Goal: Transaction & Acquisition: Book appointment/travel/reservation

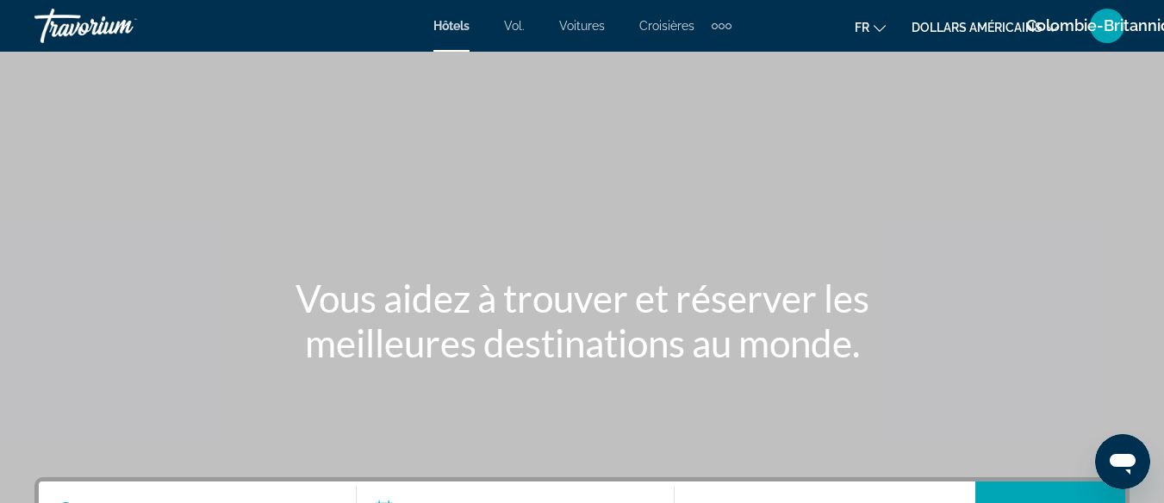
click at [1006, 20] on button "dollars américains USD ($) MXN ([GEOGRAPHIC_DATA]$) CAD ($ CA) GBP (£) EUR (€) …" at bounding box center [984, 27] width 147 height 25
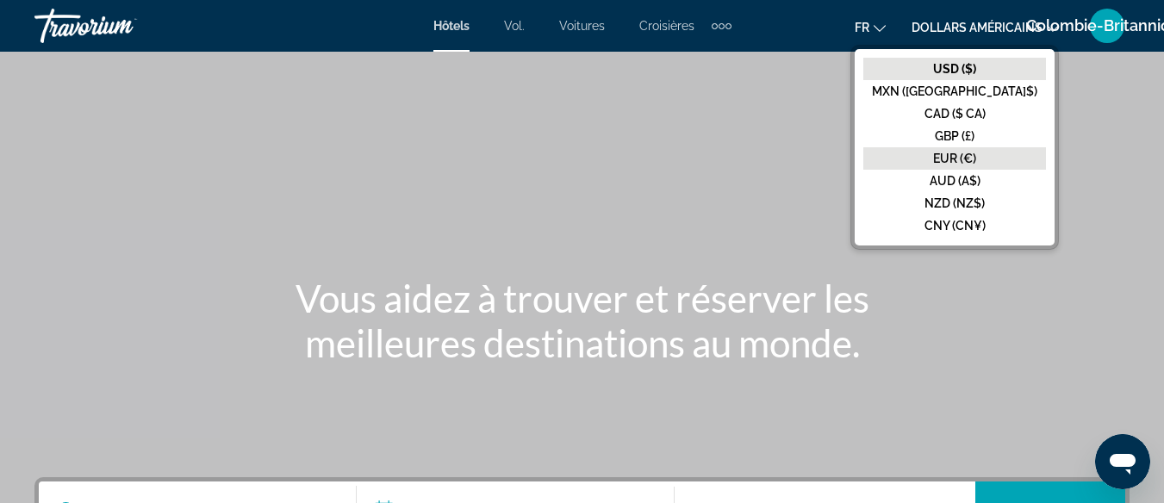
click at [1017, 154] on button "EUR (€)" at bounding box center [954, 158] width 183 height 22
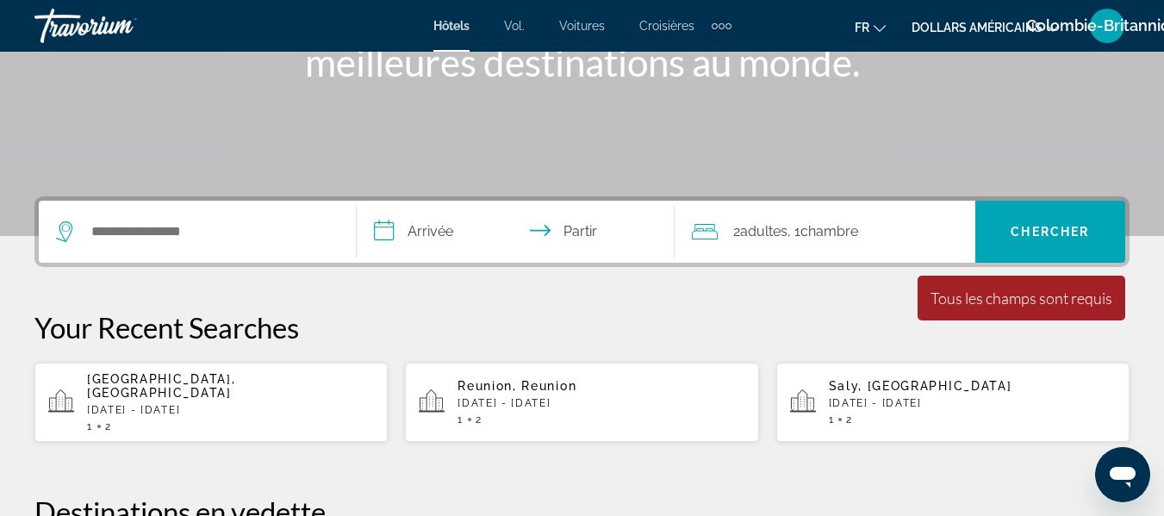
scroll to position [291, 0]
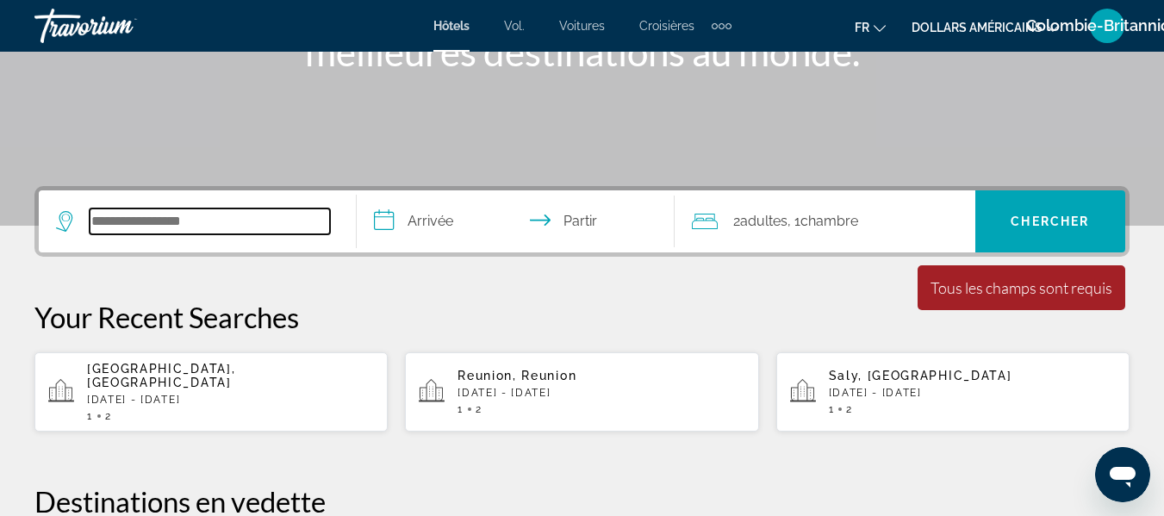
click at [172, 222] on input "Rechercher une destination hôtelière" at bounding box center [210, 221] width 240 height 26
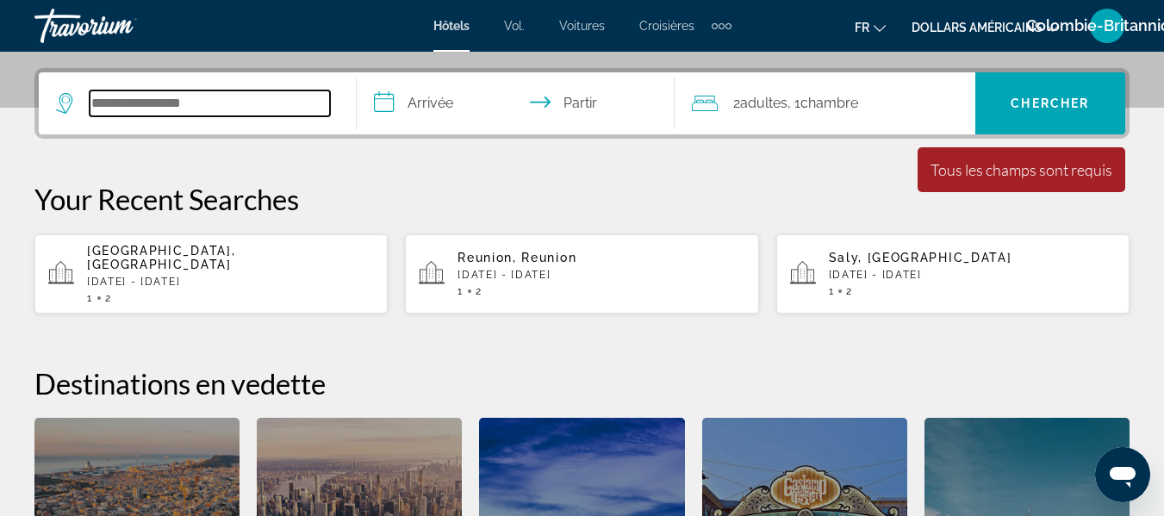
scroll to position [421, 0]
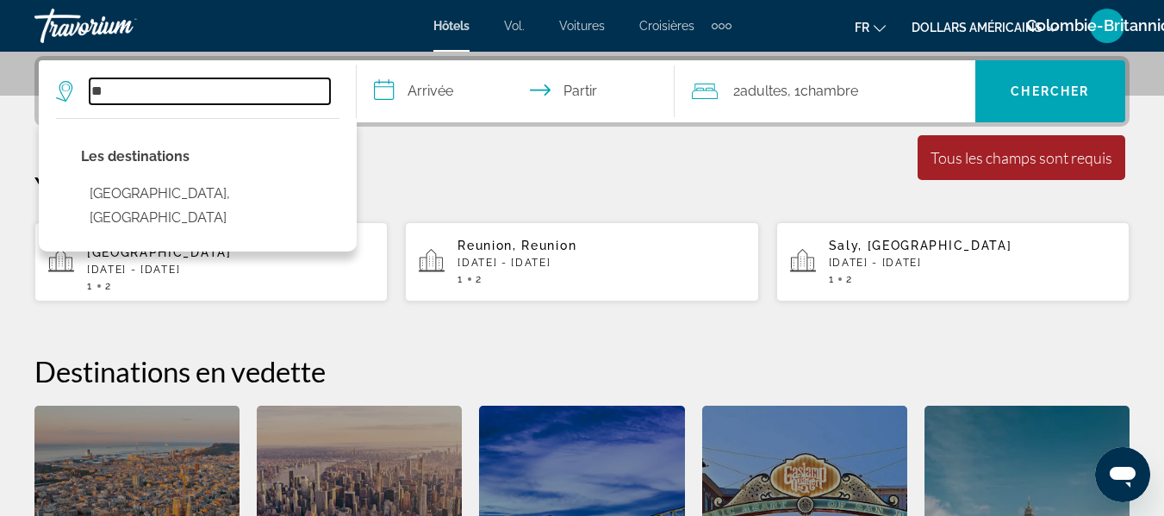
type input "*"
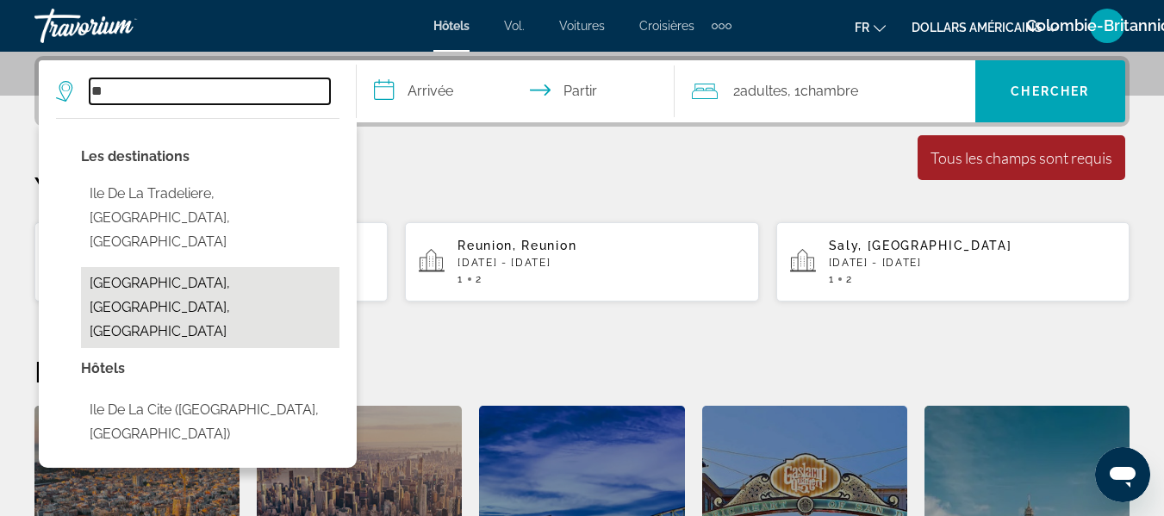
type input "*"
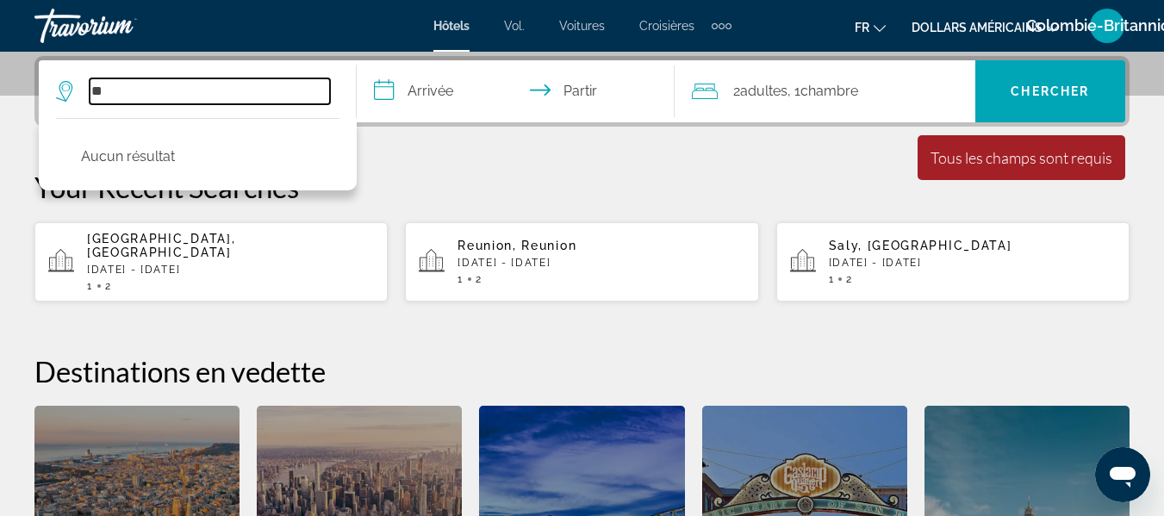
type input "*"
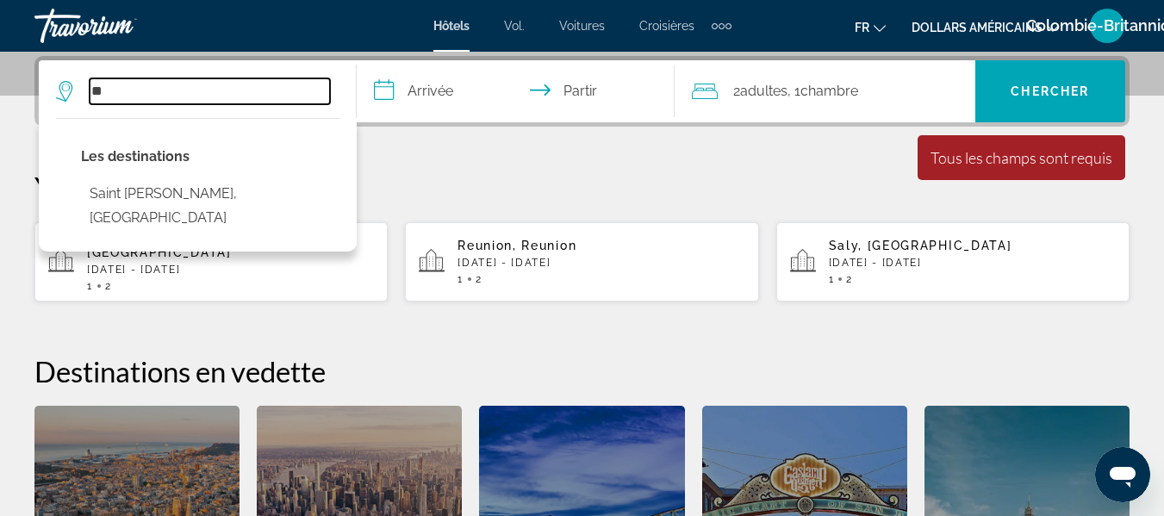
type input "*"
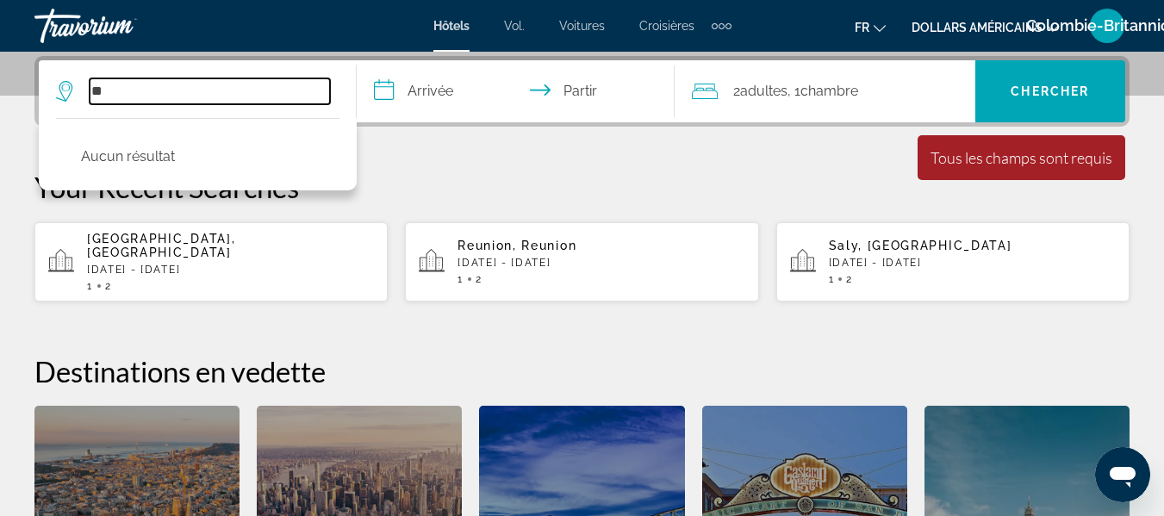
type input "*"
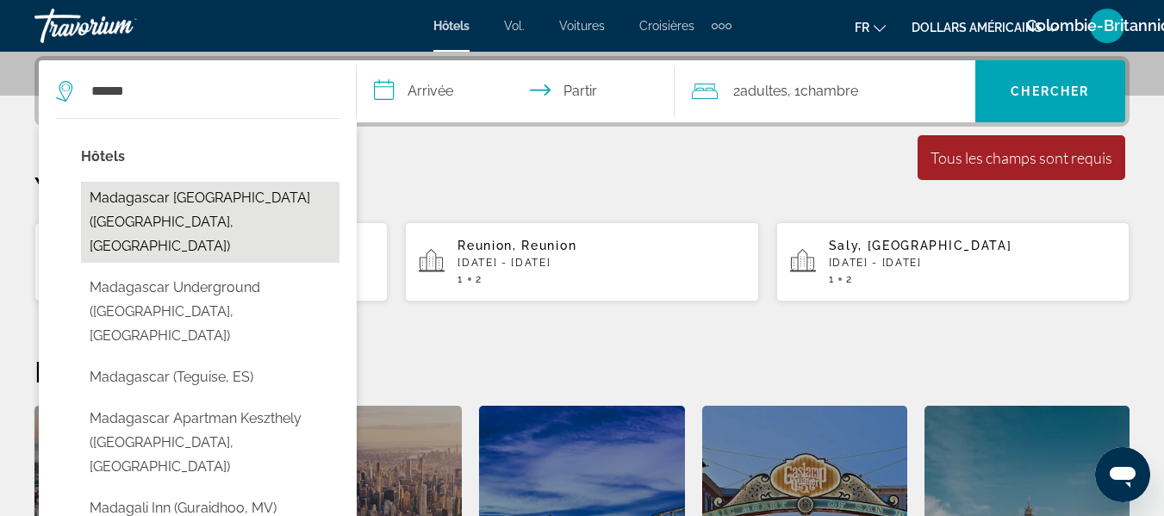
click at [233, 195] on button "Madagascar [GEOGRAPHIC_DATA] ([GEOGRAPHIC_DATA], [GEOGRAPHIC_DATA])" at bounding box center [210, 222] width 258 height 81
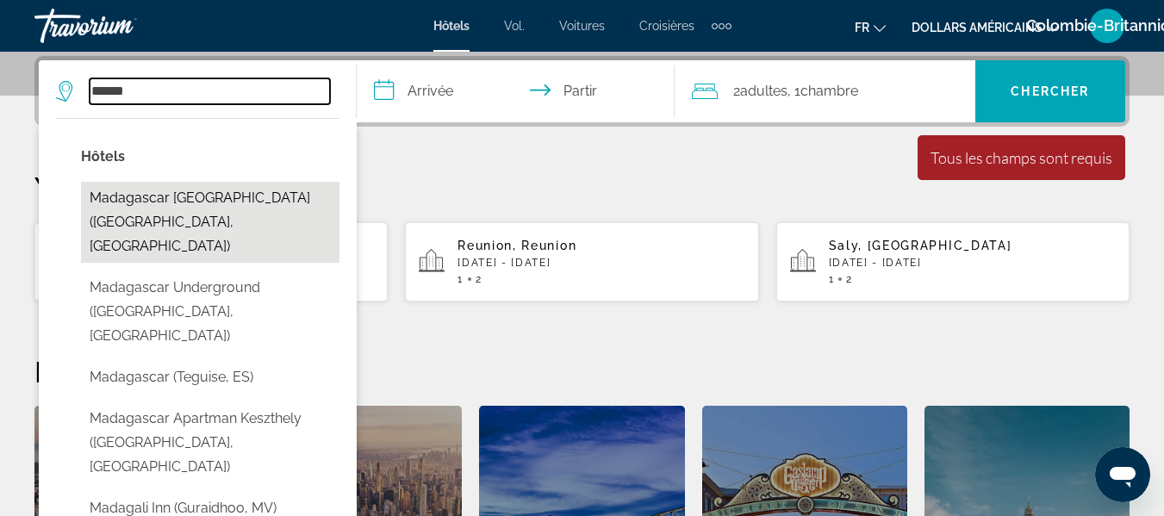
type input "**********"
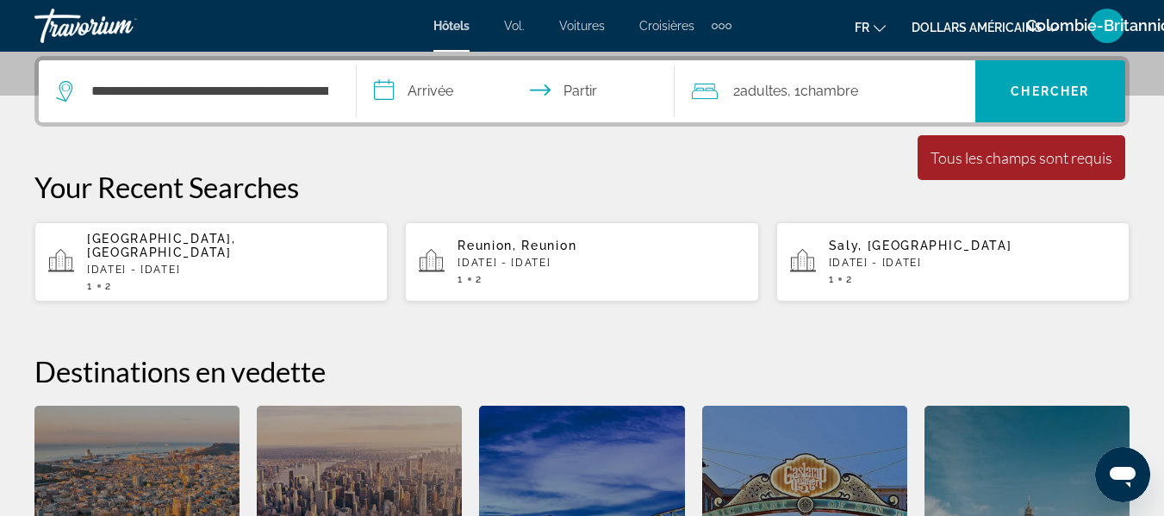
click at [426, 89] on input "**********" at bounding box center [519, 93] width 325 height 67
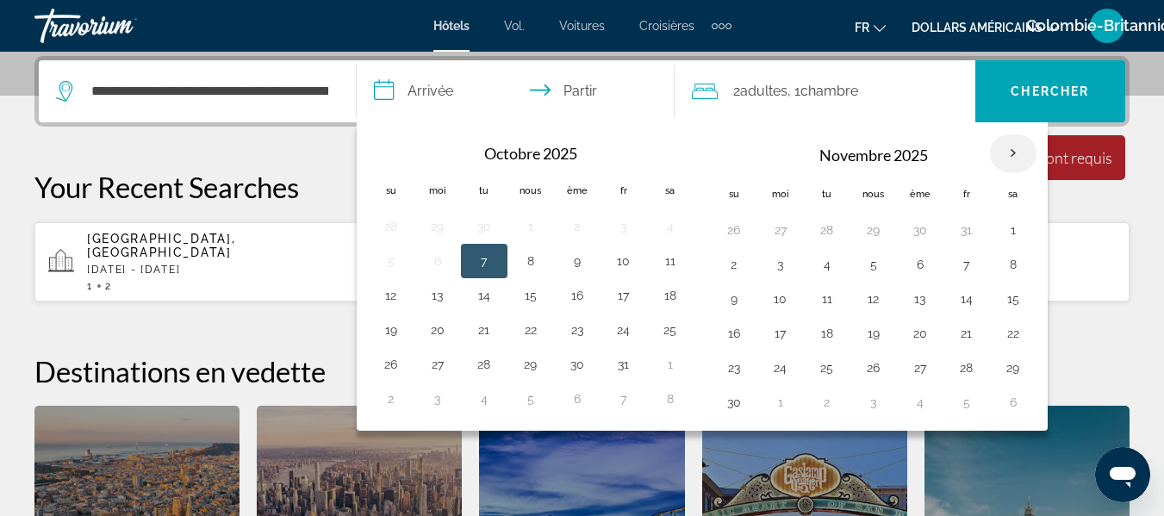
click at [1017, 149] on th "Mois prochain" at bounding box center [1013, 153] width 47 height 38
click at [918, 264] on button "6" at bounding box center [920, 264] width 28 height 24
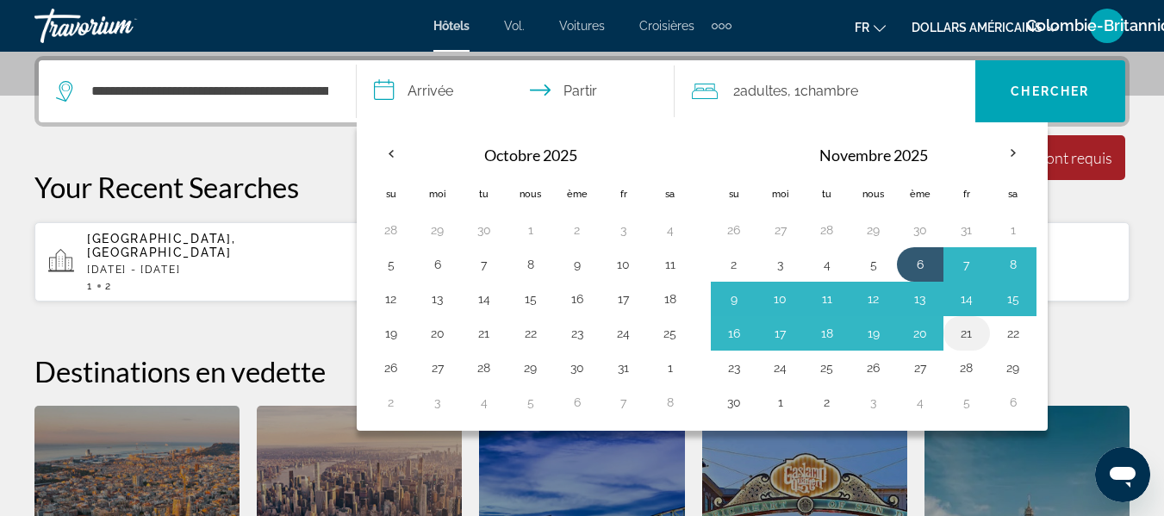
click at [967, 338] on button "21" at bounding box center [967, 333] width 28 height 24
type input "**********"
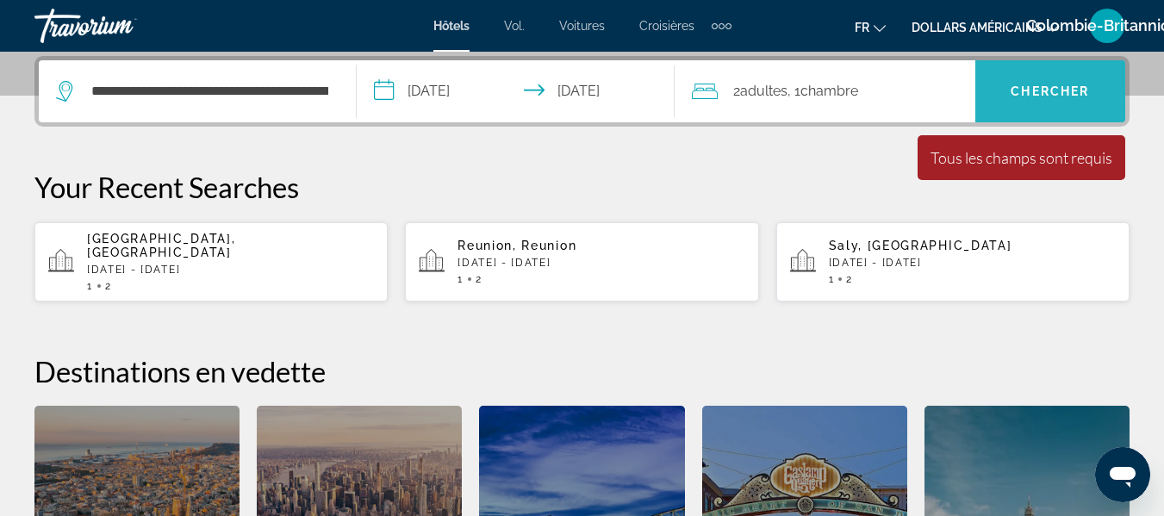
click at [1044, 82] on span "Recherche" at bounding box center [1050, 91] width 150 height 41
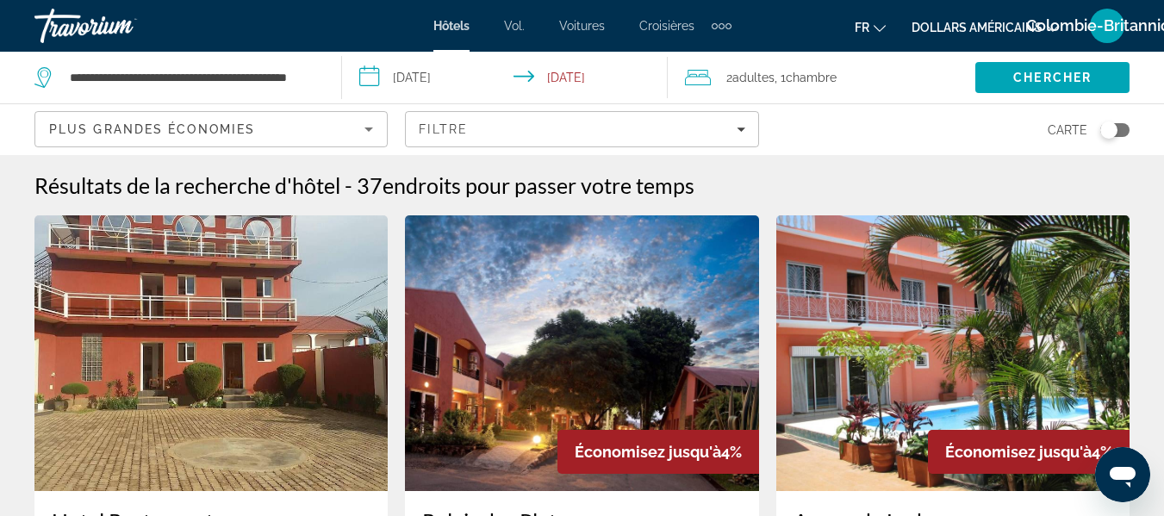
click at [417, 83] on input "**********" at bounding box center [508, 80] width 332 height 57
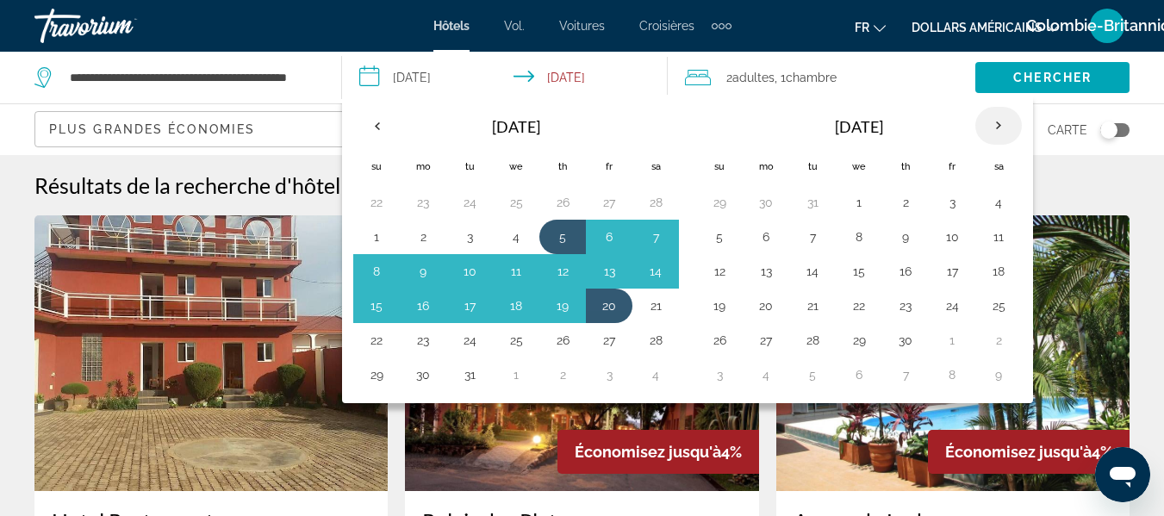
click at [1001, 126] on th "Next month" at bounding box center [998, 126] width 47 height 38
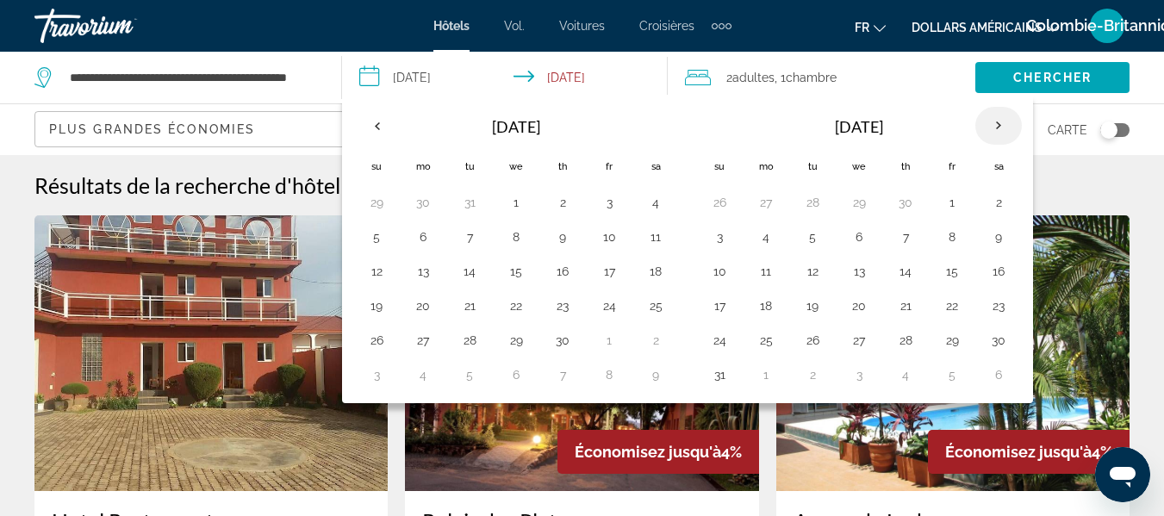
click at [1001, 126] on th "Next month" at bounding box center [998, 126] width 47 height 38
click at [907, 202] on button "4" at bounding box center [906, 202] width 28 height 24
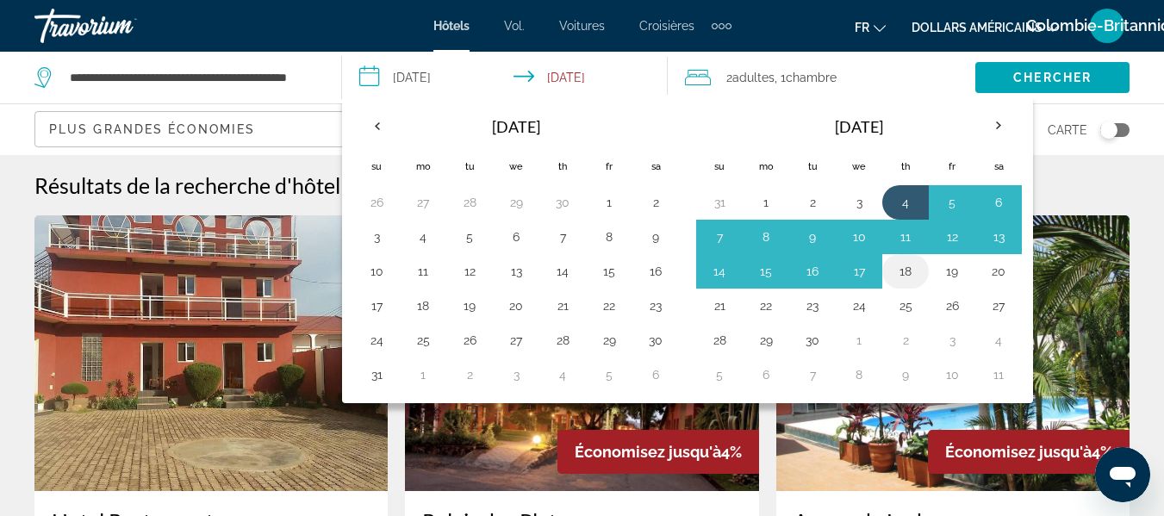
click at [903, 283] on td "18" at bounding box center [905, 271] width 47 height 34
click at [918, 277] on button "18" at bounding box center [906, 271] width 28 height 24
type input "**********"
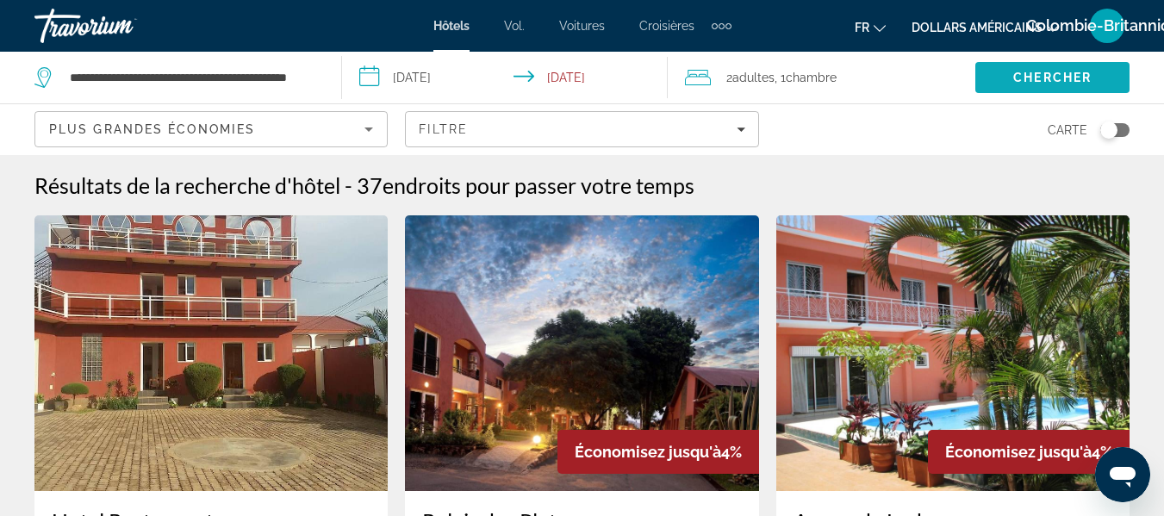
click at [1063, 76] on span "Chercher" at bounding box center [1052, 78] width 78 height 14
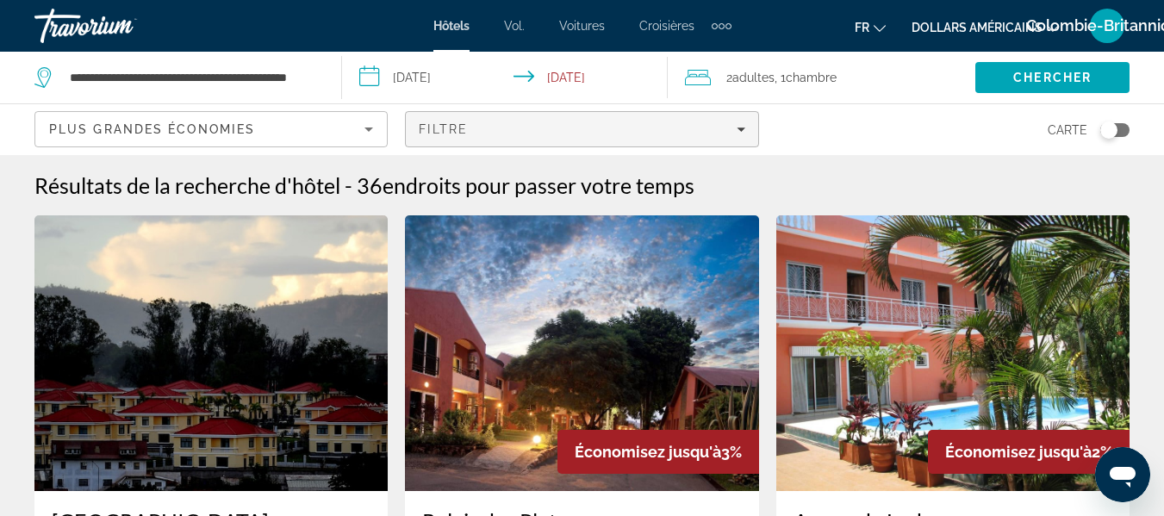
click at [598, 134] on div "Filtre" at bounding box center [582, 129] width 326 height 14
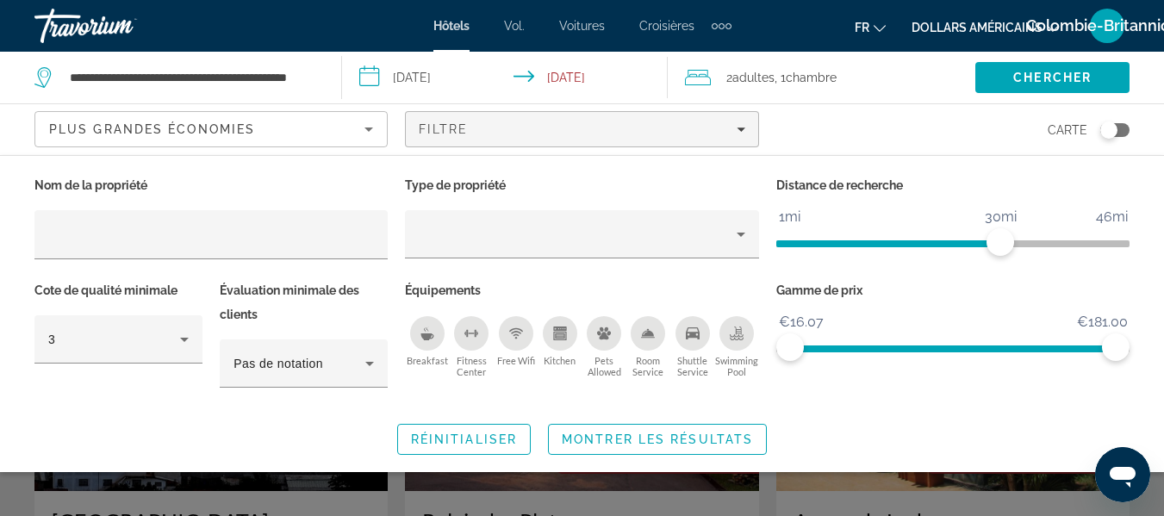
click at [737, 346] on div "Swimming Pool" at bounding box center [736, 333] width 34 height 34
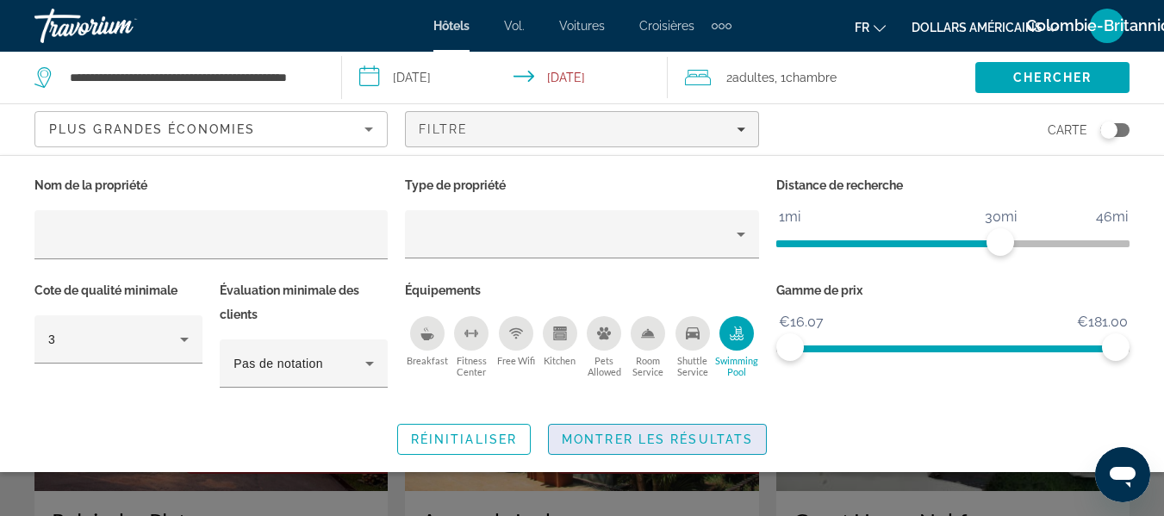
click at [601, 439] on span "Montrer les résultats" at bounding box center [657, 439] width 191 height 14
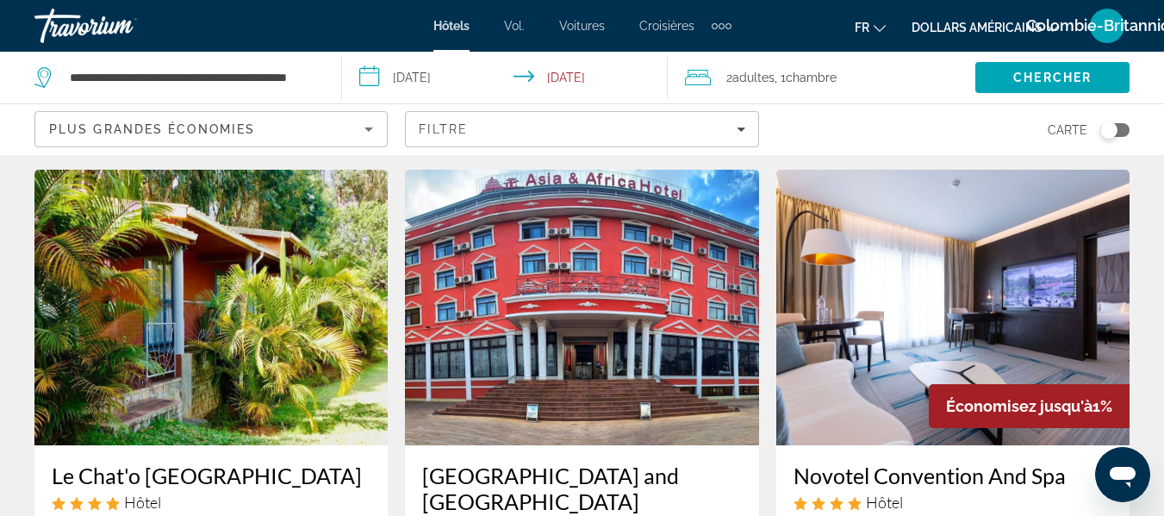
scroll to position [705, 0]
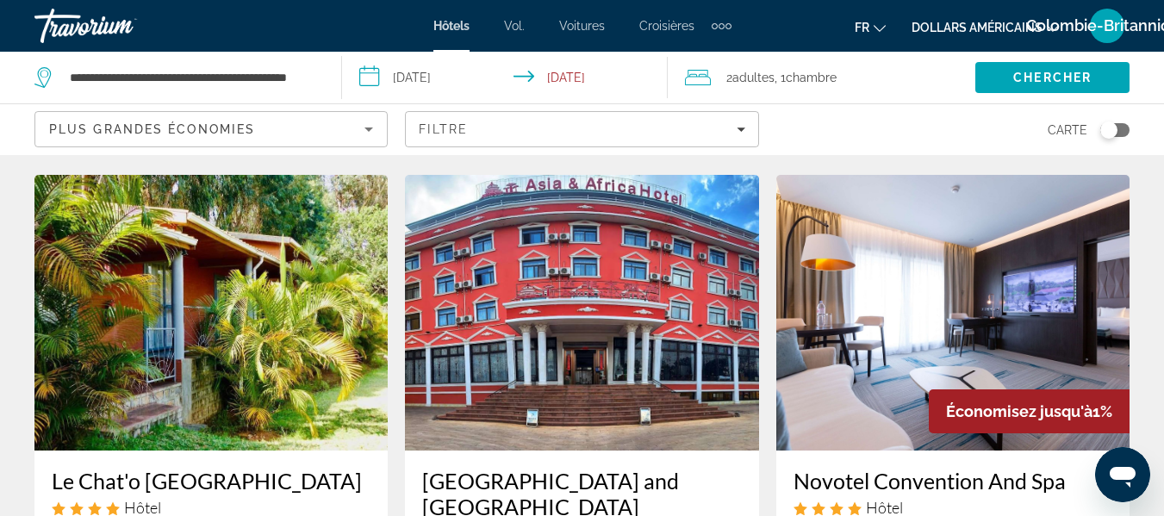
click at [1117, 125] on div "Toggle map" at bounding box center [1114, 130] width 29 height 14
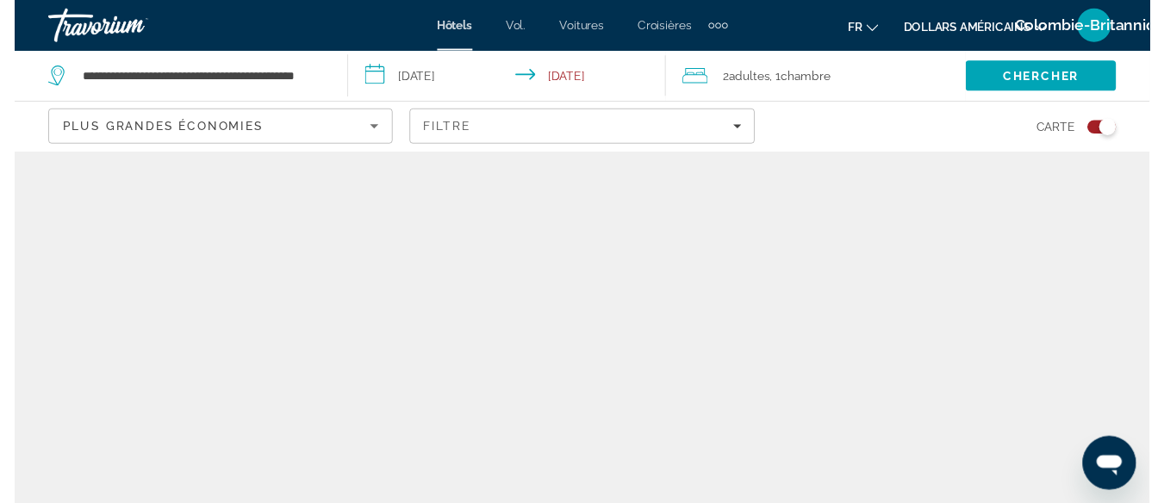
scroll to position [0, 0]
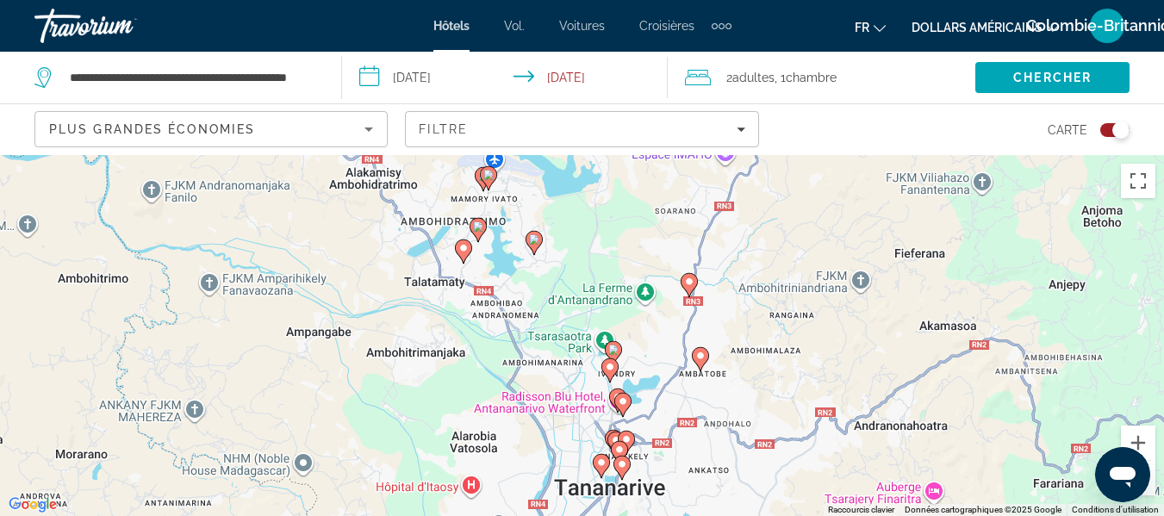
click at [1151, 489] on button "Zoom arrière" at bounding box center [1138, 478] width 34 height 34
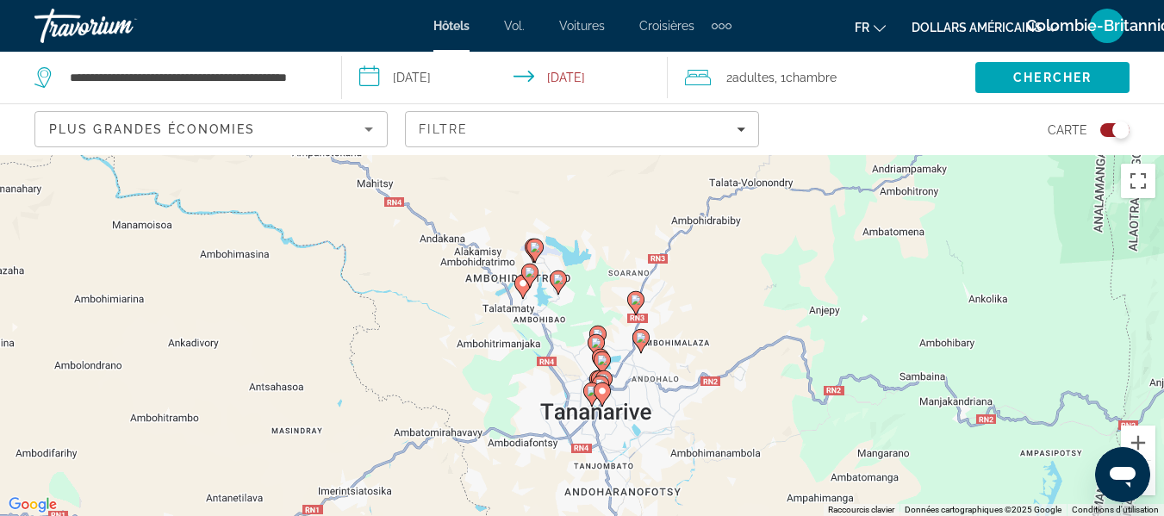
click at [1151, 489] on button "Zoom arrière" at bounding box center [1138, 478] width 34 height 34
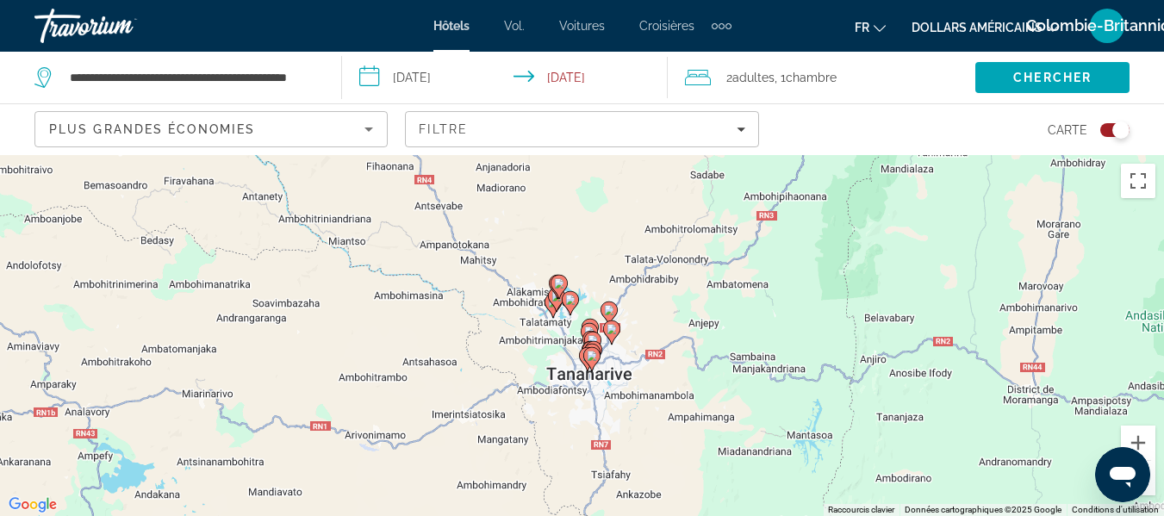
click at [1151, 489] on button "Zoom arrière" at bounding box center [1138, 478] width 34 height 34
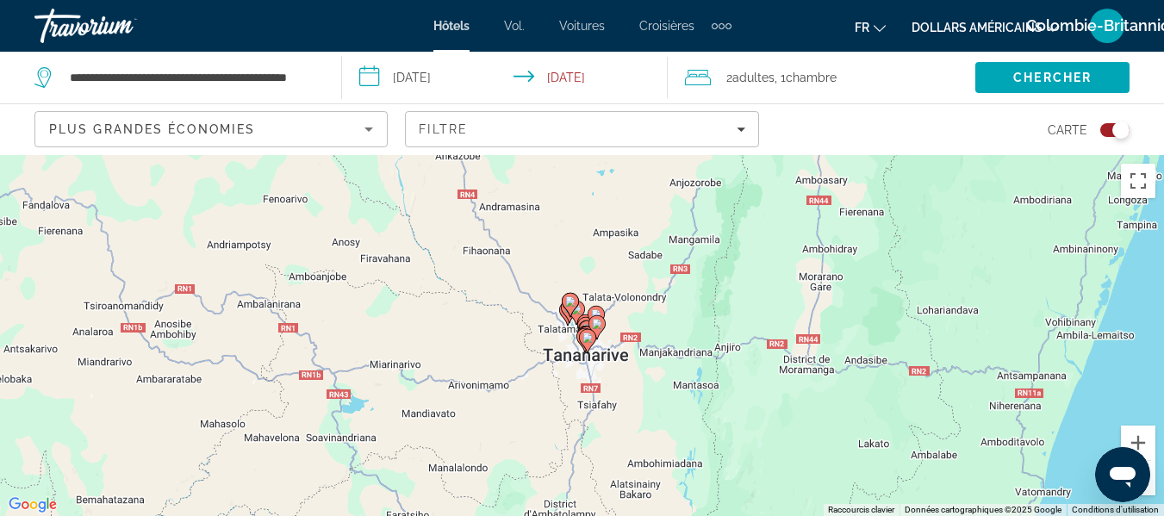
click at [1151, 489] on button "Zoom arrière" at bounding box center [1138, 478] width 34 height 34
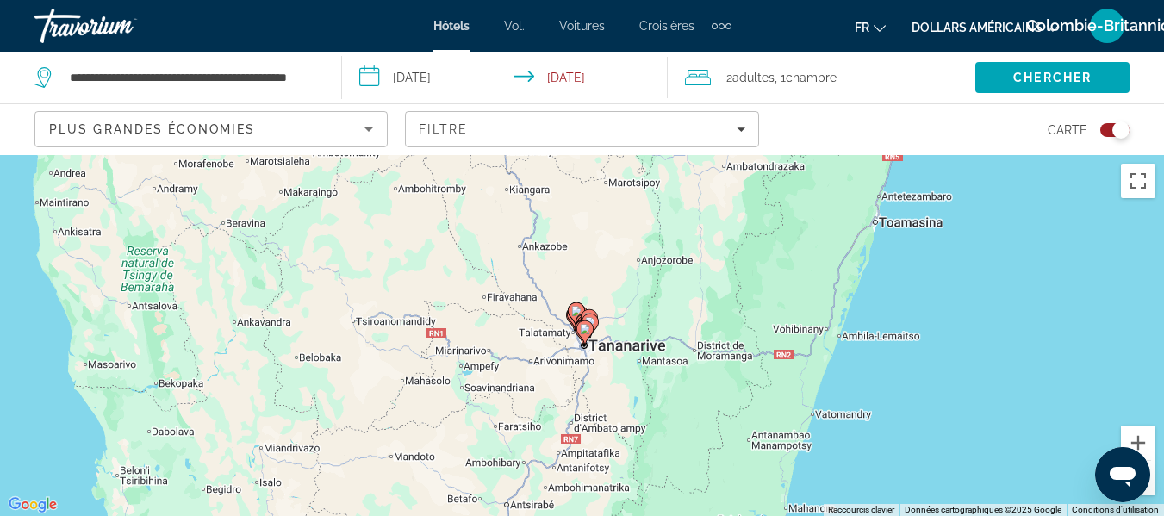
click at [1151, 489] on button "Zoom arrière" at bounding box center [1138, 478] width 34 height 34
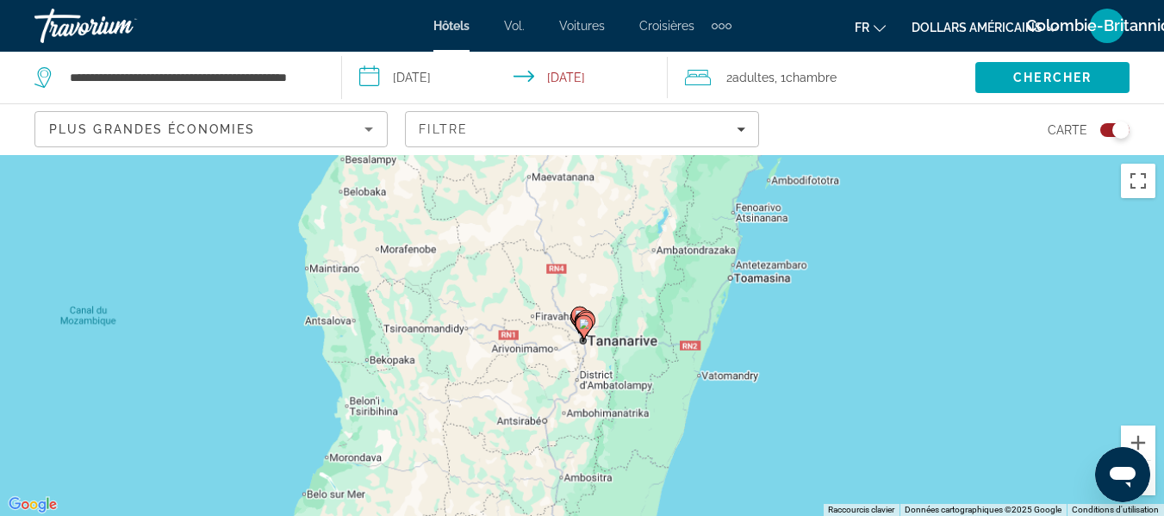
click at [1151, 489] on button "Zoom arrière" at bounding box center [1138, 478] width 34 height 34
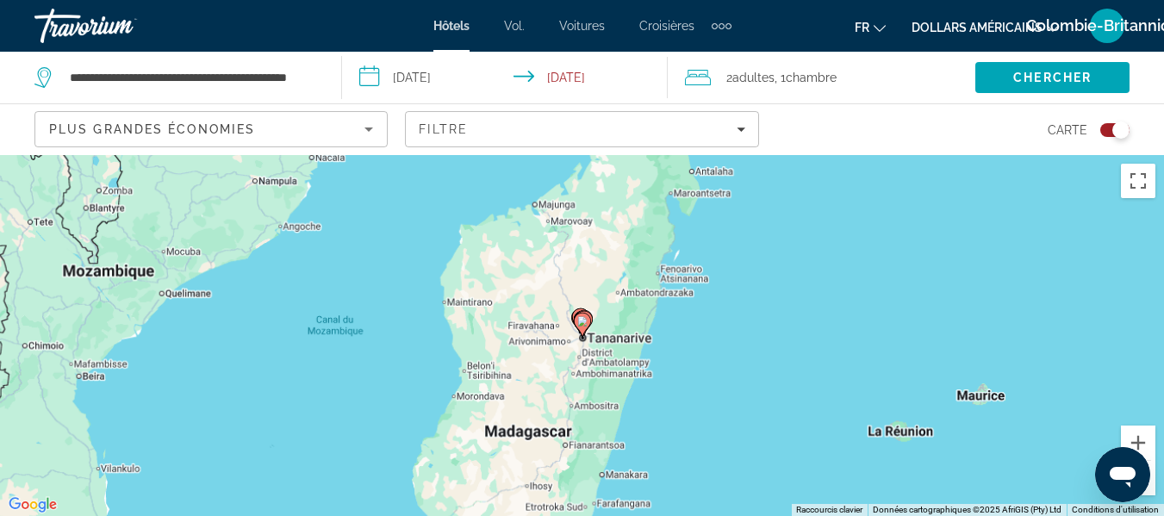
click at [1151, 489] on button "Zoom arrière" at bounding box center [1138, 478] width 34 height 34
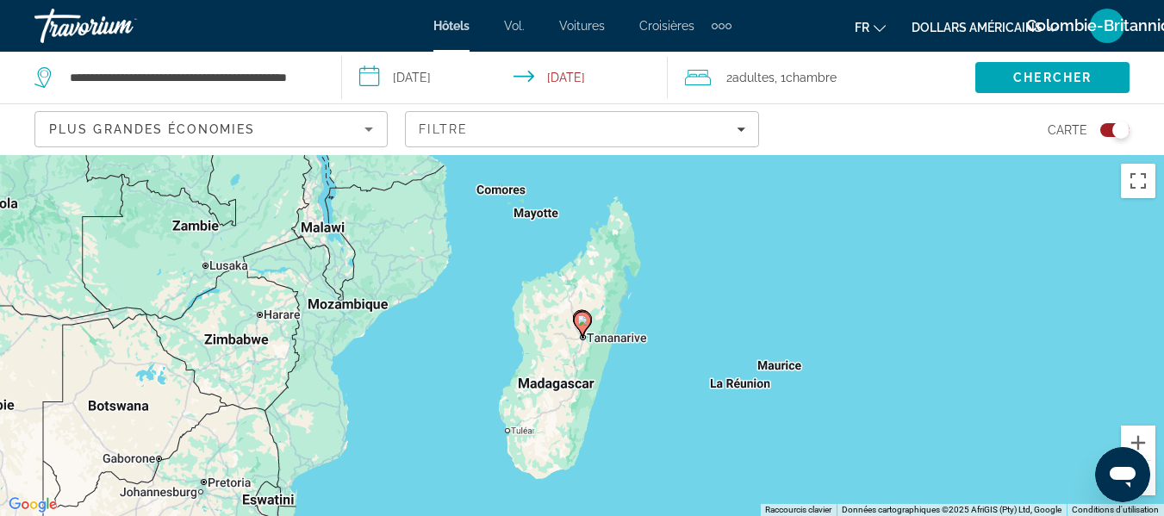
click at [1151, 489] on button "Zoom arrière" at bounding box center [1138, 478] width 34 height 34
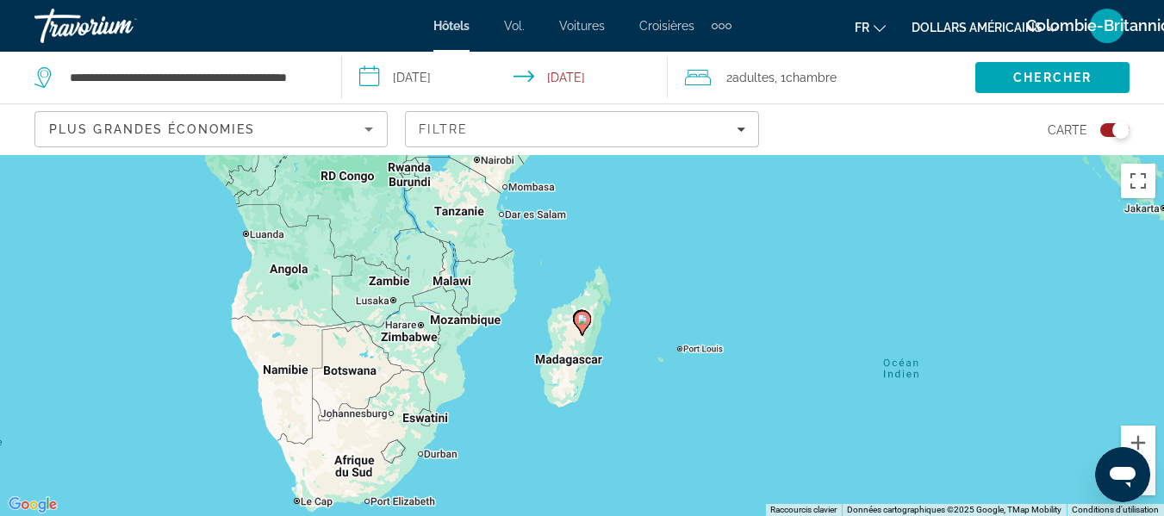
click at [1151, 489] on button "Zoom arrière" at bounding box center [1138, 478] width 34 height 34
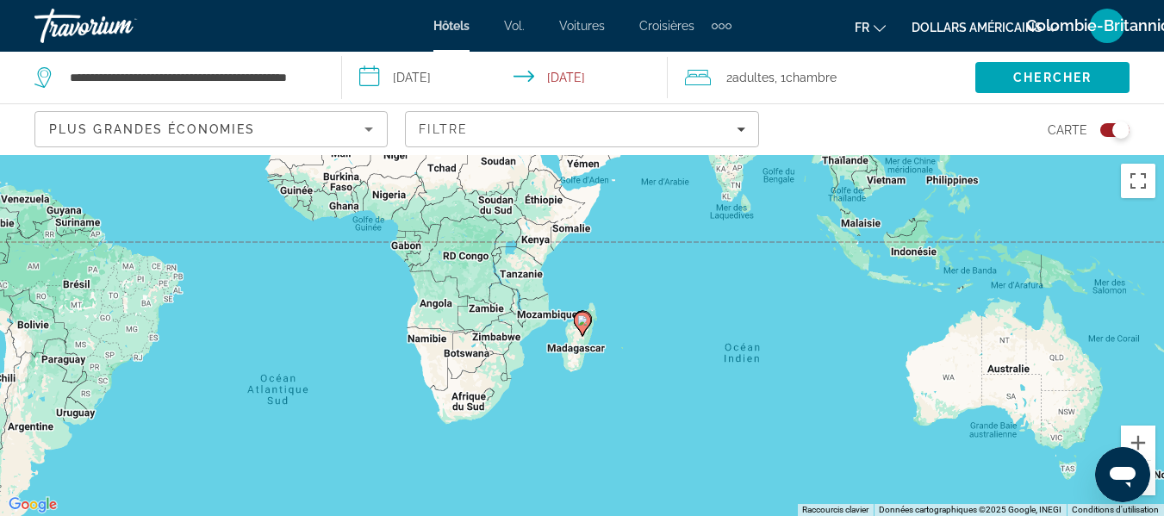
click at [1151, 489] on button "Zoom arrière" at bounding box center [1138, 478] width 34 height 34
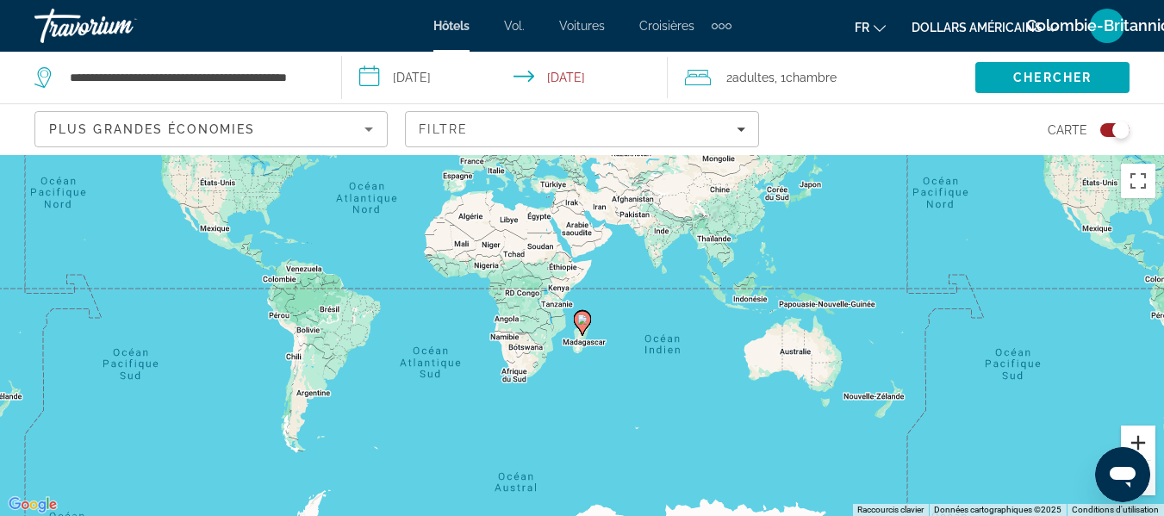
click at [1150, 445] on button "Zoom avant" at bounding box center [1138, 443] width 34 height 34
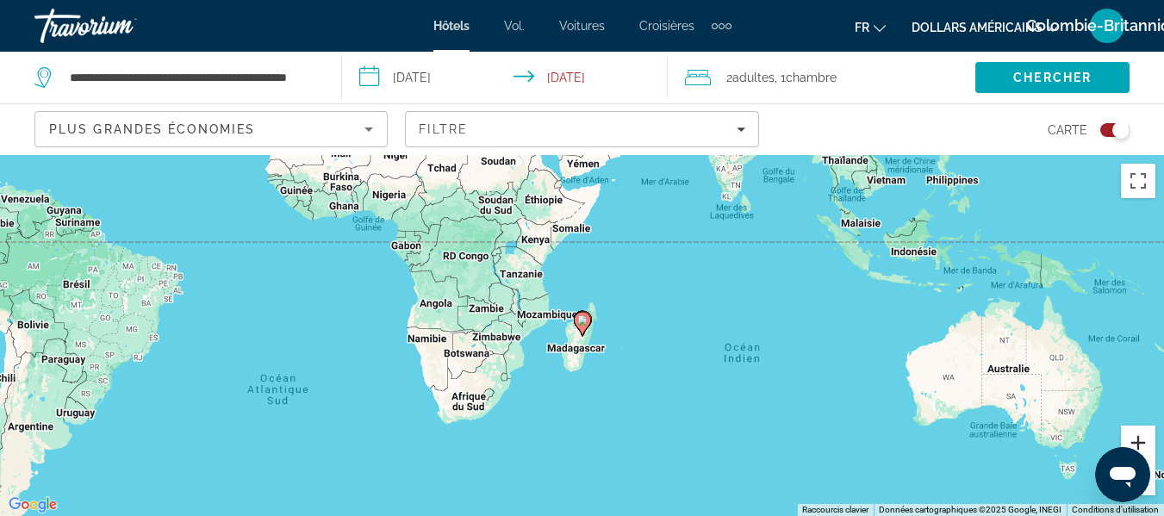
click at [1150, 445] on button "Zoom avant" at bounding box center [1138, 443] width 34 height 34
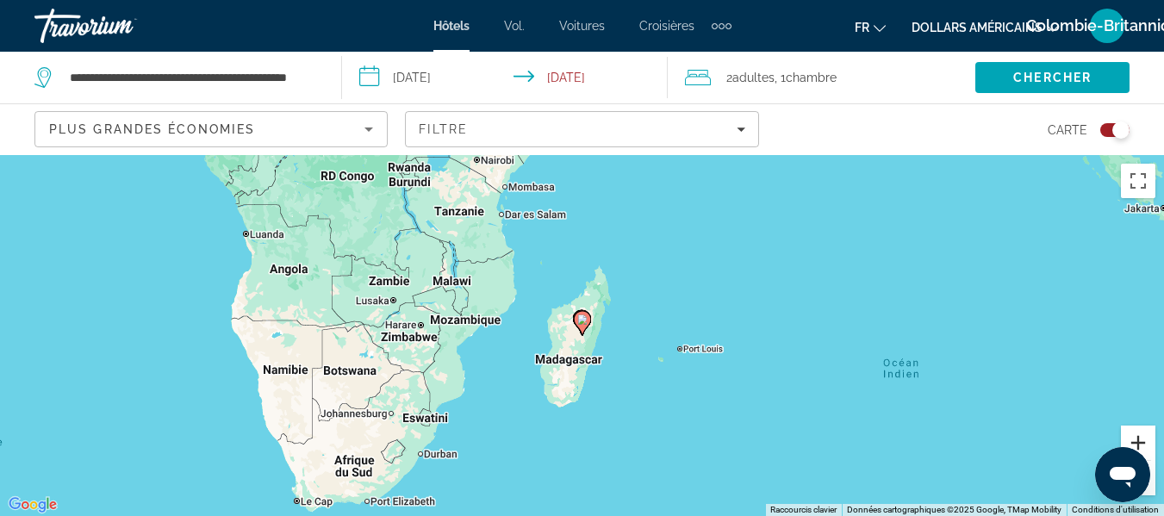
click at [1149, 445] on button "Zoom avant" at bounding box center [1138, 443] width 34 height 34
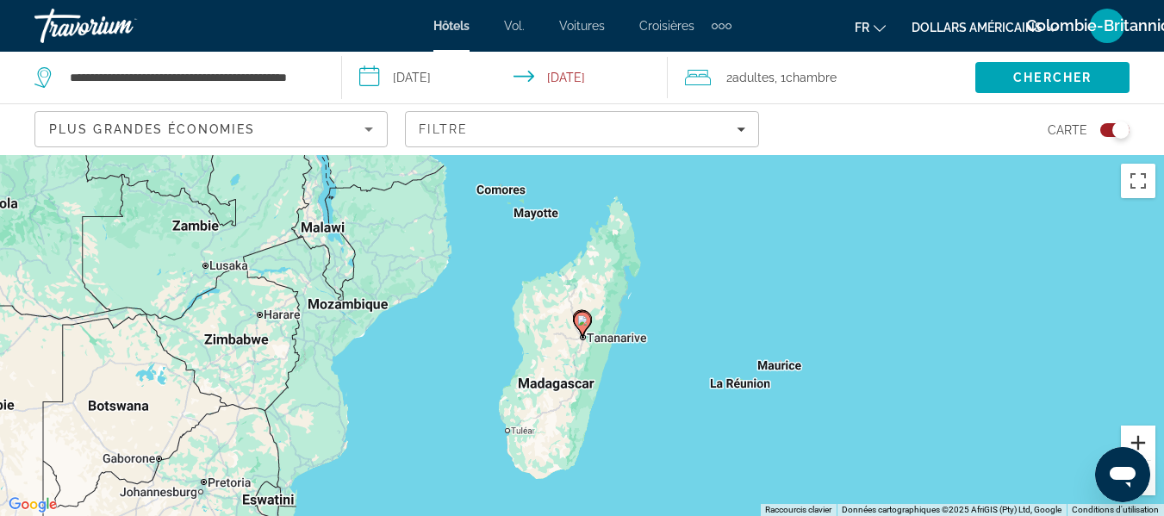
click at [1149, 445] on button "Zoom avant" at bounding box center [1138, 443] width 34 height 34
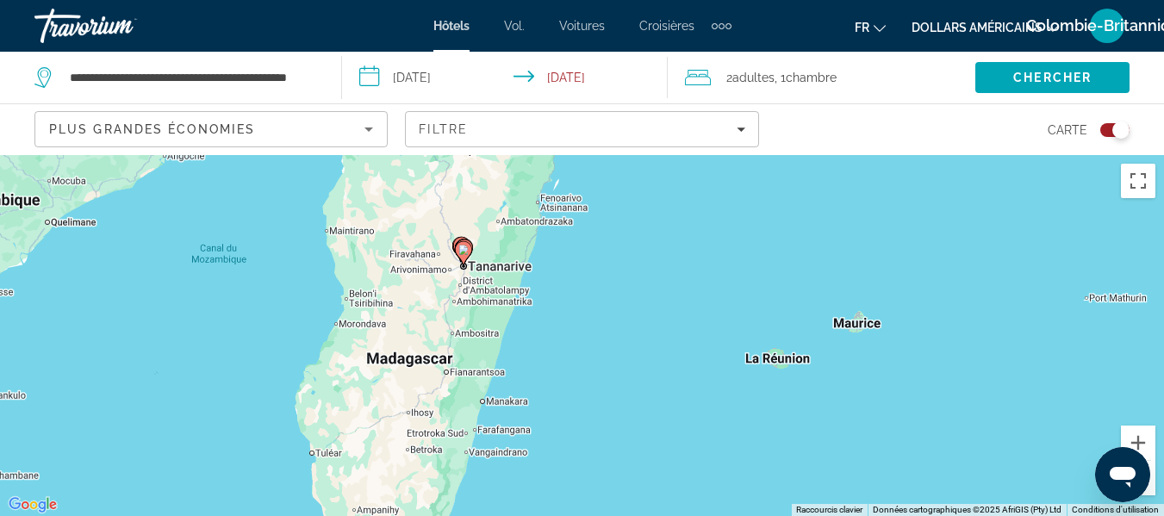
drag, startPoint x: 967, startPoint y: 456, endPoint x: 844, endPoint y: 382, distance: 143.8
click at [844, 382] on div "Pour activer le glissement avec le clavier, appuyez sur Alt+Entrée. Une fois ce…" at bounding box center [582, 335] width 1164 height 361
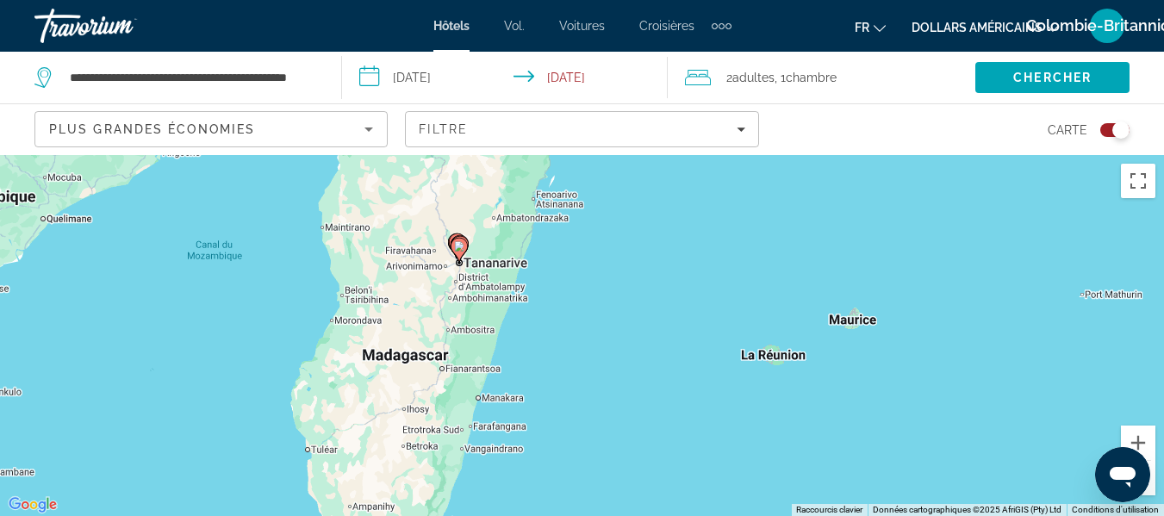
click at [776, 364] on div "Pour activer le glissement avec le clavier, appuyez sur Alt+Entrée. Une fois ce…" at bounding box center [582, 335] width 1164 height 361
click at [1133, 430] on button "Zoom avant" at bounding box center [1138, 443] width 34 height 34
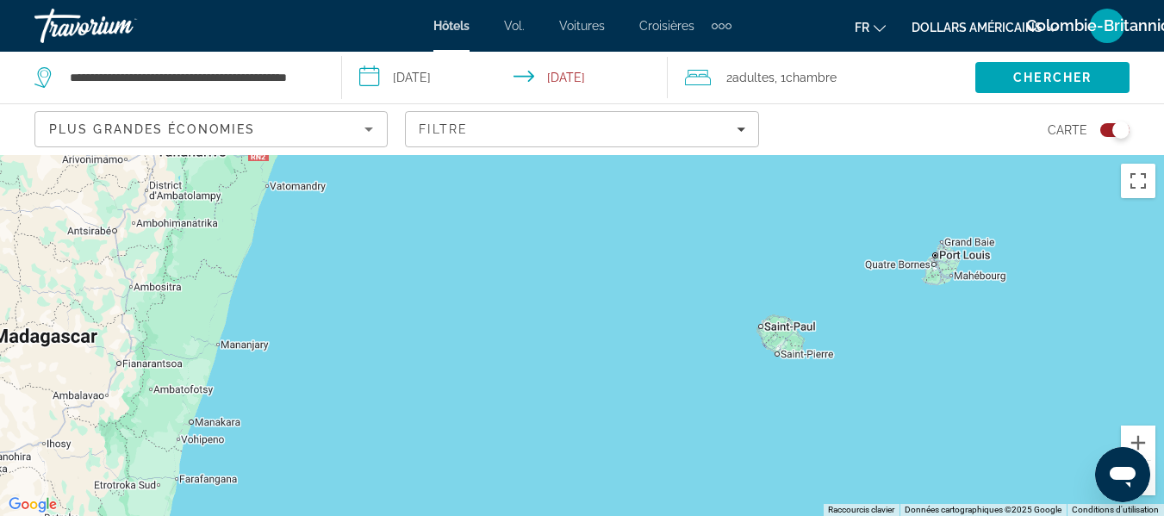
drag, startPoint x: 1013, startPoint y: 383, endPoint x: 826, endPoint y: 344, distance: 190.9
click at [826, 344] on div "Pour activer le glissement avec le clavier, appuyez sur Alt+Entrée. Une fois ce…" at bounding box center [582, 335] width 1164 height 361
click at [791, 343] on div "Pour activer le glissement avec le clavier, appuyez sur Alt+Entrée. Une fois ce…" at bounding box center [582, 335] width 1164 height 361
click at [1128, 443] on button "Zoom avant" at bounding box center [1138, 443] width 34 height 34
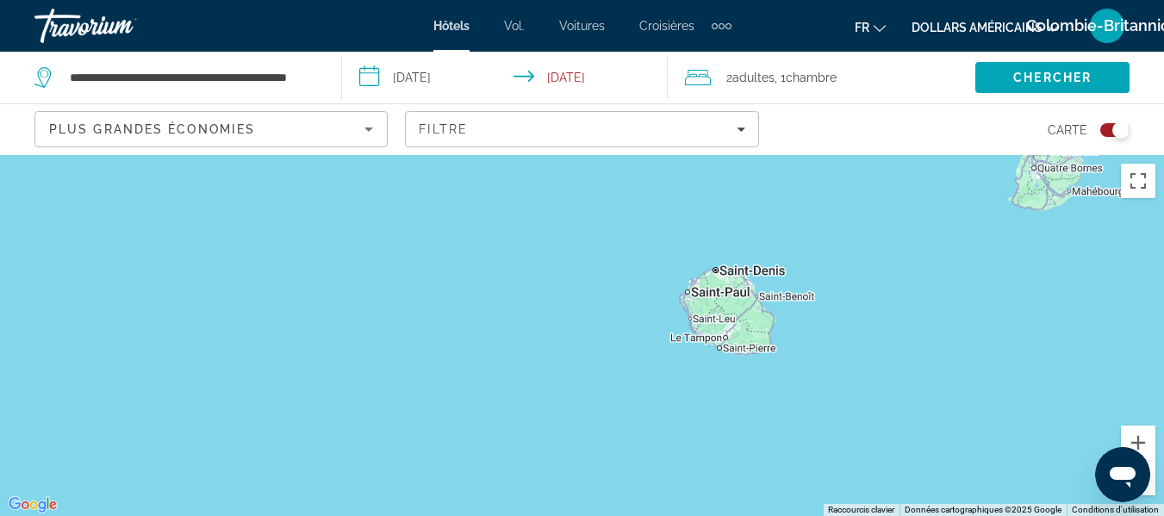
drag, startPoint x: 1067, startPoint y: 347, endPoint x: 812, endPoint y: 324, distance: 255.2
click at [812, 324] on div "Contenu principal" at bounding box center [582, 335] width 1164 height 361
click at [1142, 436] on button "Zoom avant" at bounding box center [1138, 443] width 34 height 34
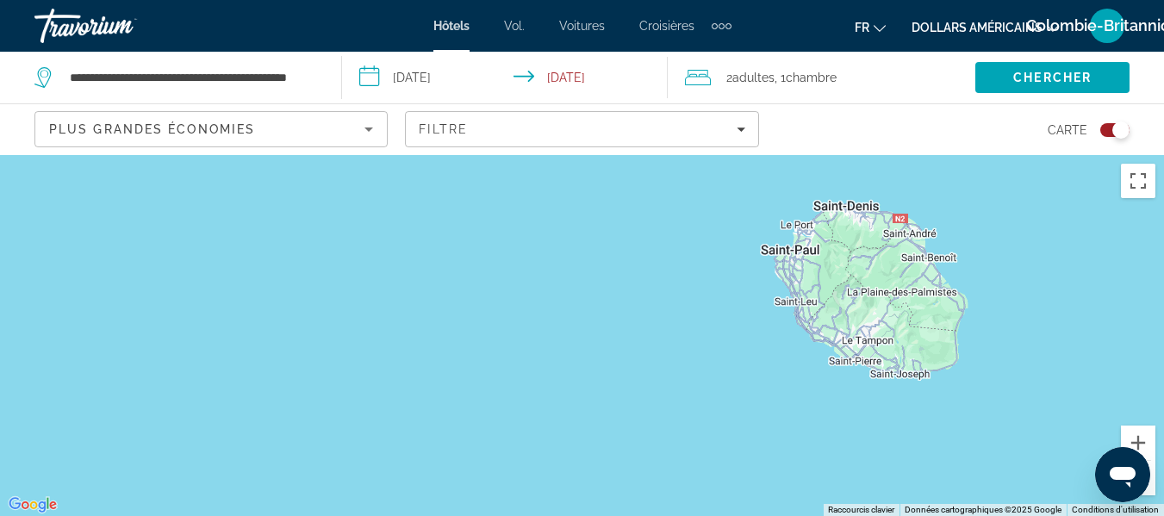
click at [457, 43] on div "Hôtels Vol. Voitures Croisières Activités Hôtels Vol. Voitures Croisières Activ…" at bounding box center [582, 25] width 1164 height 45
click at [449, 29] on font "Hôtels" at bounding box center [451, 26] width 36 height 14
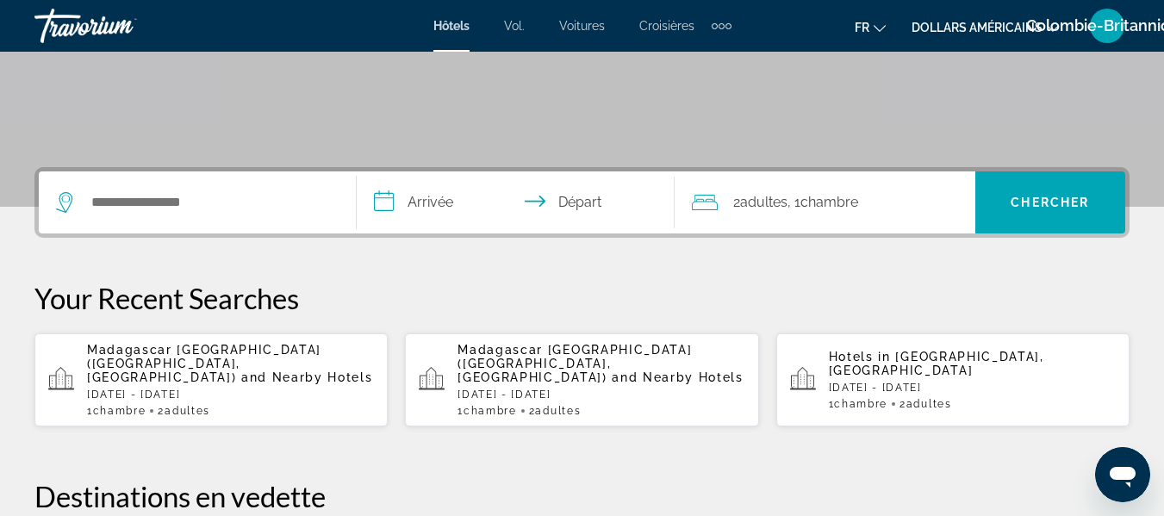
scroll to position [312, 0]
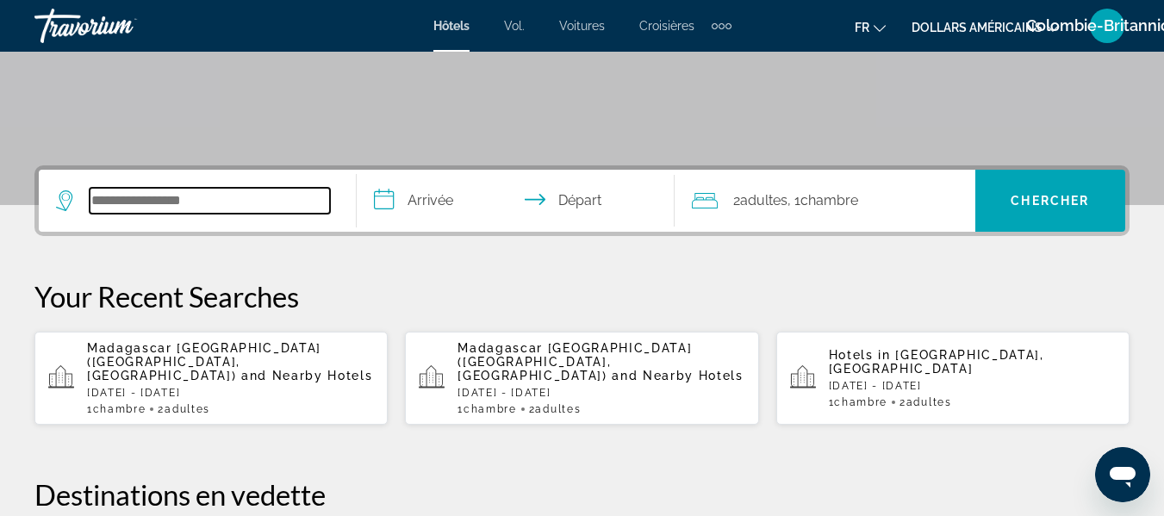
click at [177, 213] on input "Search hotel destination" at bounding box center [210, 201] width 240 height 26
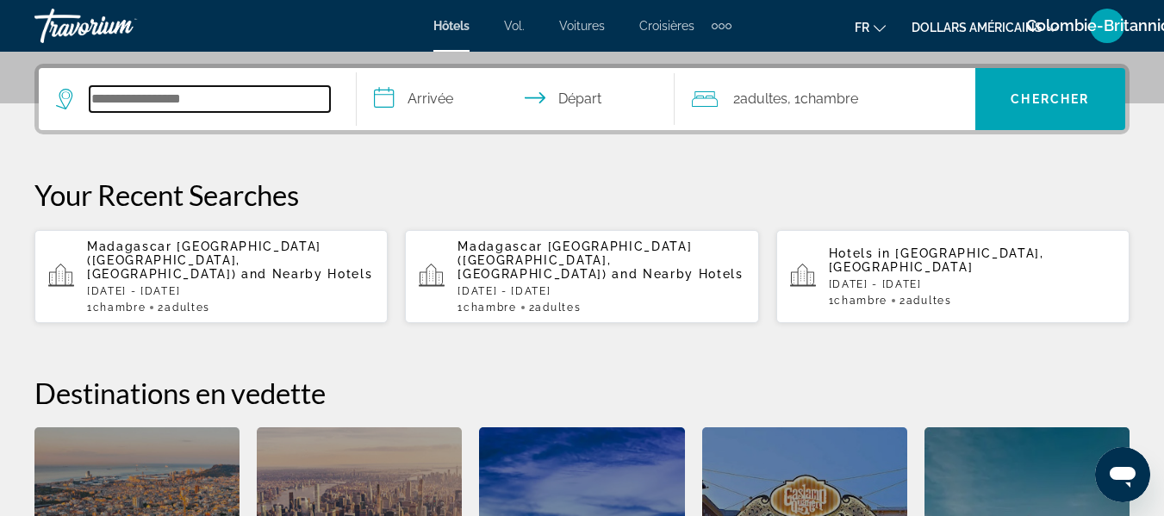
scroll to position [421, 0]
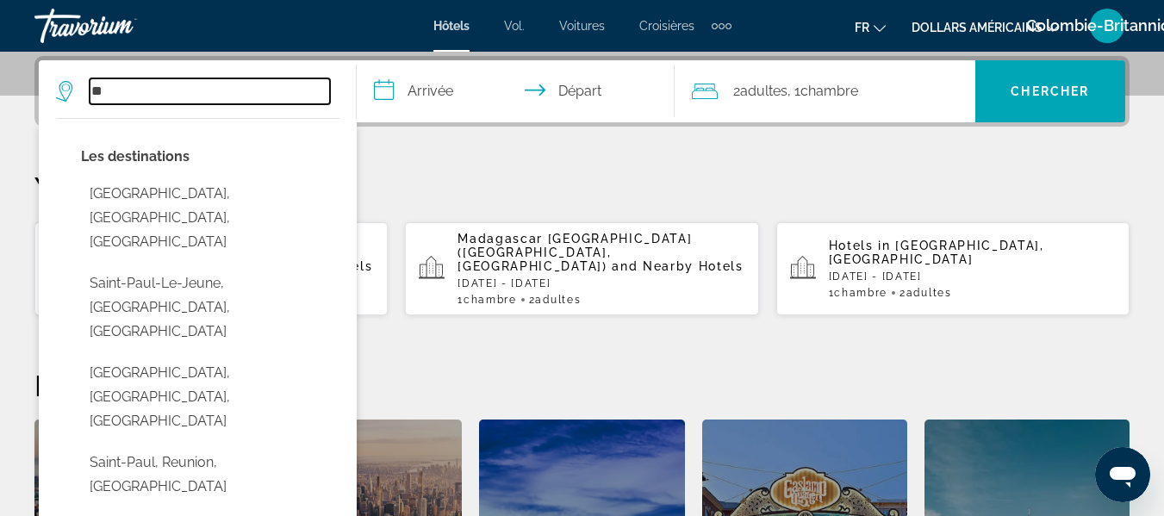
type input "*"
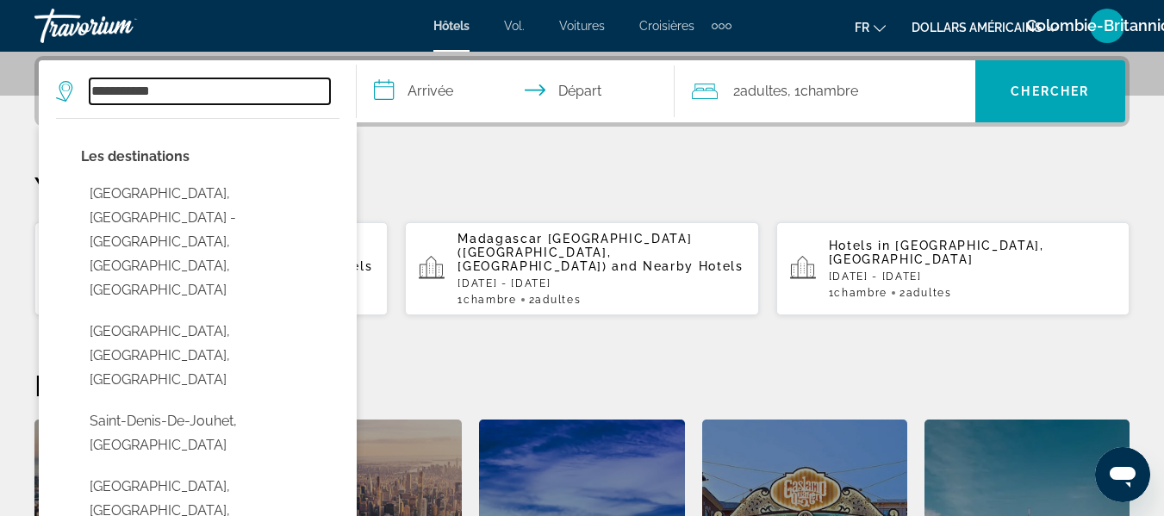
type input "**********"
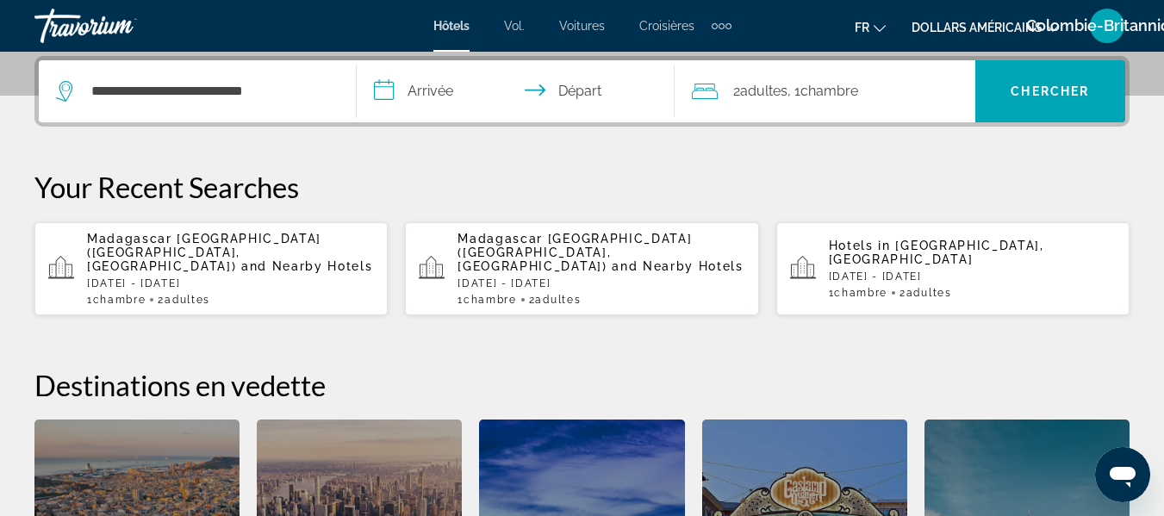
click at [414, 85] on input "**********" at bounding box center [519, 93] width 325 height 67
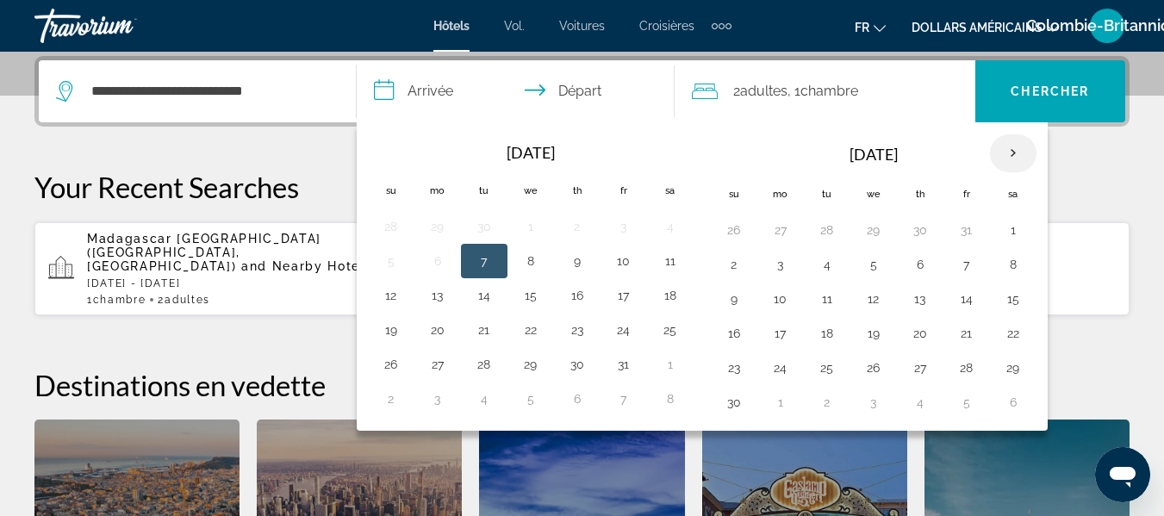
click at [1010, 148] on th "Next month" at bounding box center [1013, 153] width 47 height 38
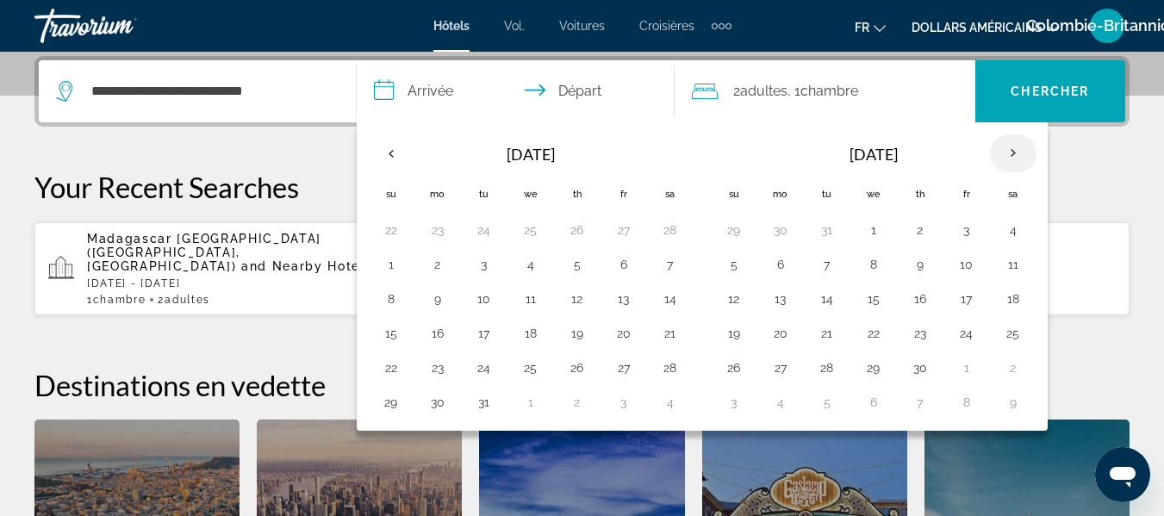
click at [1010, 148] on th "Next month" at bounding box center [1013, 153] width 47 height 38
click at [923, 258] on button "11" at bounding box center [920, 264] width 28 height 24
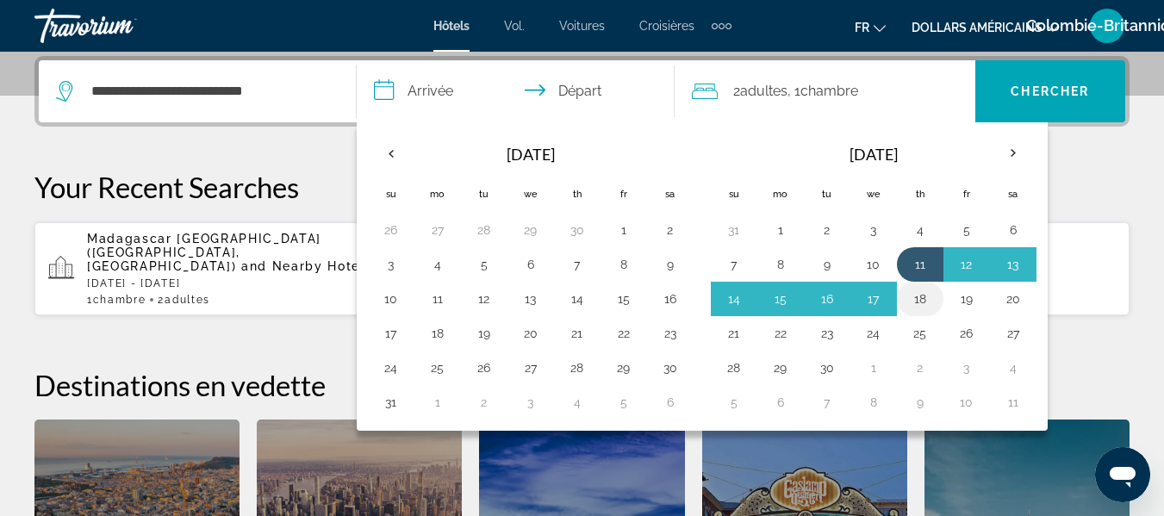
click at [923, 300] on button "18" at bounding box center [920, 299] width 28 height 24
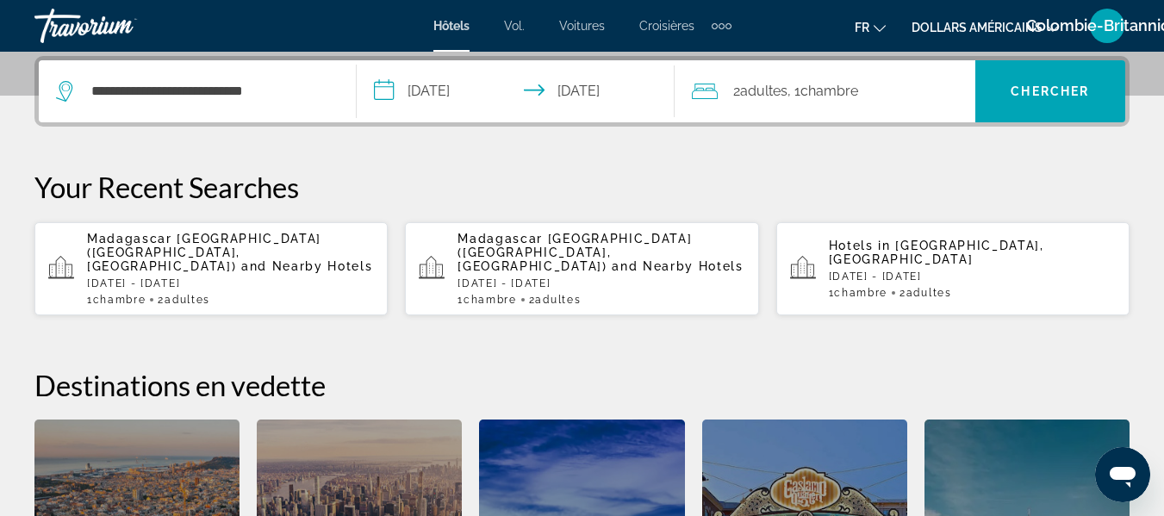
type input "**********"
click at [793, 88] on span ", 1 Chambre pièces" at bounding box center [822, 91] width 71 height 24
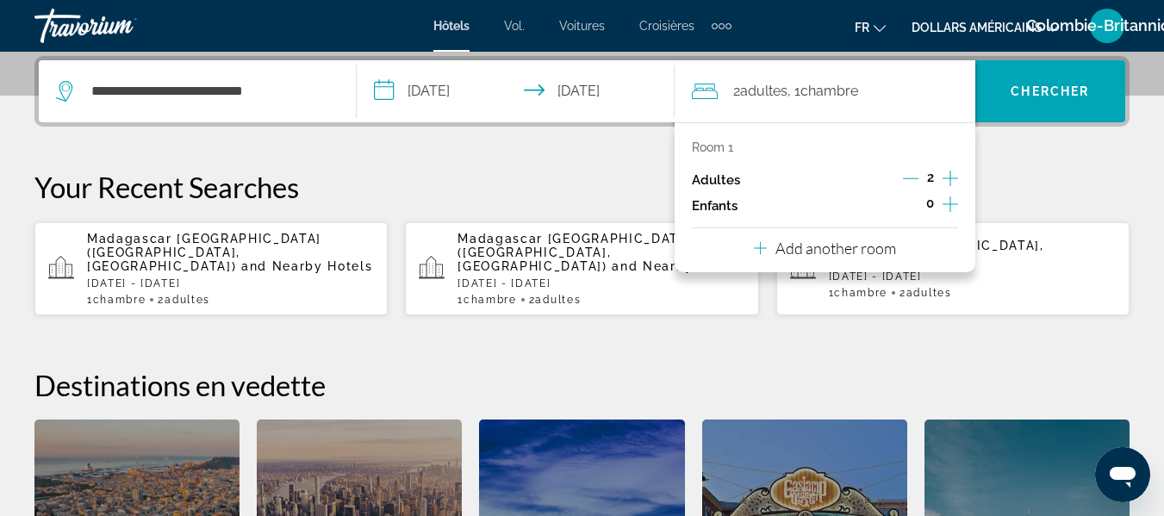
click at [911, 176] on icon "Decrement adults" at bounding box center [911, 179] width 16 height 16
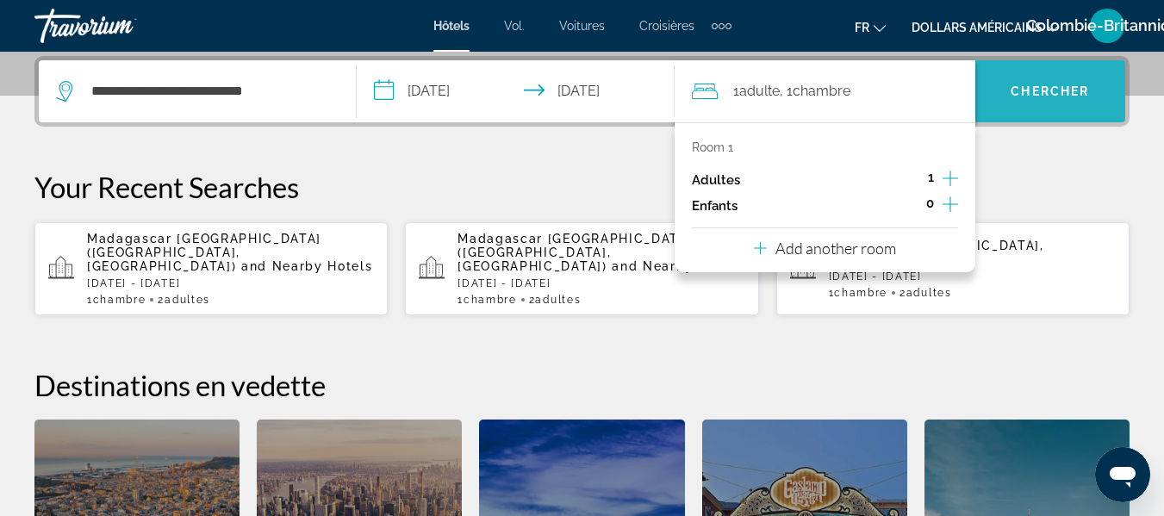
click at [1064, 84] on span "Chercher" at bounding box center [1050, 91] width 78 height 14
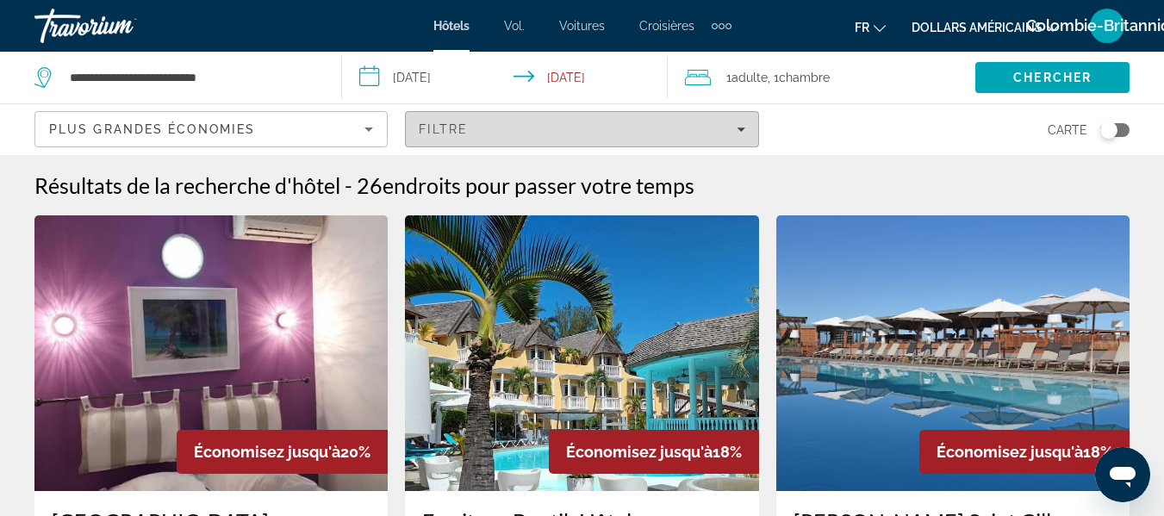
click at [706, 125] on div "Filtre" at bounding box center [582, 129] width 326 height 14
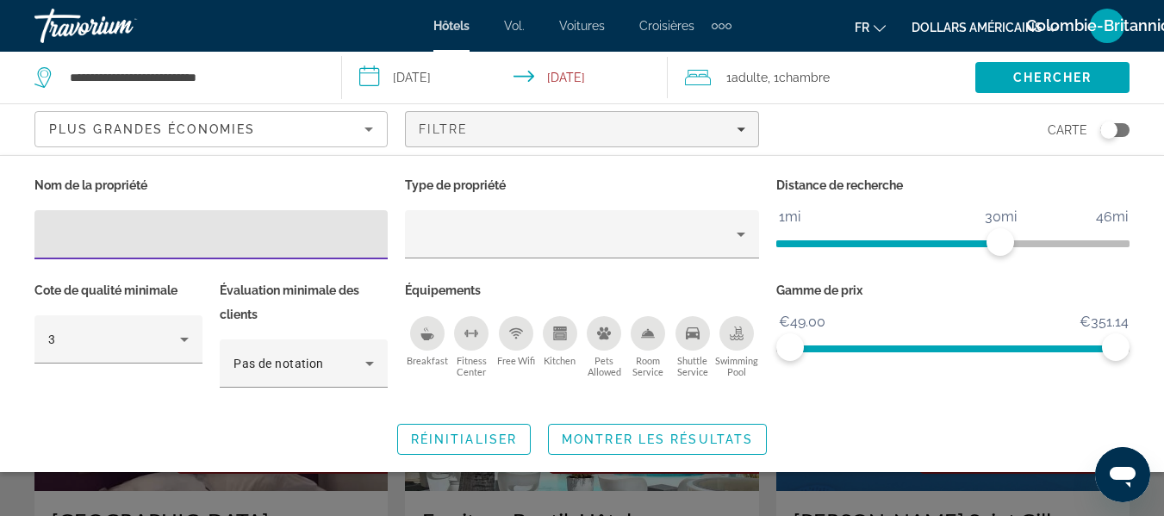
click at [742, 333] on icon "Swimming Pool" at bounding box center [737, 334] width 14 height 14
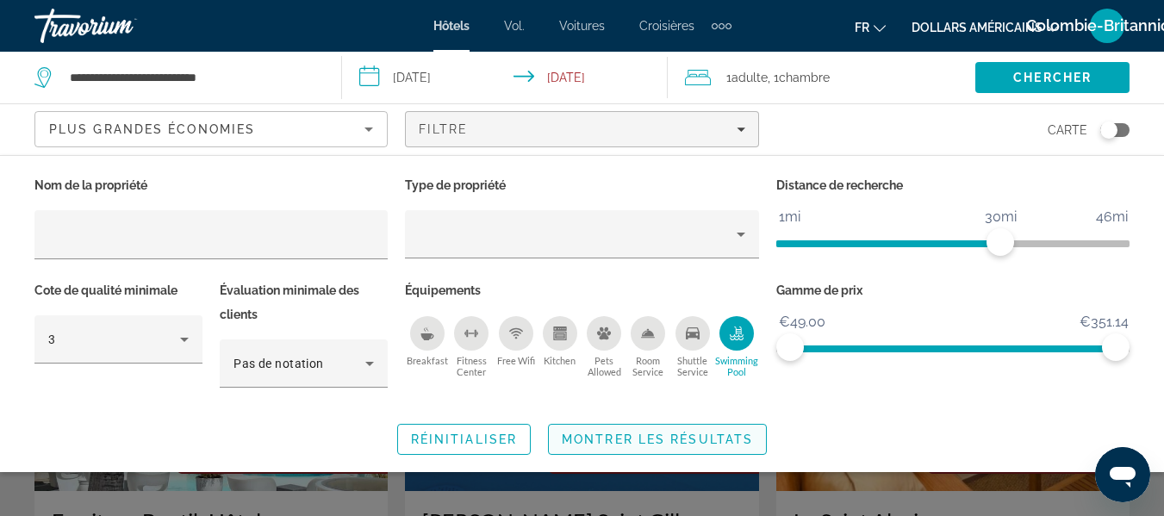
click at [632, 445] on span "Montrer les résultats" at bounding box center [657, 439] width 191 height 14
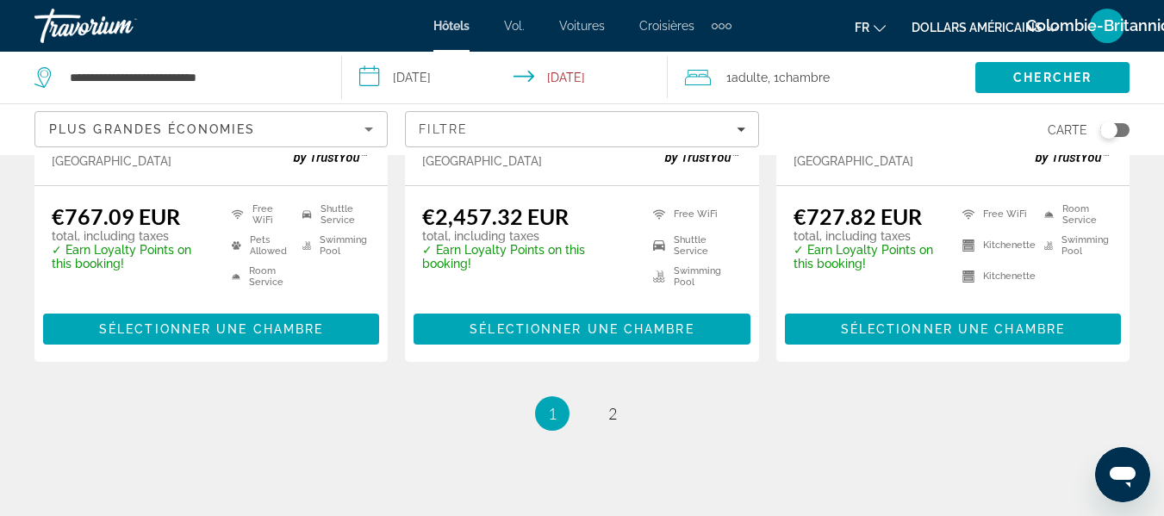
scroll to position [2622, 0]
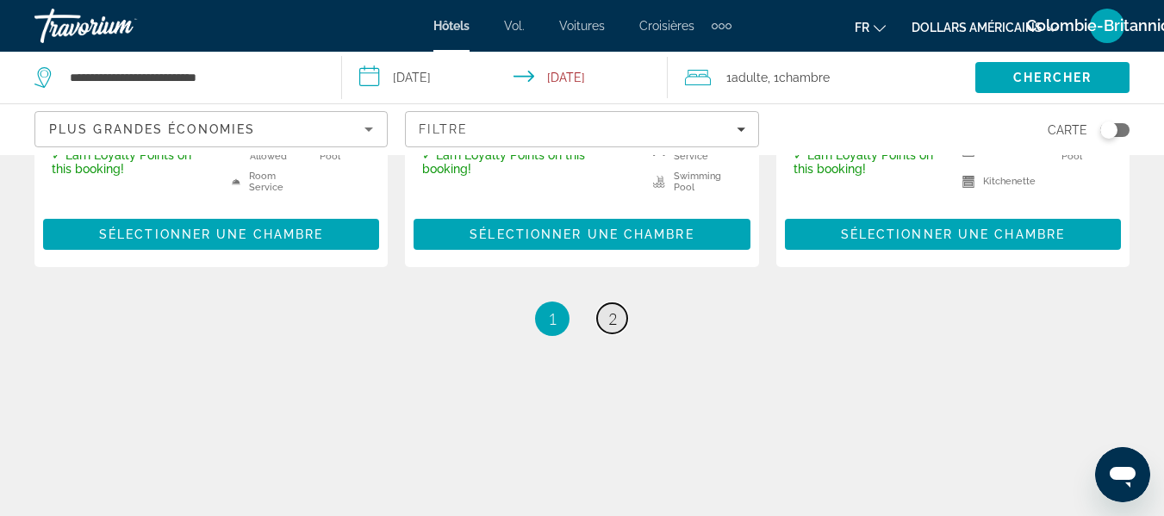
click at [611, 309] on span "2" at bounding box center [612, 318] width 9 height 19
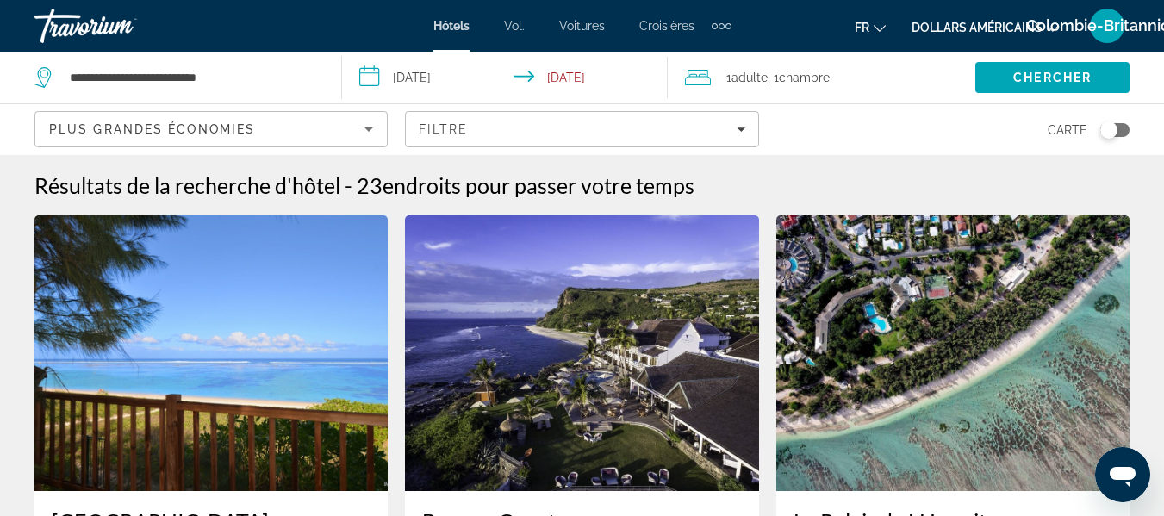
click at [718, 23] on div "Éléments de navigation supplémentaires" at bounding box center [722, 26] width 20 height 26
click at [712, 58] on font "Activités" at bounding box center [693, 58] width 47 height 14
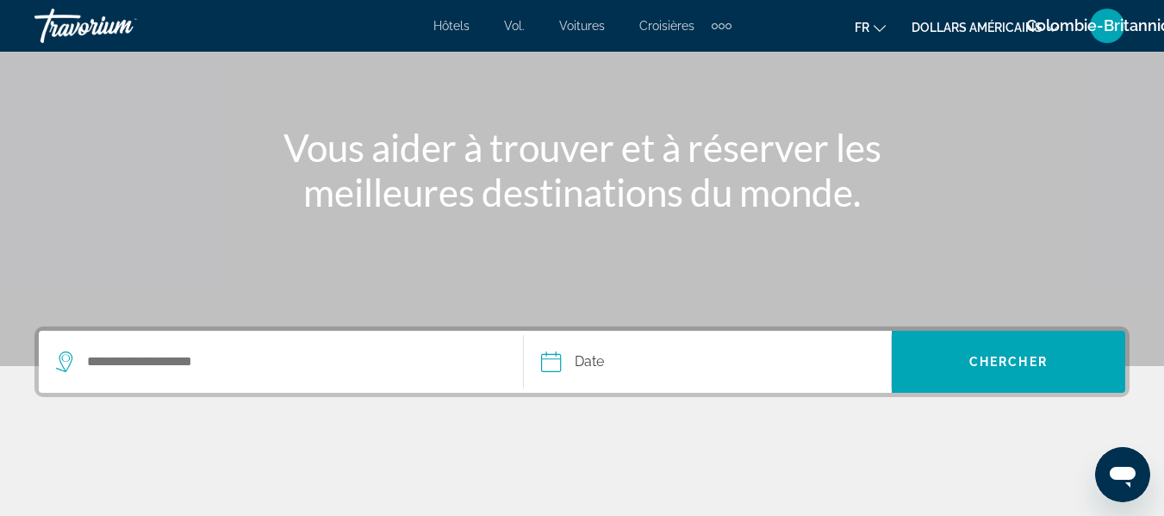
scroll to position [204, 0]
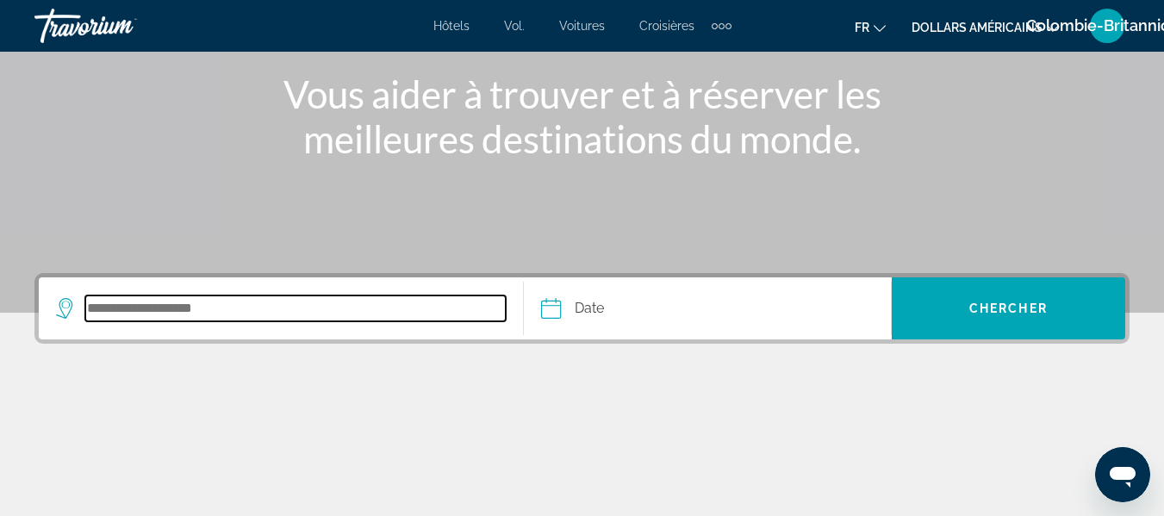
click at [161, 310] on input "Search destination" at bounding box center [295, 309] width 420 height 26
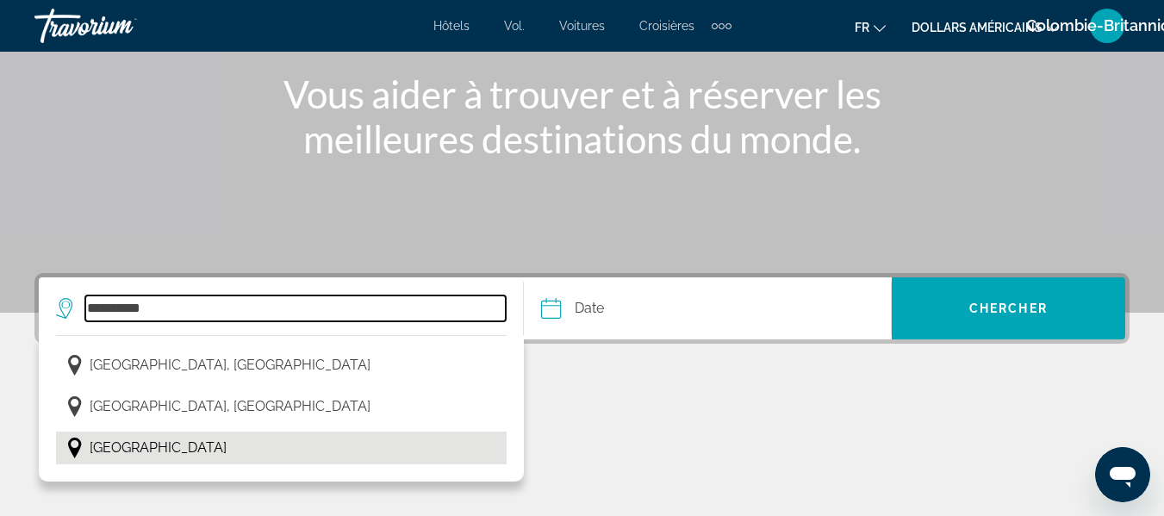
type input "**********"
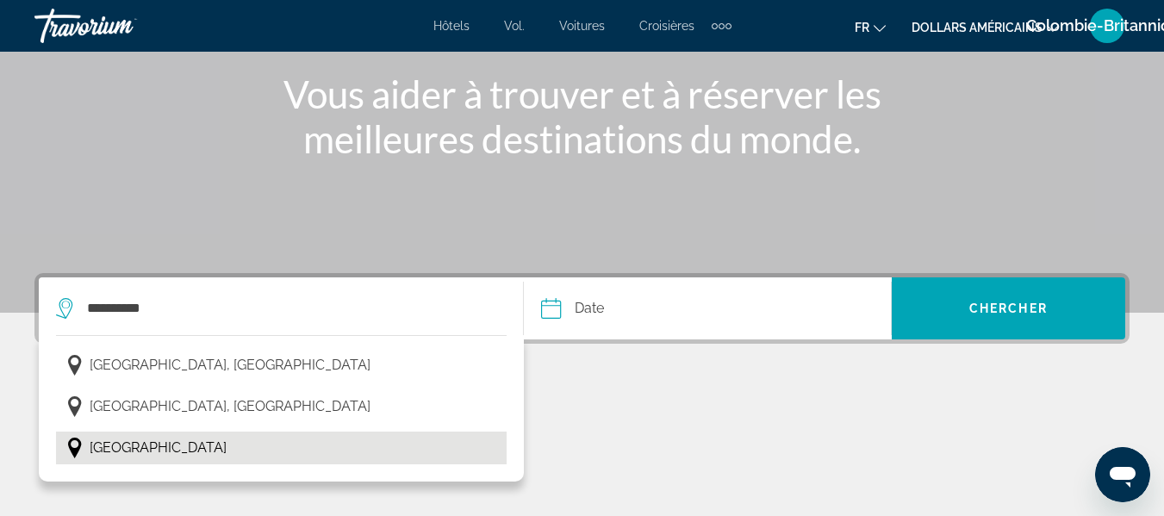
click at [147, 436] on span "[GEOGRAPHIC_DATA]" at bounding box center [158, 448] width 137 height 24
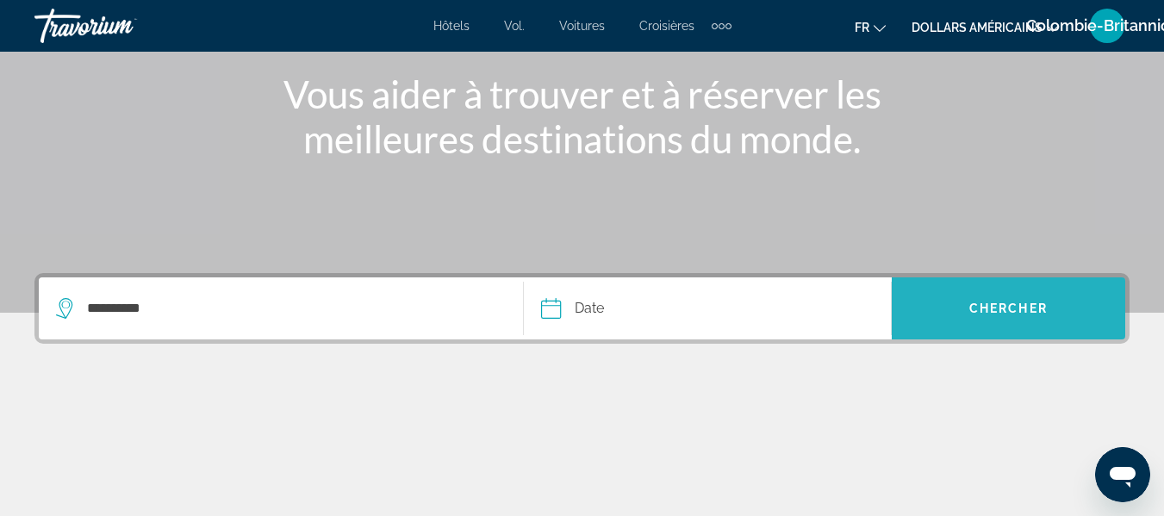
click at [954, 287] on span "Search" at bounding box center [1008, 308] width 233 height 62
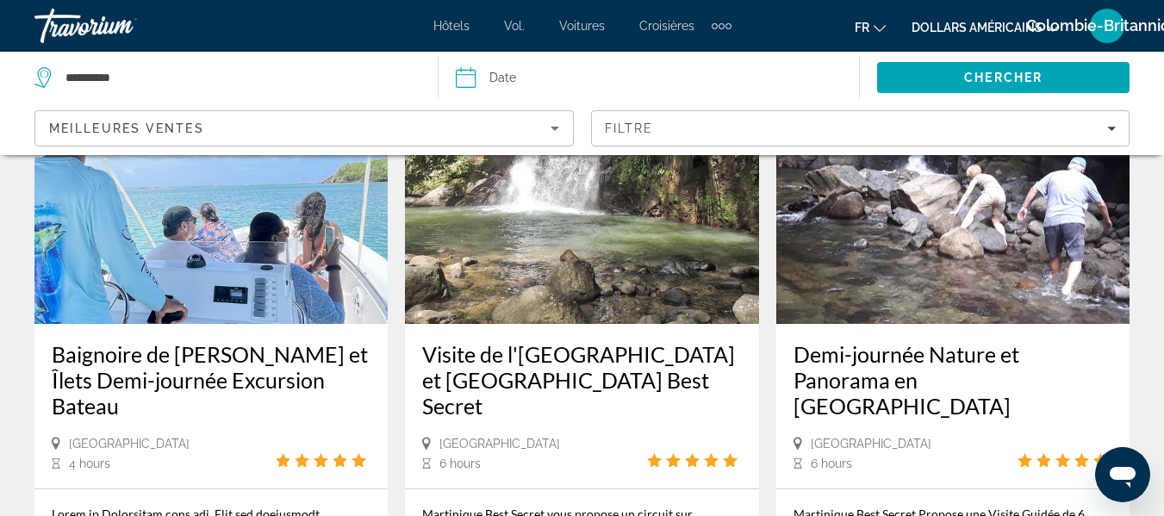
scroll to position [111, 0]
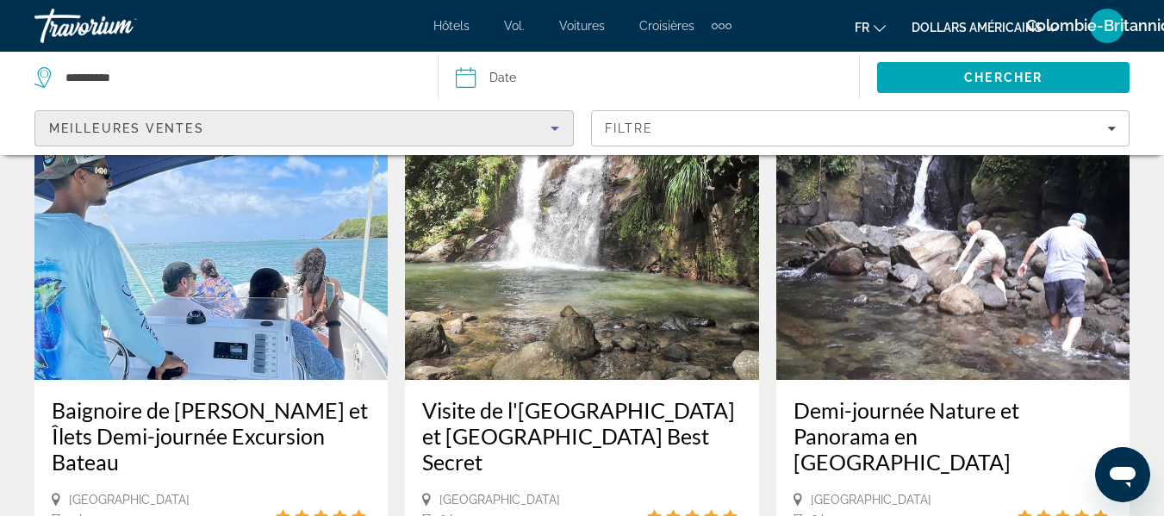
click at [482, 132] on div "Meilleures ventes" at bounding box center [299, 128] width 501 height 21
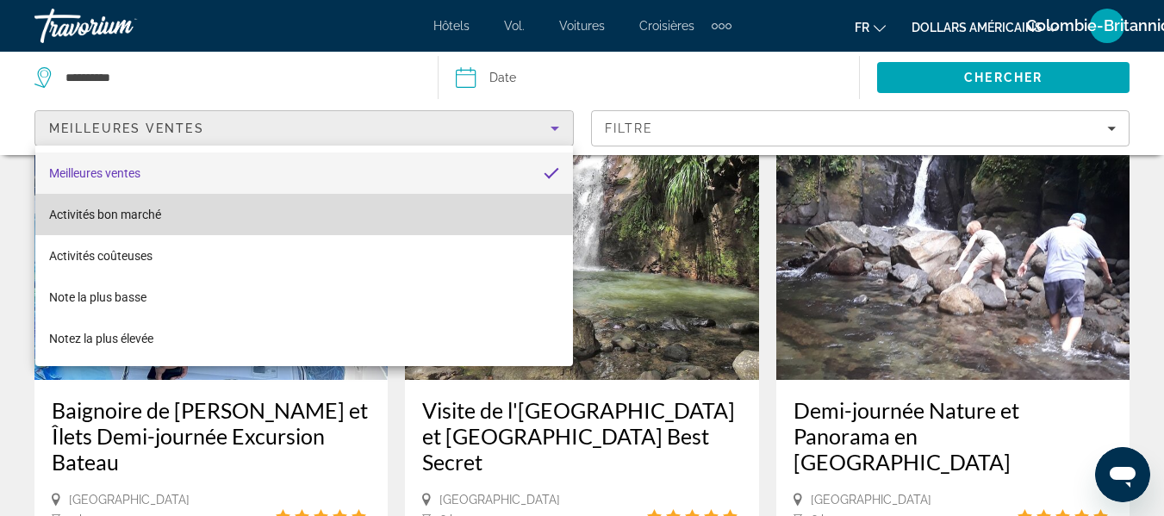
click at [193, 215] on mat-option "Activités bon marché" at bounding box center [304, 214] width 538 height 41
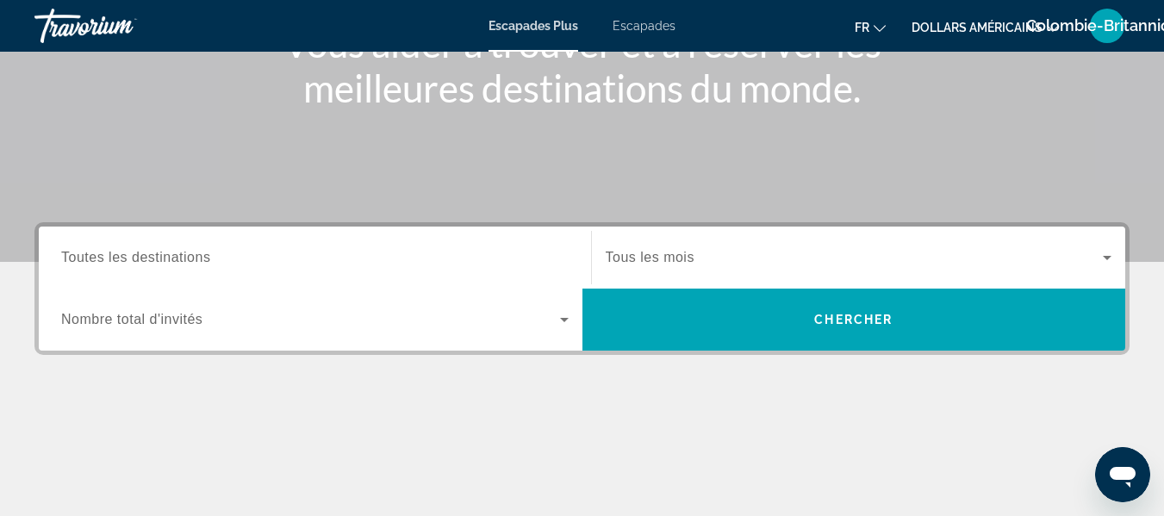
scroll to position [277, 0]
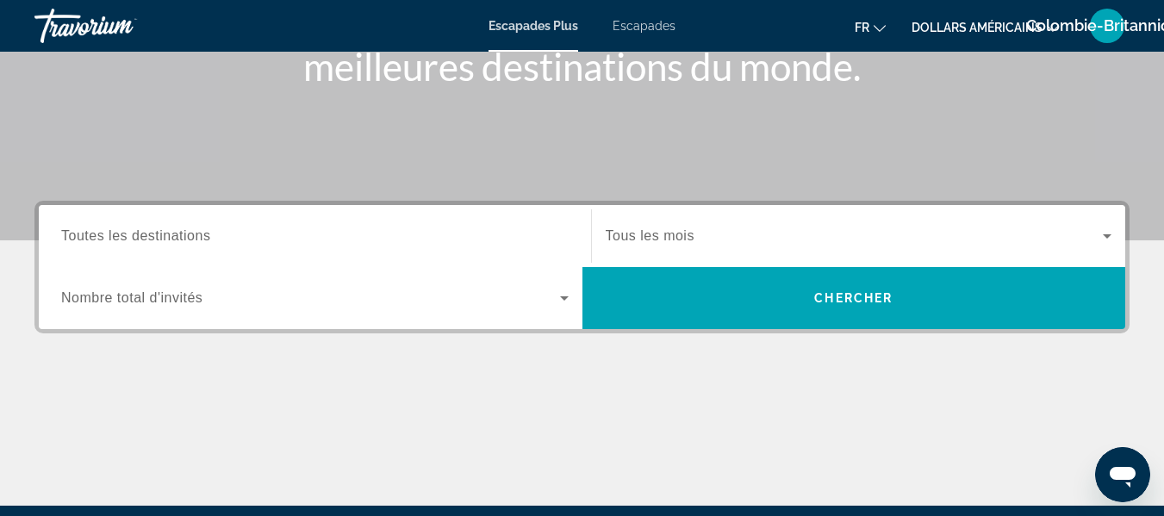
click at [662, 21] on font "Escapades" at bounding box center [644, 26] width 63 height 14
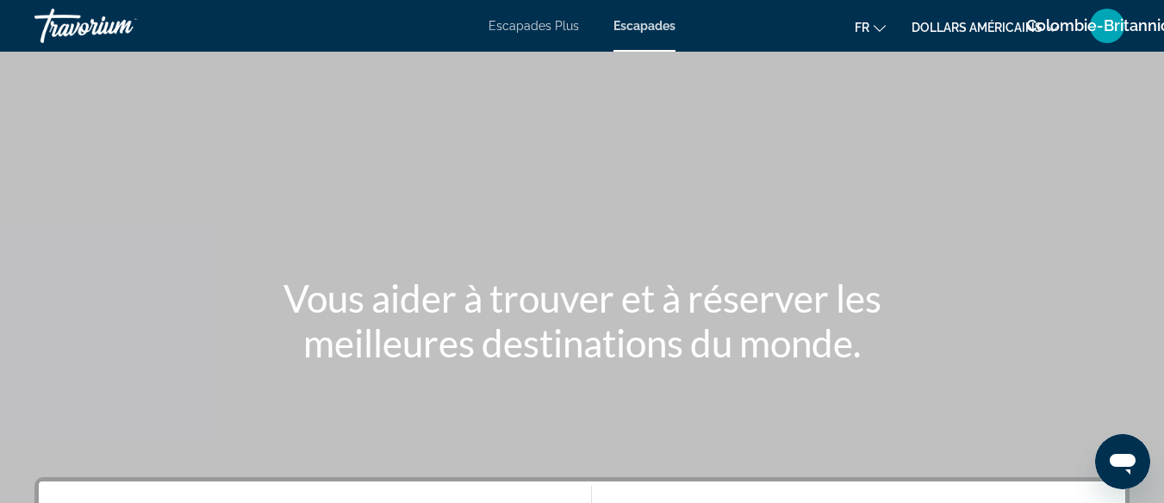
click at [952, 39] on button "dollars américains USD ($) MXN (Mex$) CAD (Can$) GBP (£) EUR (€) AUD (A$) NZD (…" at bounding box center [984, 27] width 147 height 25
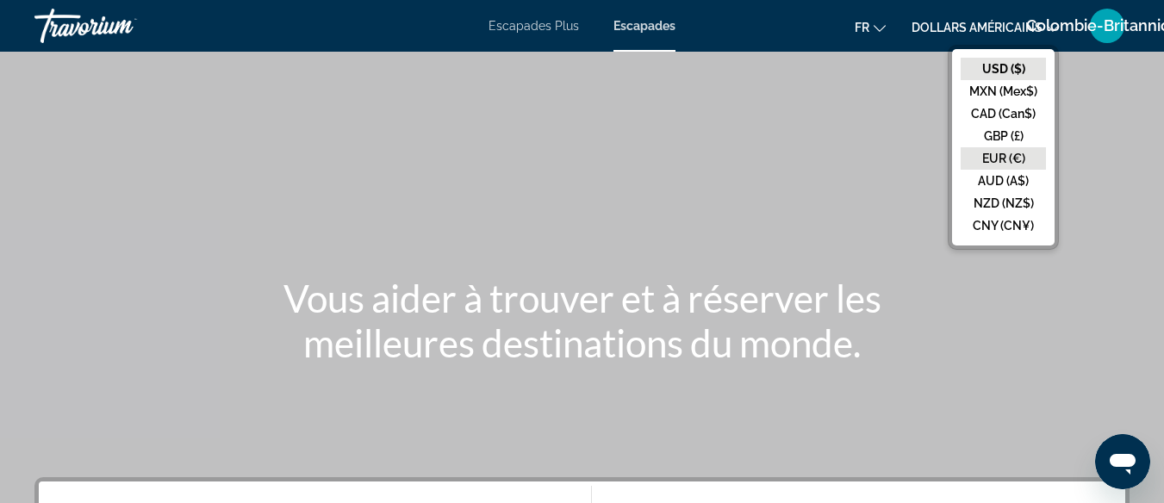
click at [999, 165] on button "EUR (€)" at bounding box center [1003, 158] width 85 height 22
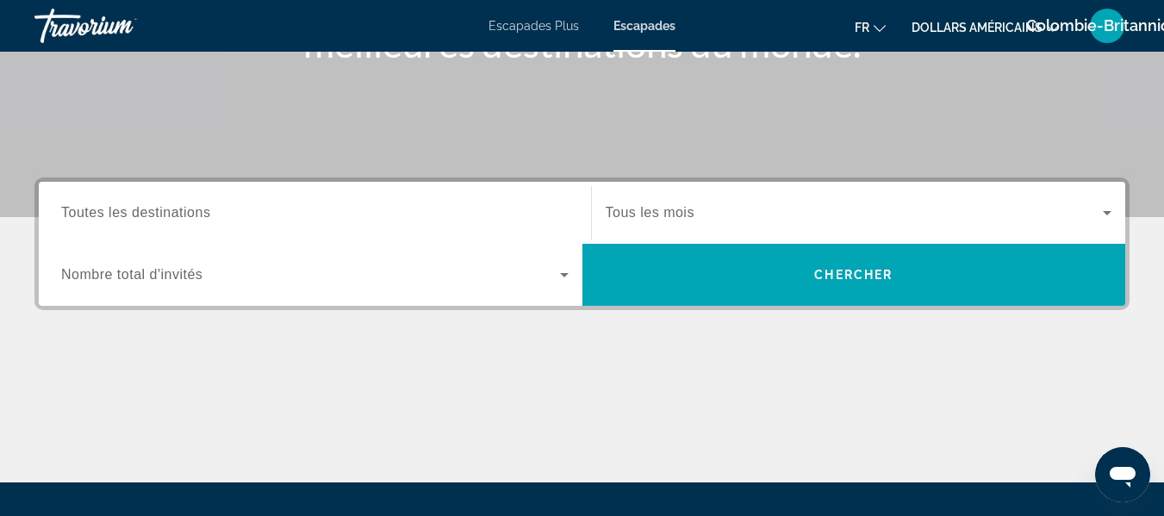
scroll to position [296, 0]
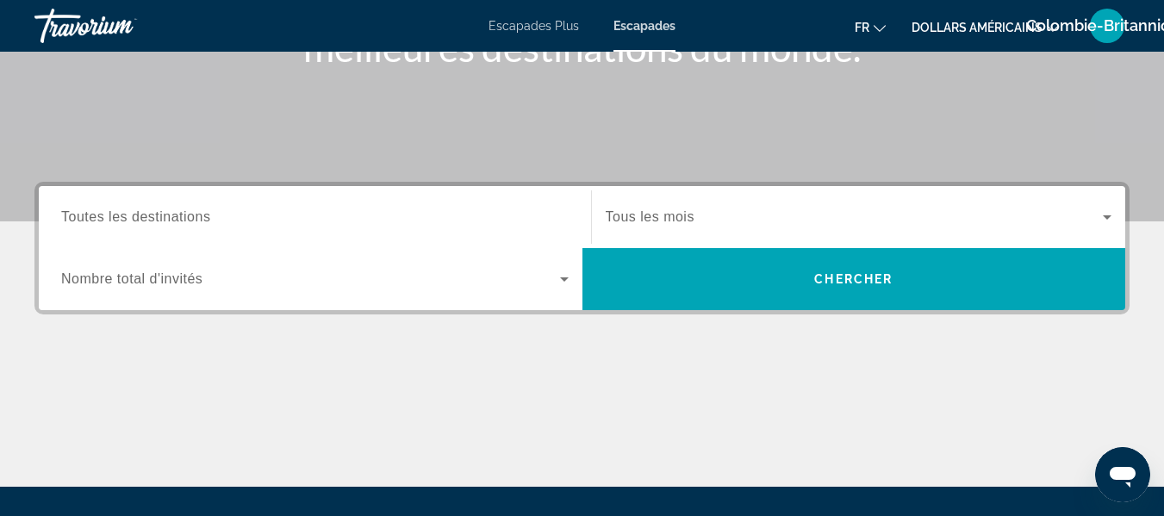
click at [399, 195] on div "Search widget" at bounding box center [314, 217] width 507 height 49
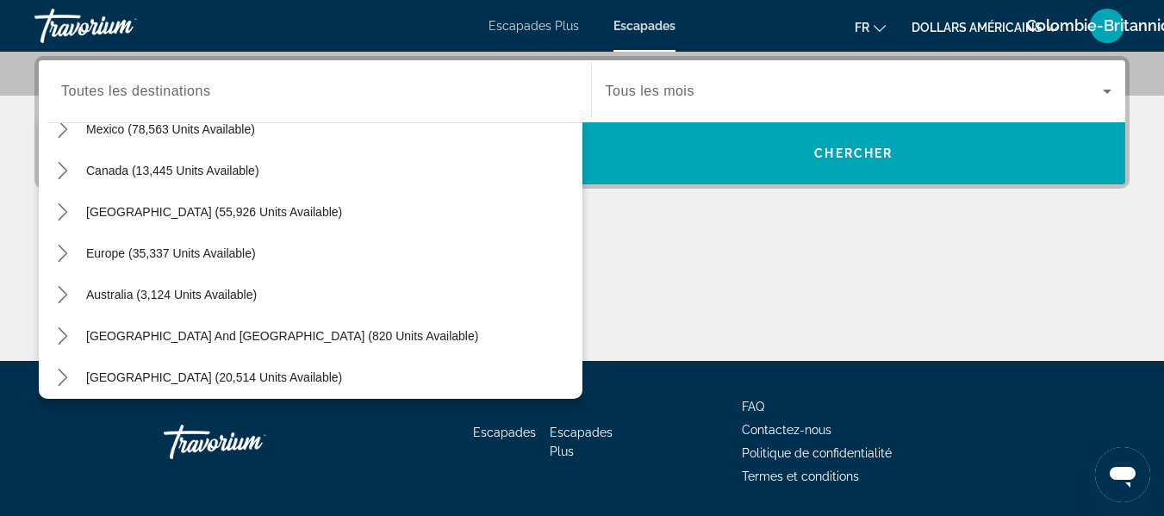
scroll to position [112, 0]
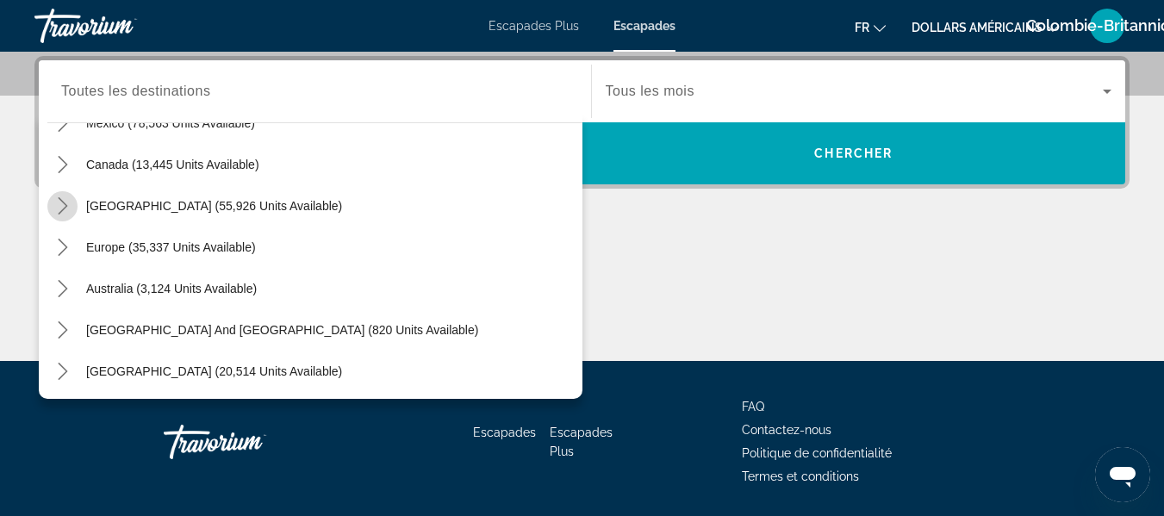
click at [62, 202] on icon "Toggle Caribbean & Atlantic Islands (55,926 units available) submenu" at bounding box center [62, 205] width 9 height 17
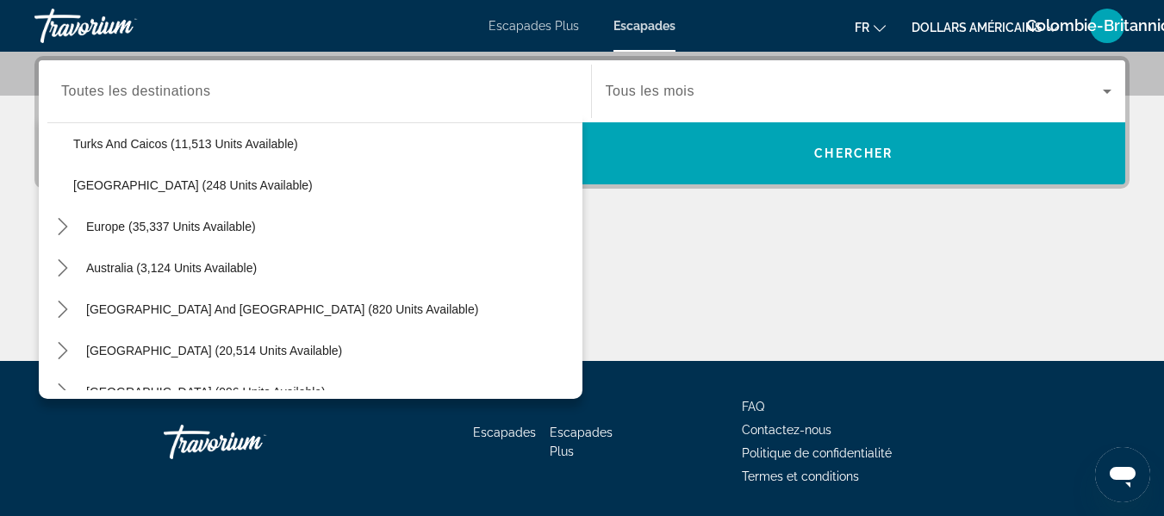
scroll to position [749, 0]
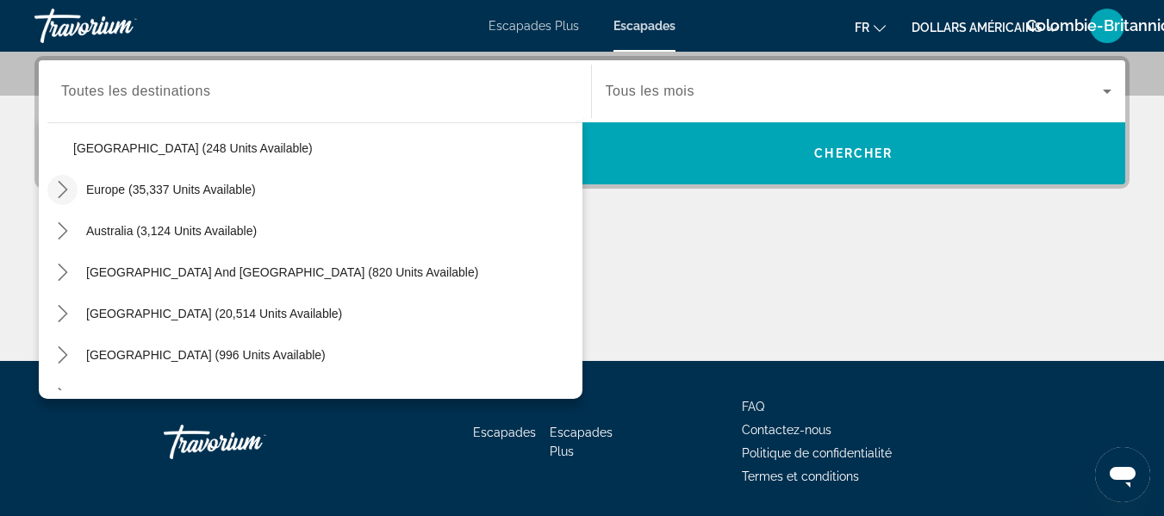
click at [62, 186] on icon "Toggle Europe (35,337 units available) submenu" at bounding box center [62, 189] width 9 height 17
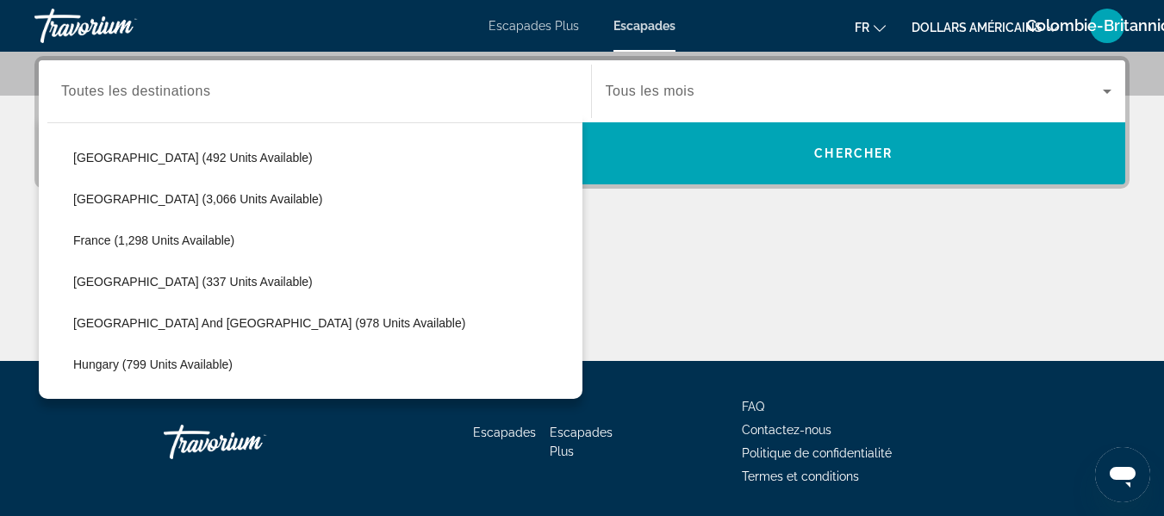
scroll to position [1011, 0]
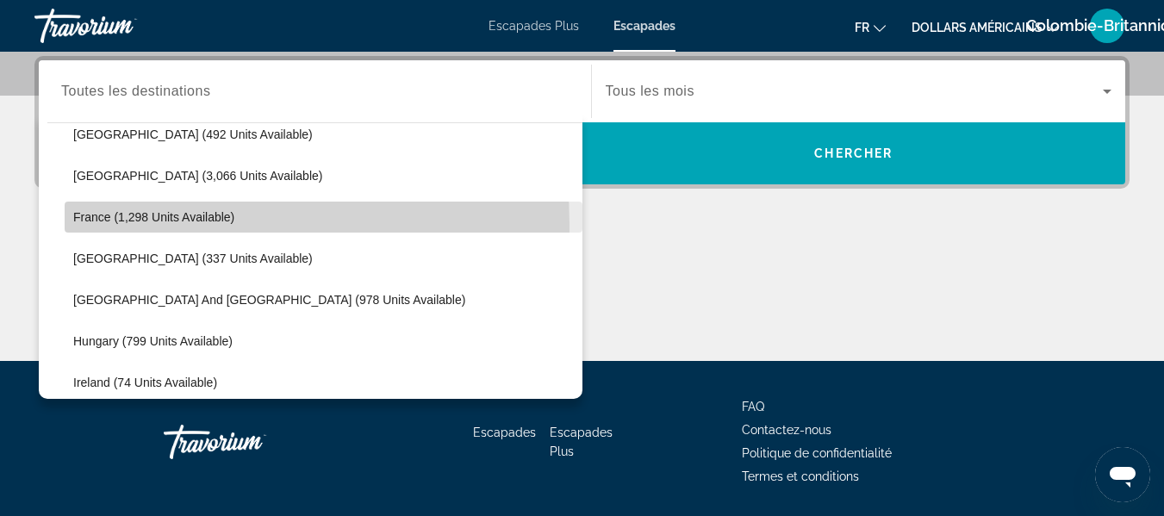
click at [139, 225] on span "Select destination: France (1,298 units available)" at bounding box center [324, 216] width 518 height 41
type input "**********"
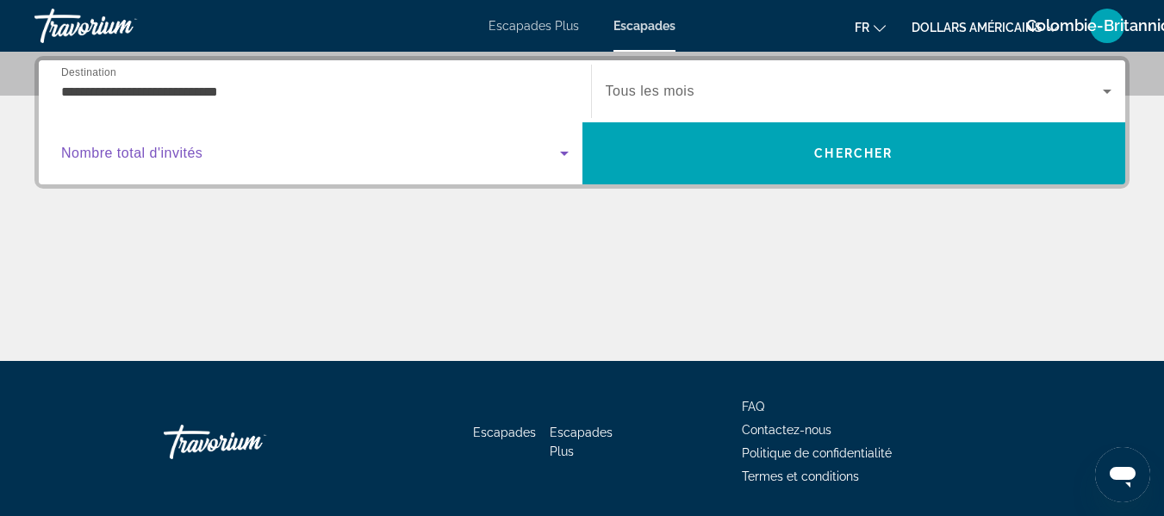
click at [483, 159] on span "Search widget" at bounding box center [310, 153] width 499 height 21
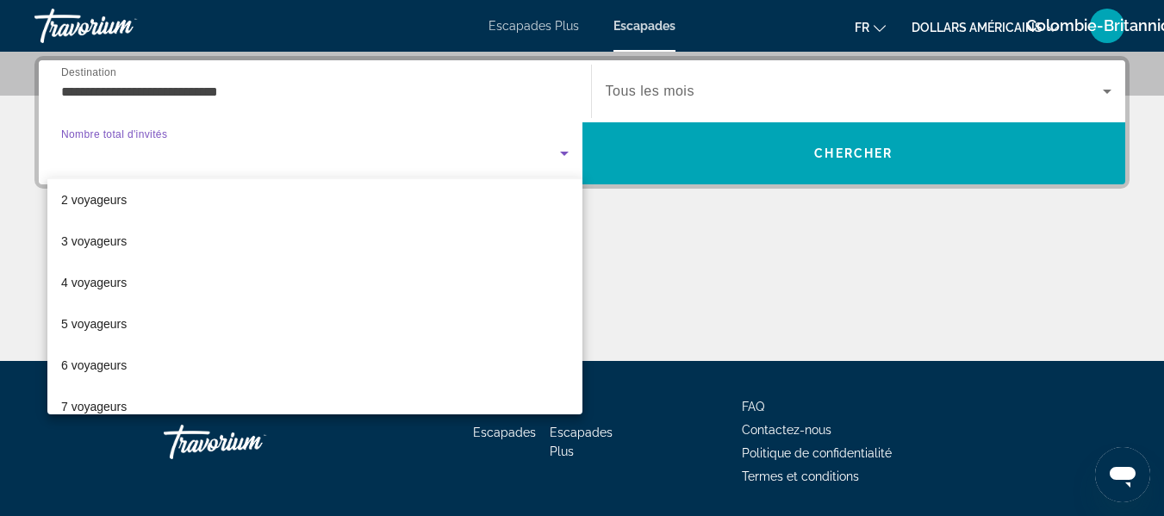
scroll to position [59, 0]
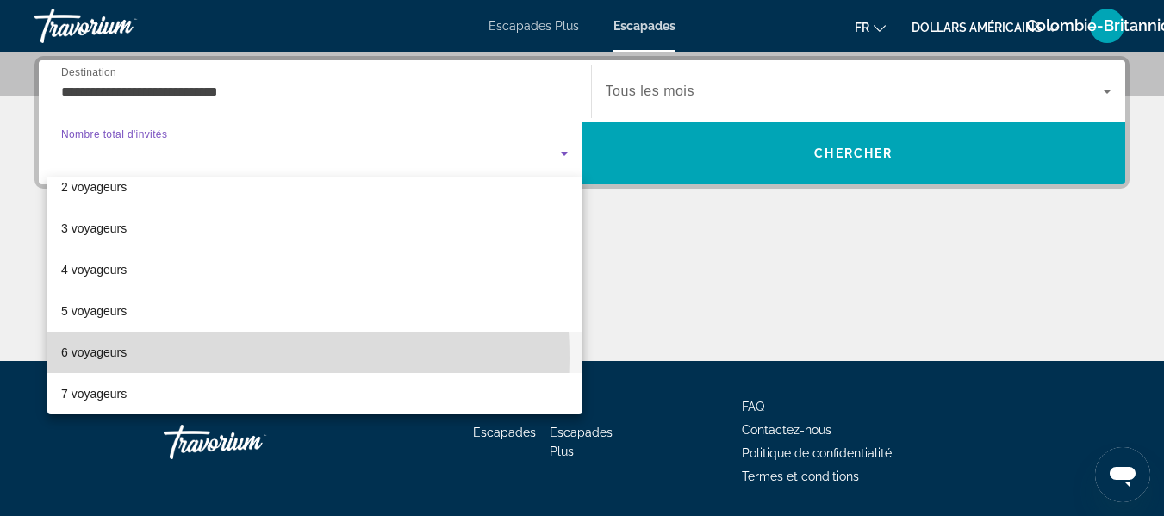
click at [113, 358] on font "6 voyageurs" at bounding box center [93, 352] width 65 height 14
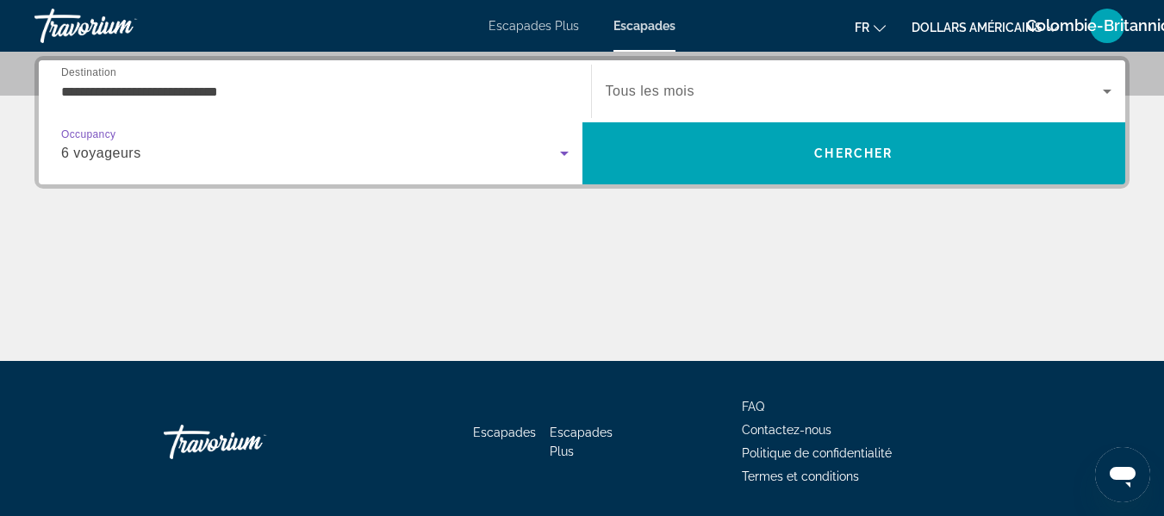
click at [817, 102] on div "Search widget" at bounding box center [859, 91] width 507 height 48
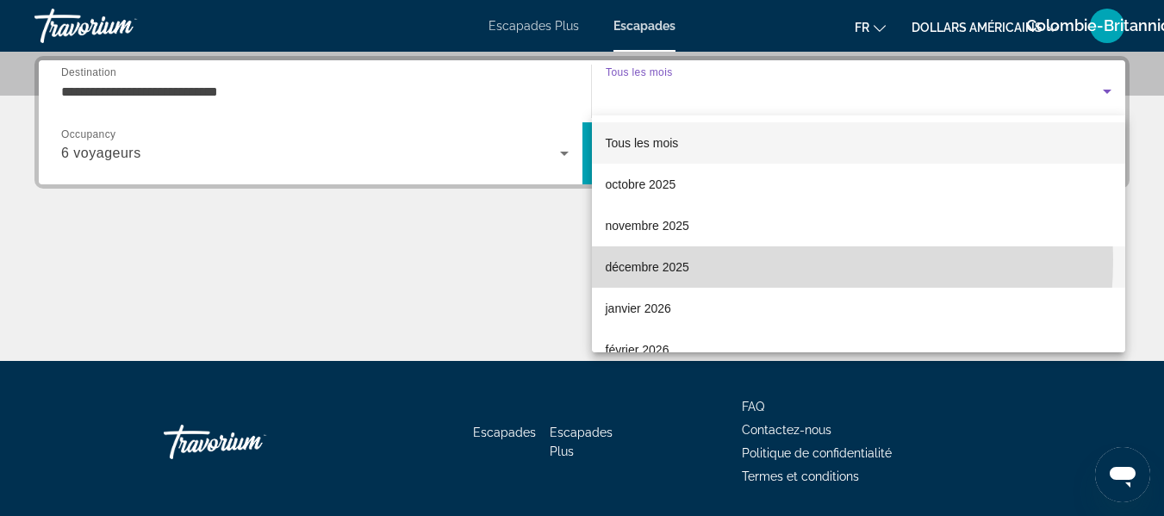
click at [709, 259] on mat-option "décembre 2025" at bounding box center [859, 266] width 534 height 41
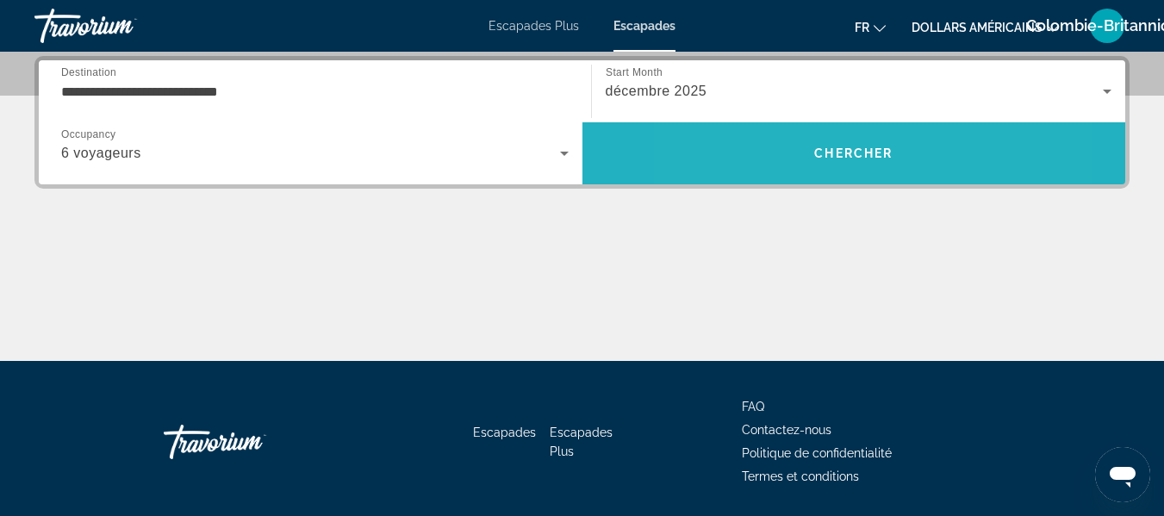
click at [781, 171] on span "Search" at bounding box center [854, 153] width 544 height 41
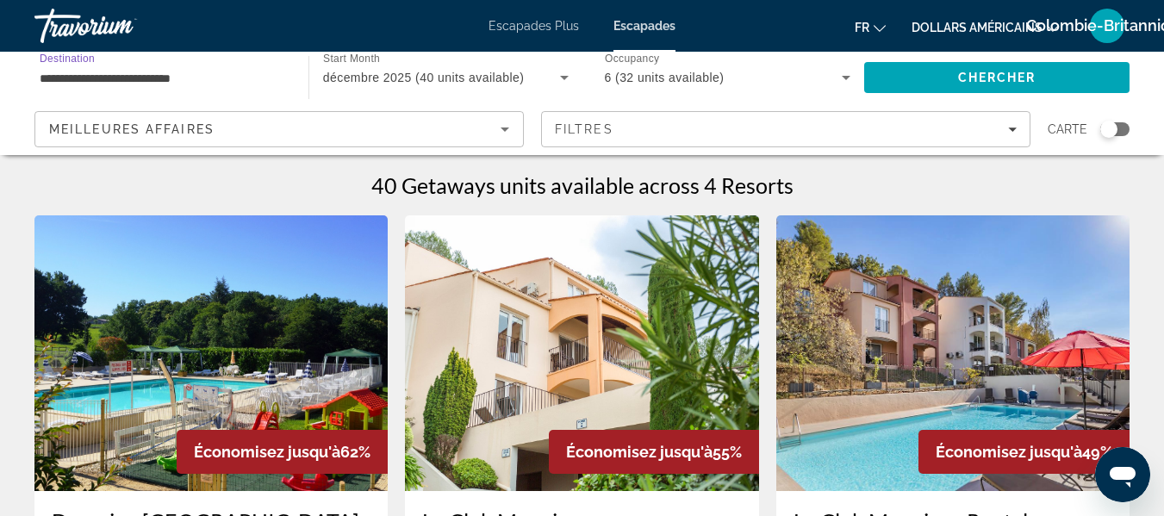
click at [122, 75] on input "**********" at bounding box center [163, 78] width 246 height 21
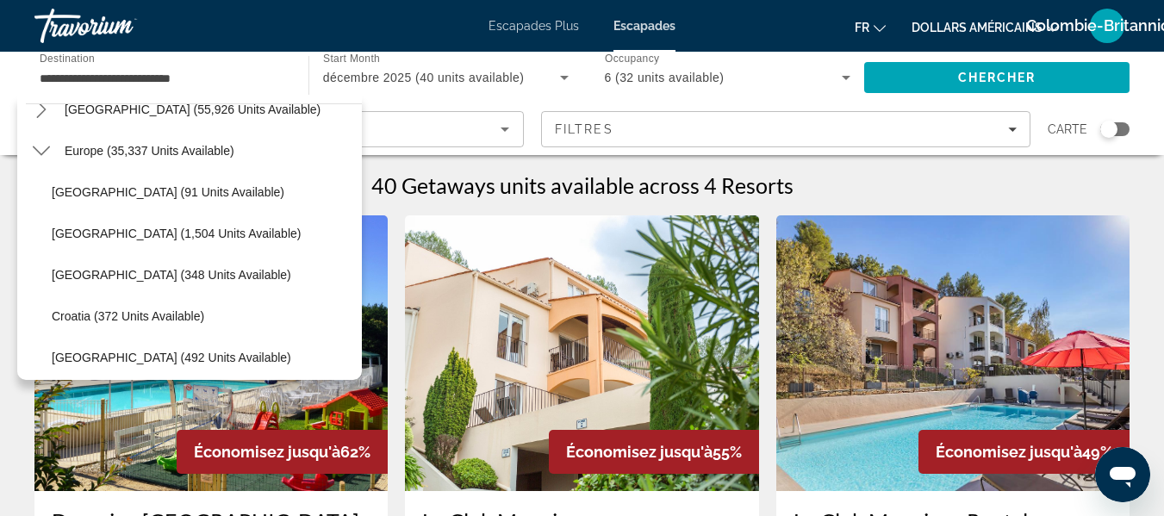
scroll to position [184, 0]
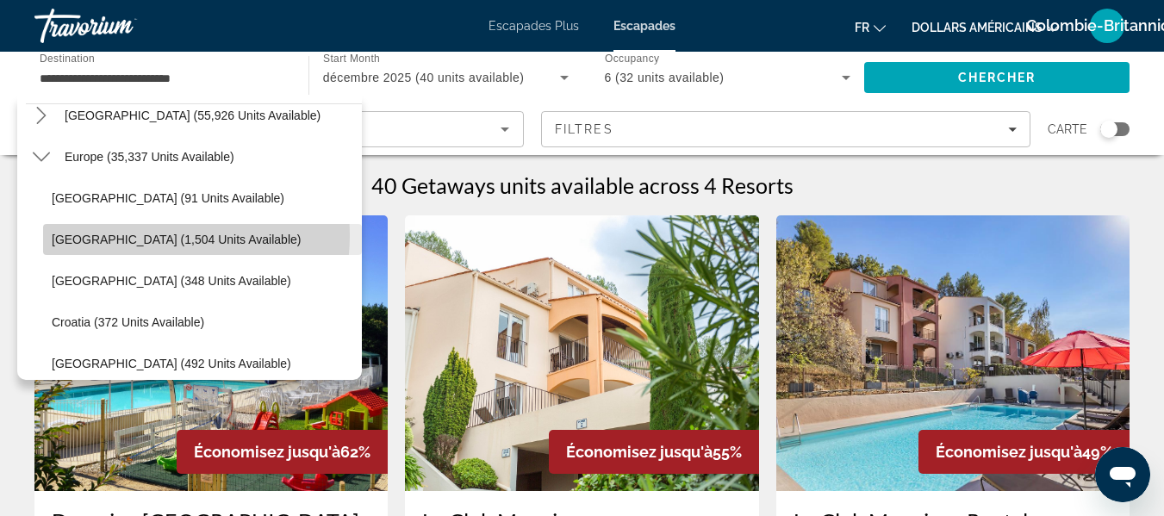
click at [137, 235] on span "Austria (1,504 units available)" at bounding box center [176, 240] width 249 height 14
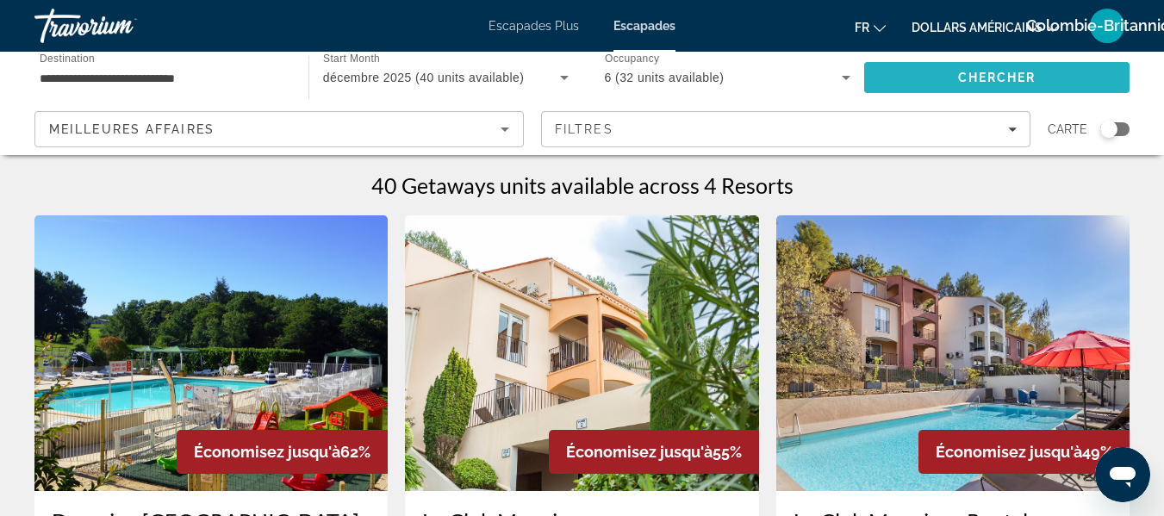
click at [989, 73] on span "Chercher" at bounding box center [997, 78] width 78 height 14
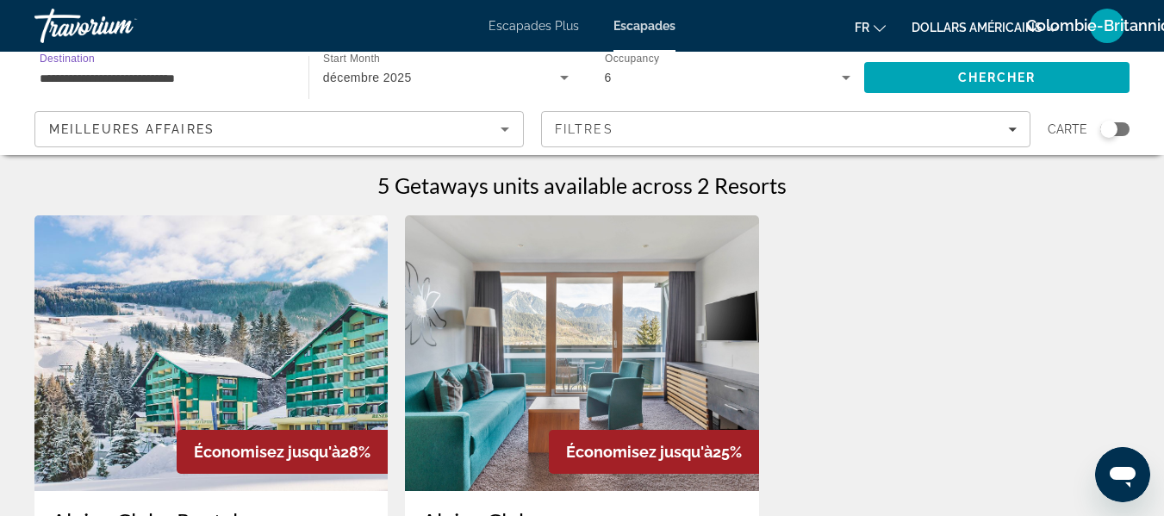
click at [213, 84] on input "**********" at bounding box center [163, 78] width 246 height 21
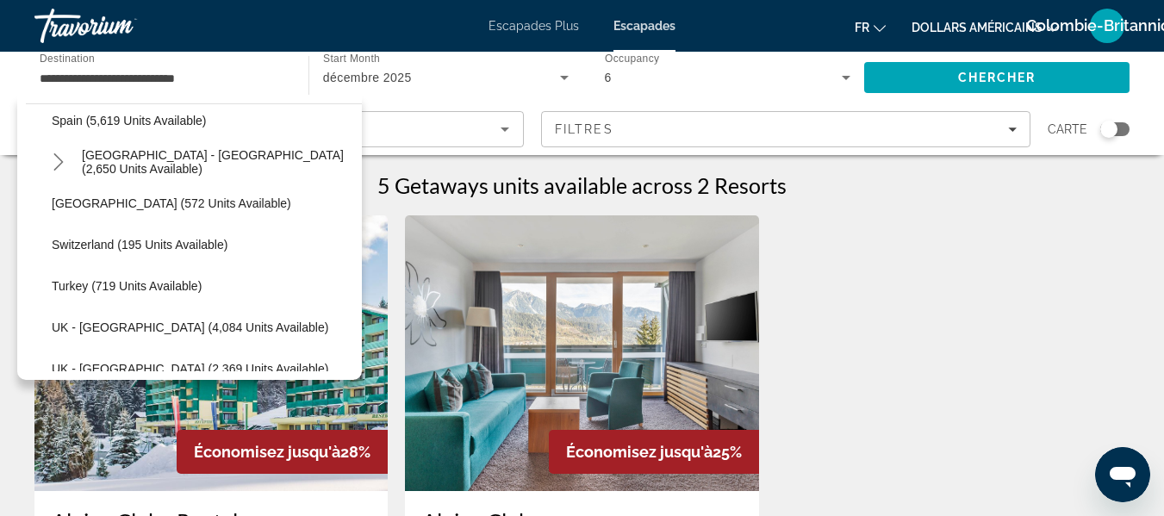
scroll to position [950, 0]
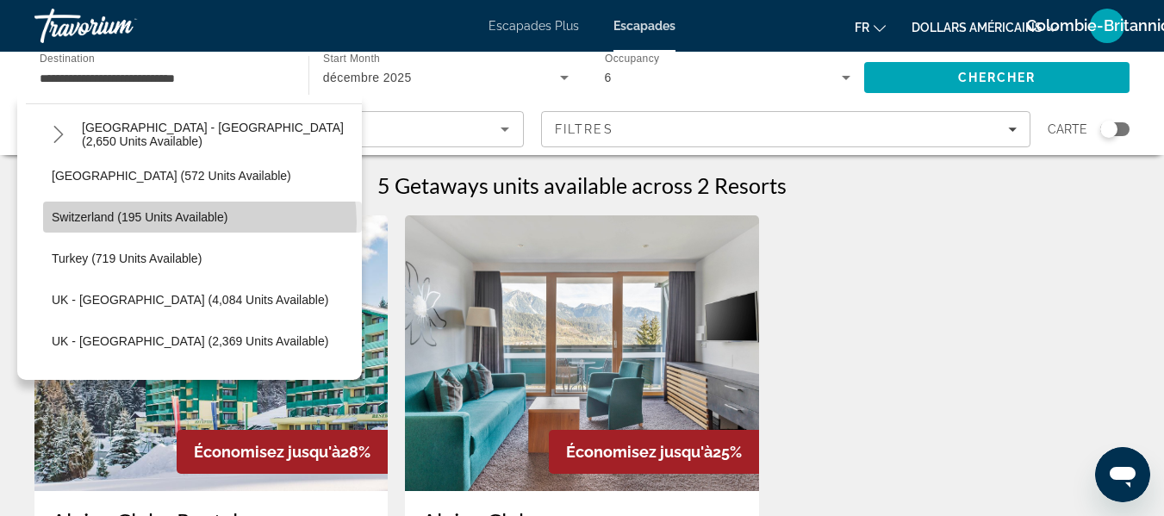
click at [199, 222] on span "Switzerland (195 units available)" at bounding box center [140, 217] width 176 height 14
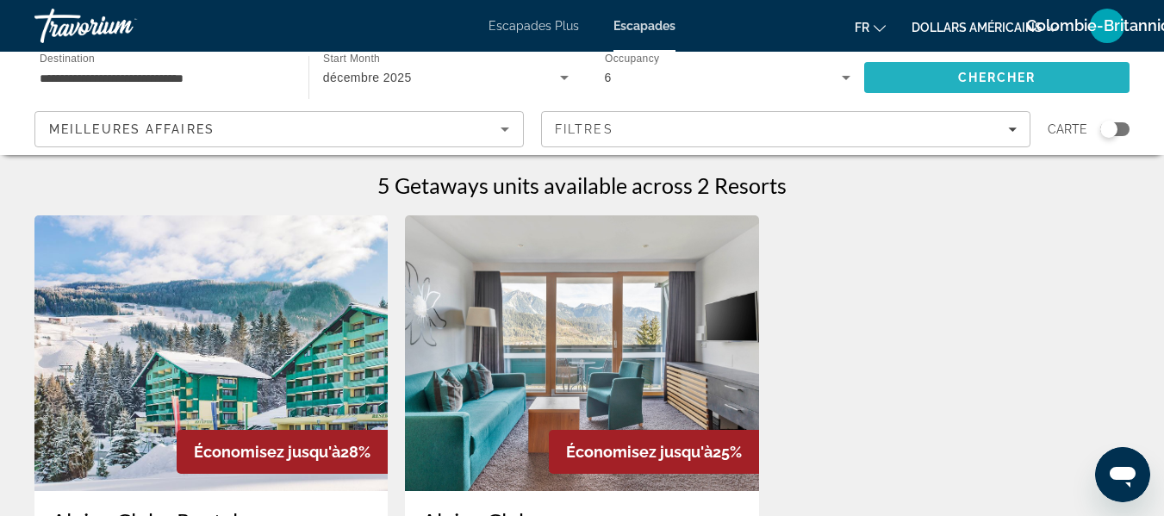
click at [1036, 75] on span "Chercher" at bounding box center [997, 78] width 78 height 14
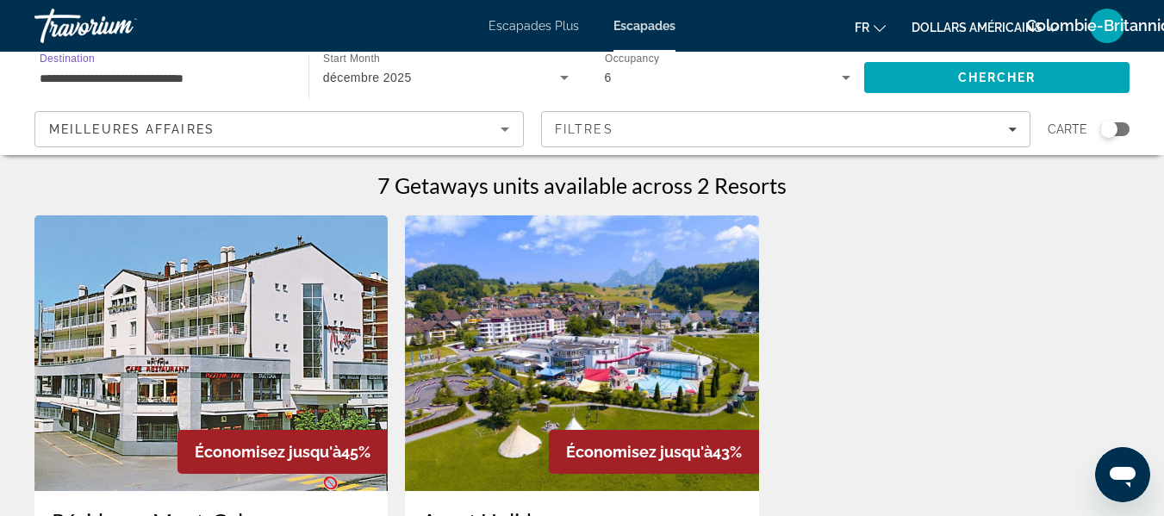
click at [164, 84] on input "**********" at bounding box center [163, 78] width 246 height 21
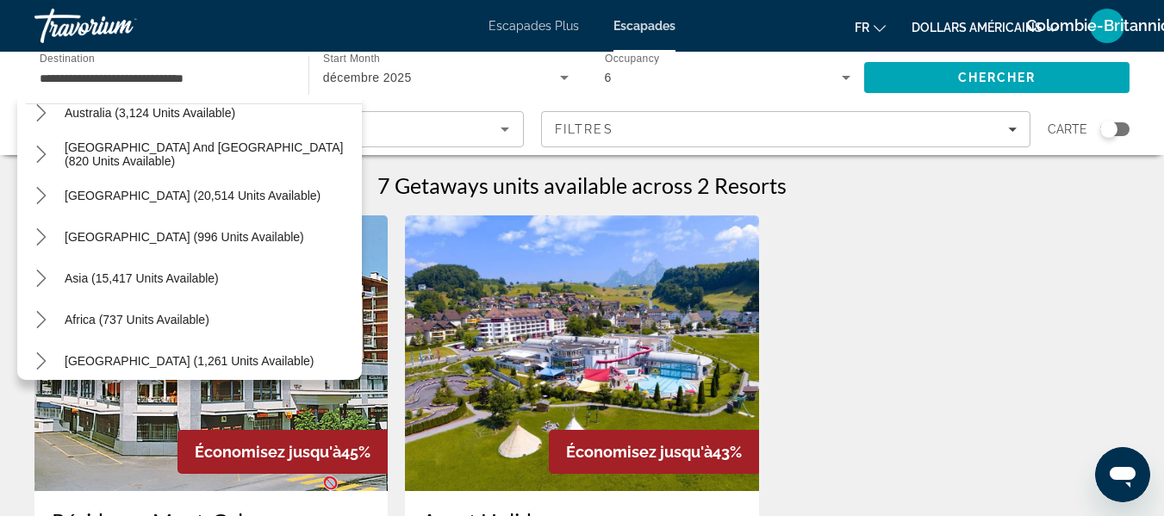
scroll to position [1272, 0]
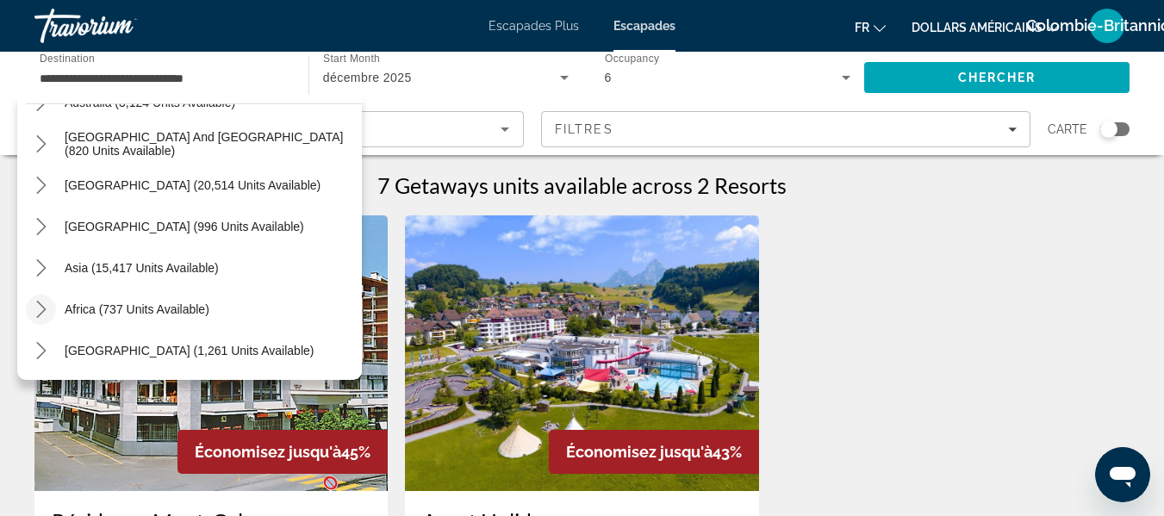
click at [40, 307] on icon "Toggle Africa (737 units available) submenu" at bounding box center [41, 309] width 17 height 17
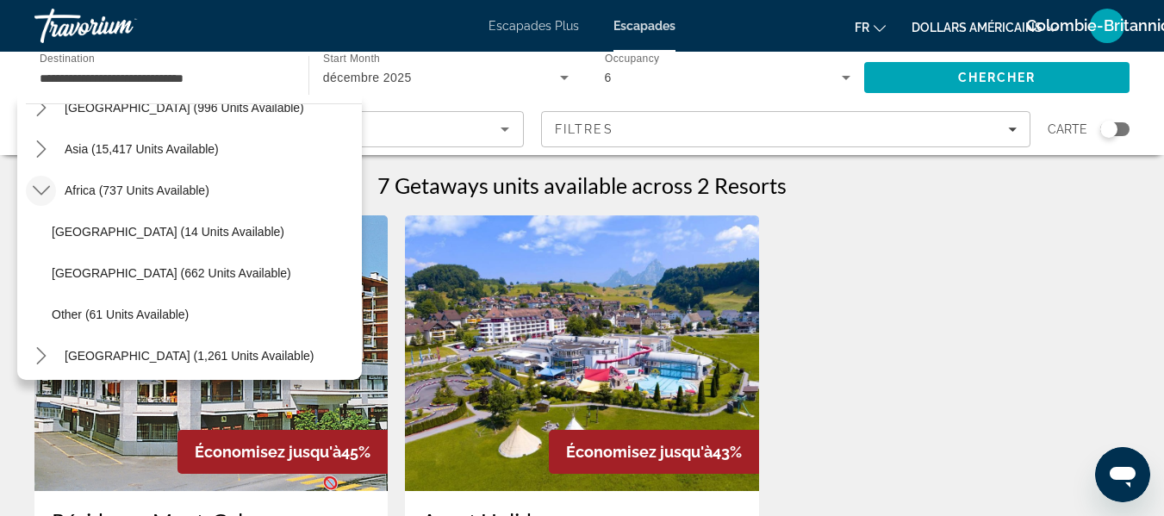
scroll to position [1396, 0]
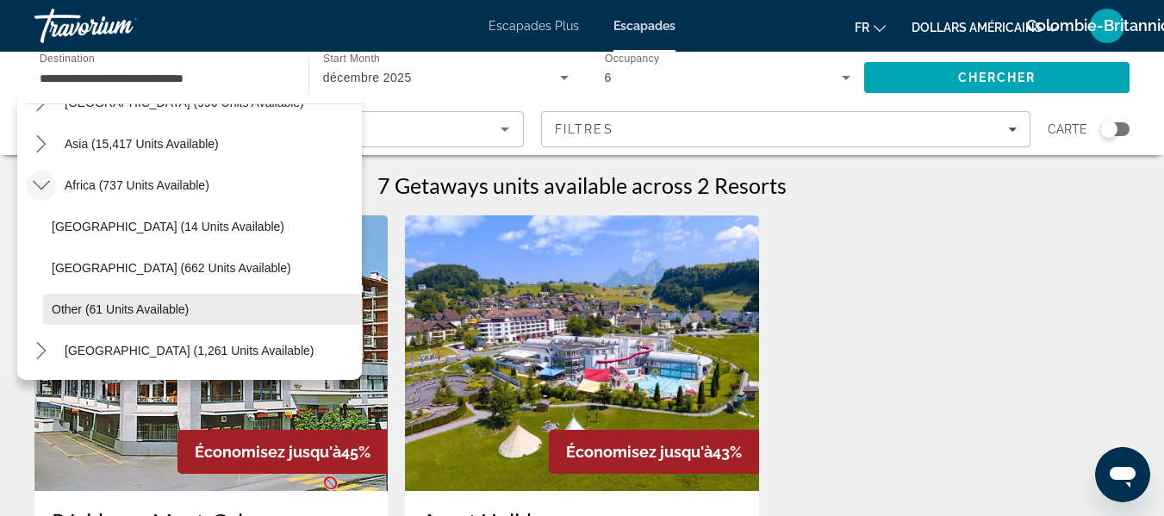
click at [173, 308] on span "Other (61 units available)" at bounding box center [120, 309] width 137 height 14
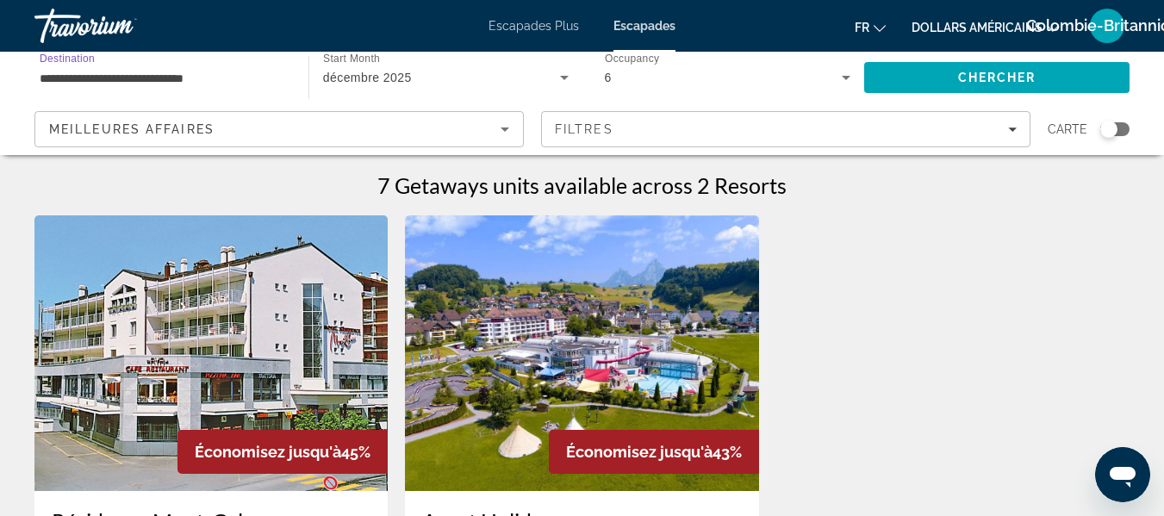
type input "**********"
click at [737, 86] on div "6" at bounding box center [724, 77] width 238 height 21
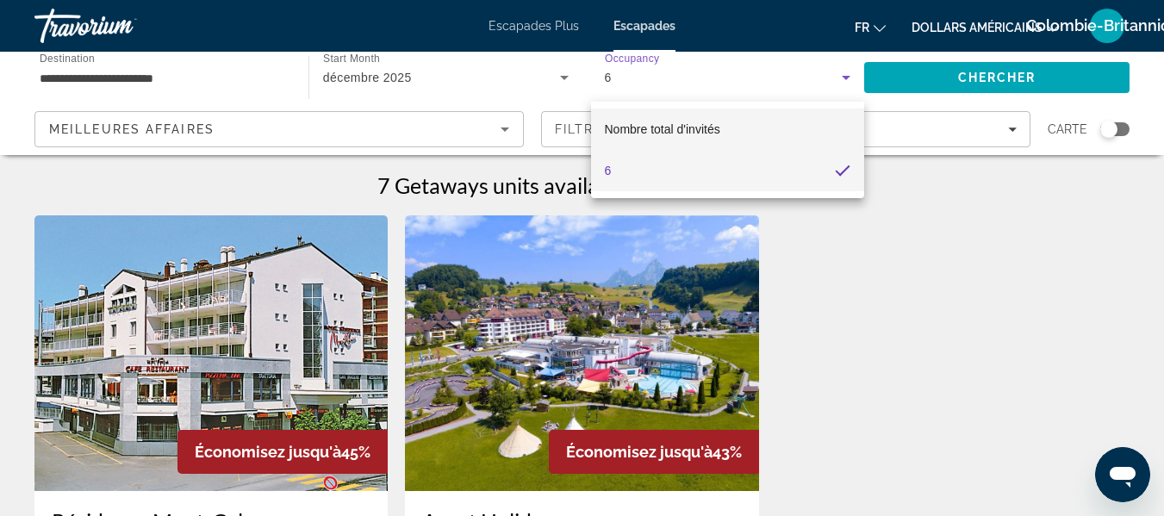
click at [731, 131] on mat-option "Nombre total d'invités" at bounding box center [728, 129] width 274 height 41
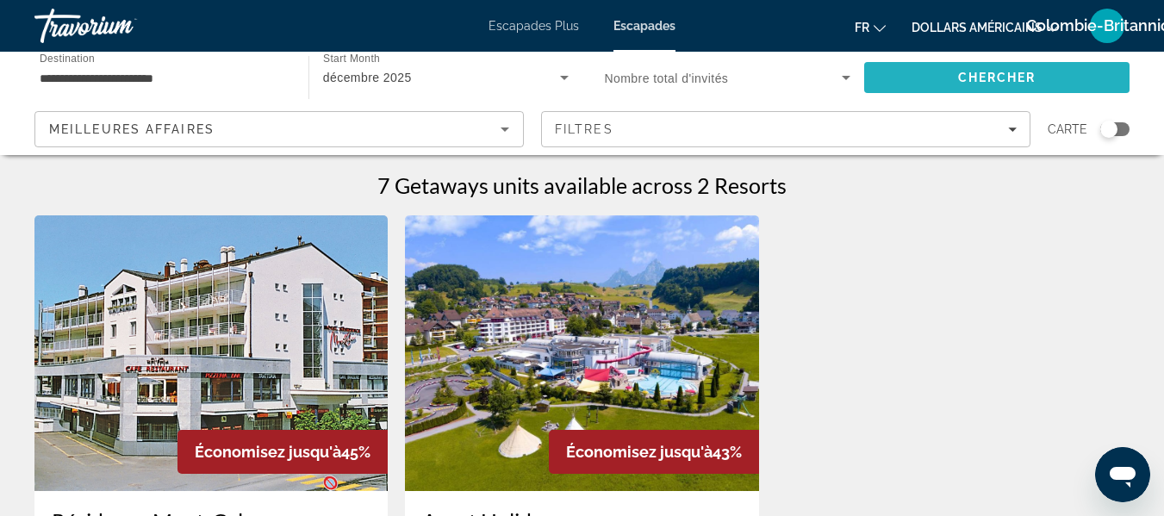
click at [1004, 84] on span "Chercher" at bounding box center [997, 78] width 78 height 14
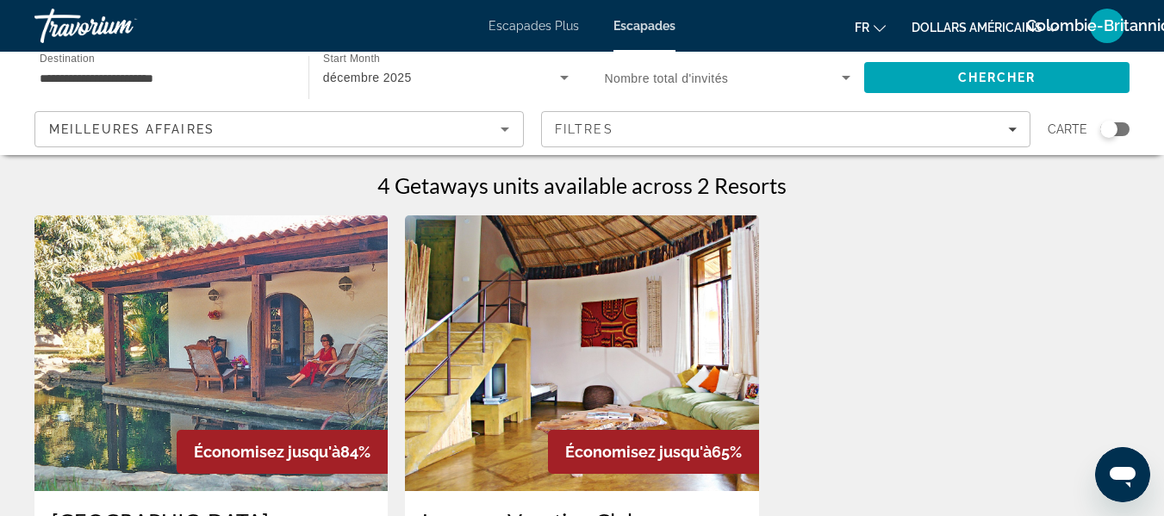
click at [516, 28] on font "Escapades Plus" at bounding box center [533, 26] width 90 height 14
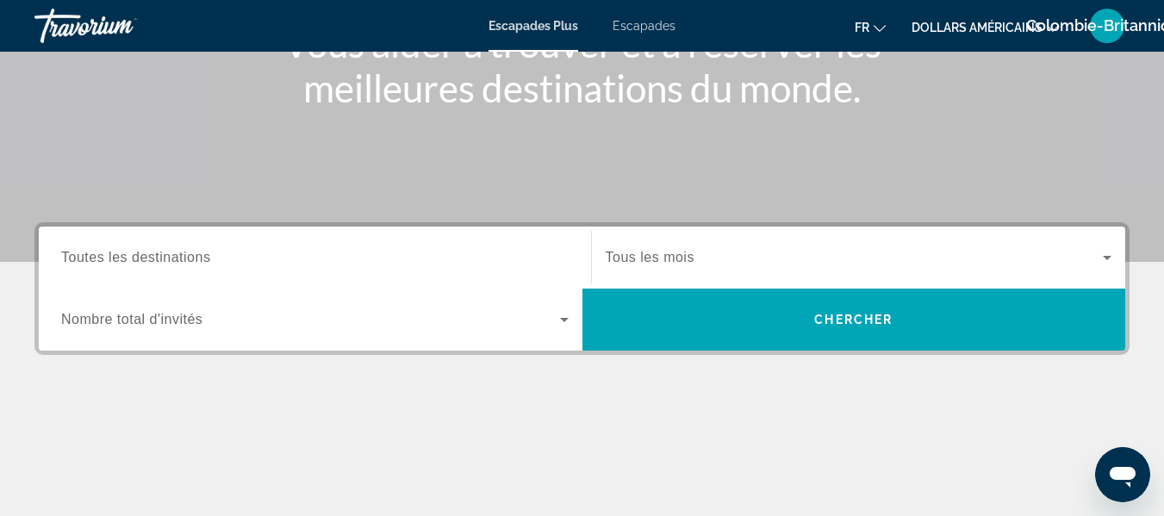
scroll to position [296, 0]
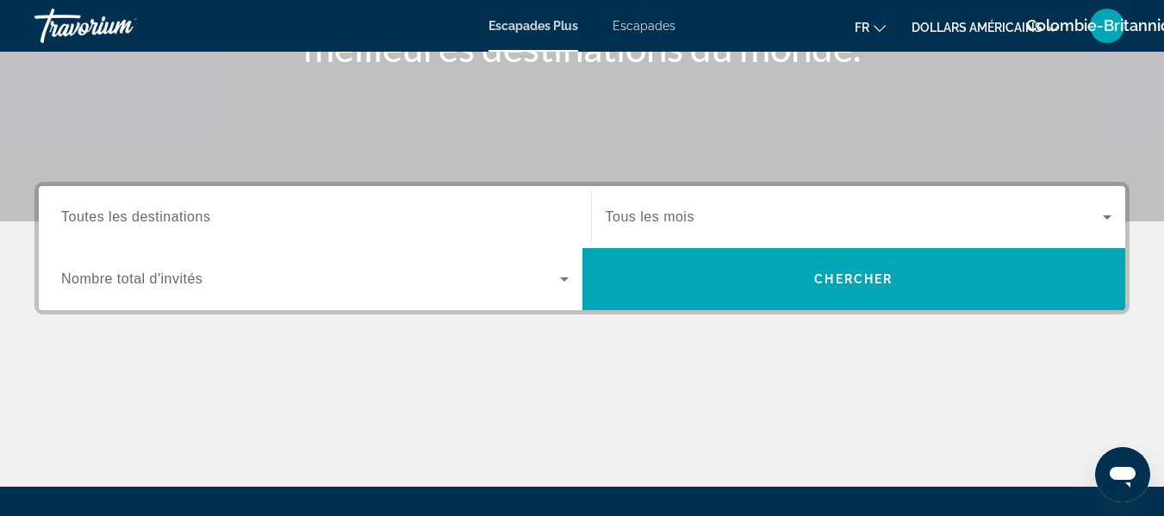
click at [300, 216] on input "Destination Toutes les destinations" at bounding box center [314, 218] width 507 height 21
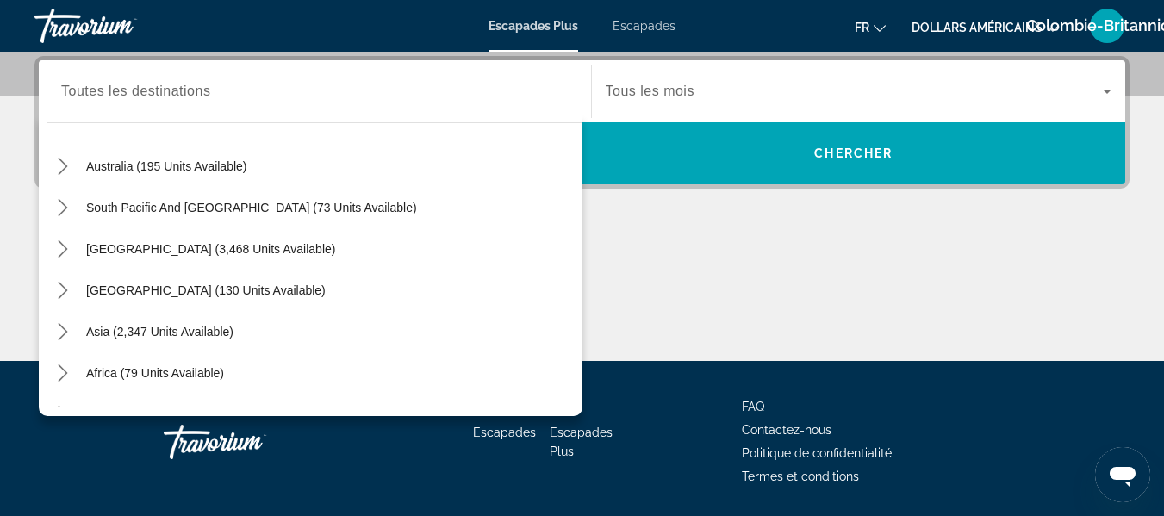
scroll to position [279, 0]
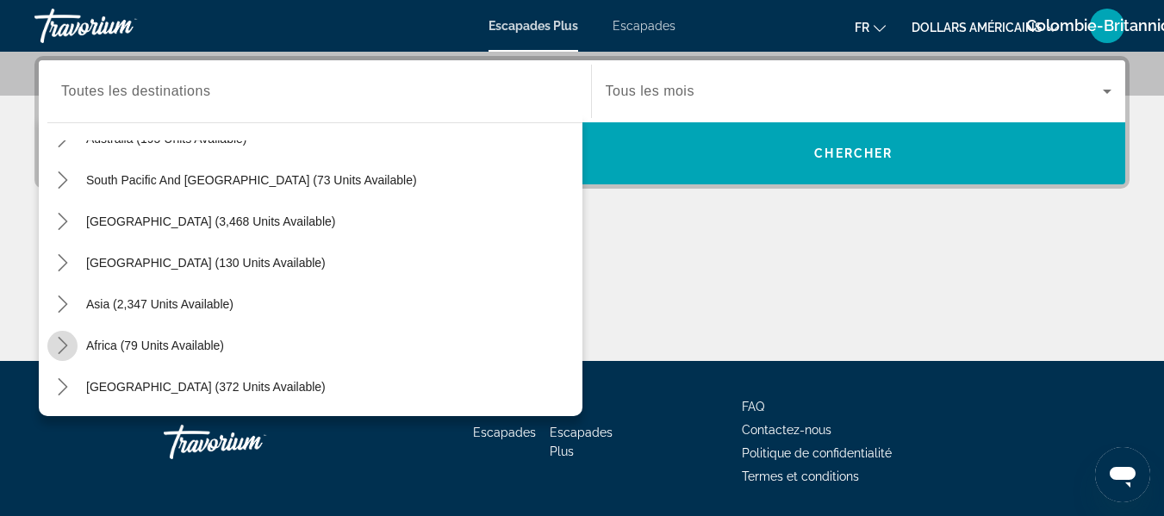
click at [64, 347] on icon "Toggle Africa (79 units available) submenu" at bounding box center [62, 345] width 9 height 17
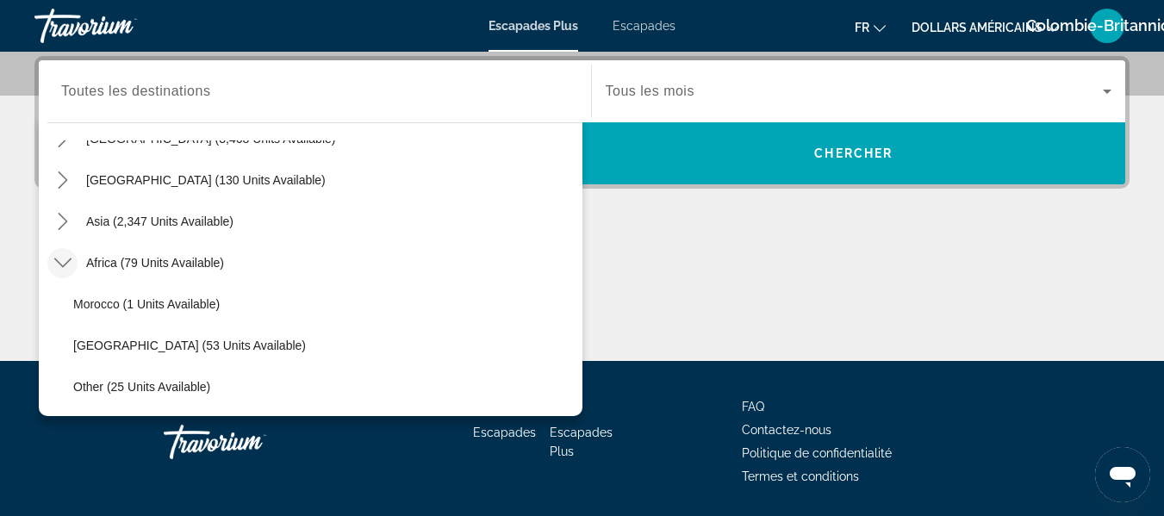
scroll to position [403, 0]
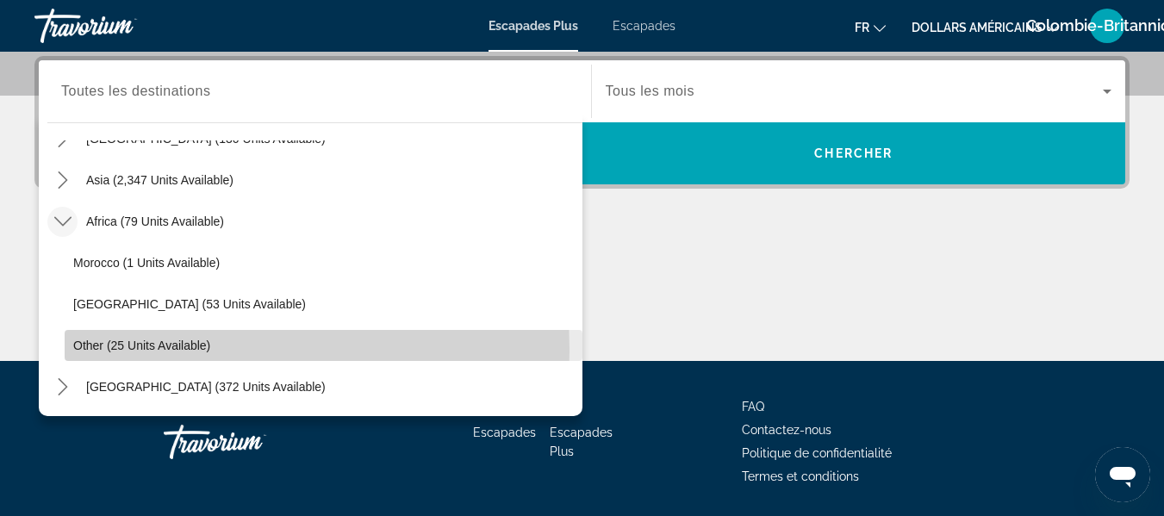
click at [164, 350] on span "Other (25 units available)" at bounding box center [141, 346] width 137 height 14
type input "**********"
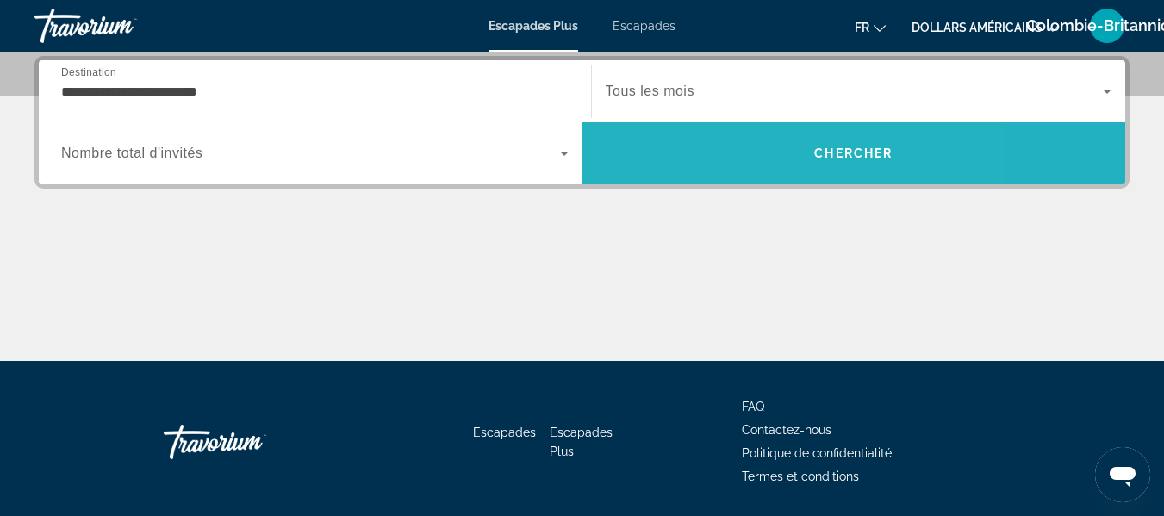
click at [737, 146] on span "Search" at bounding box center [854, 153] width 544 height 41
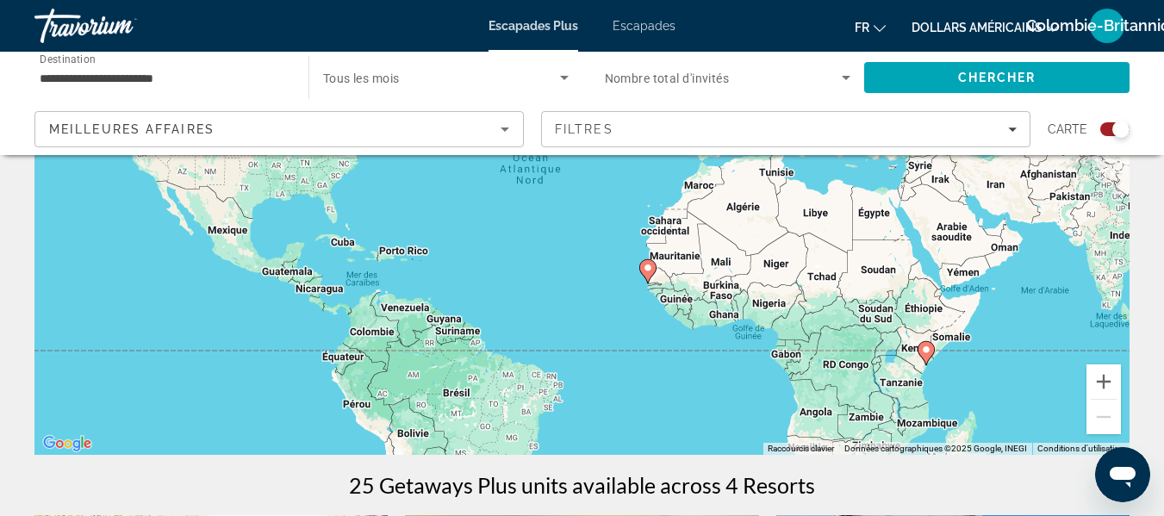
scroll to position [231, 0]
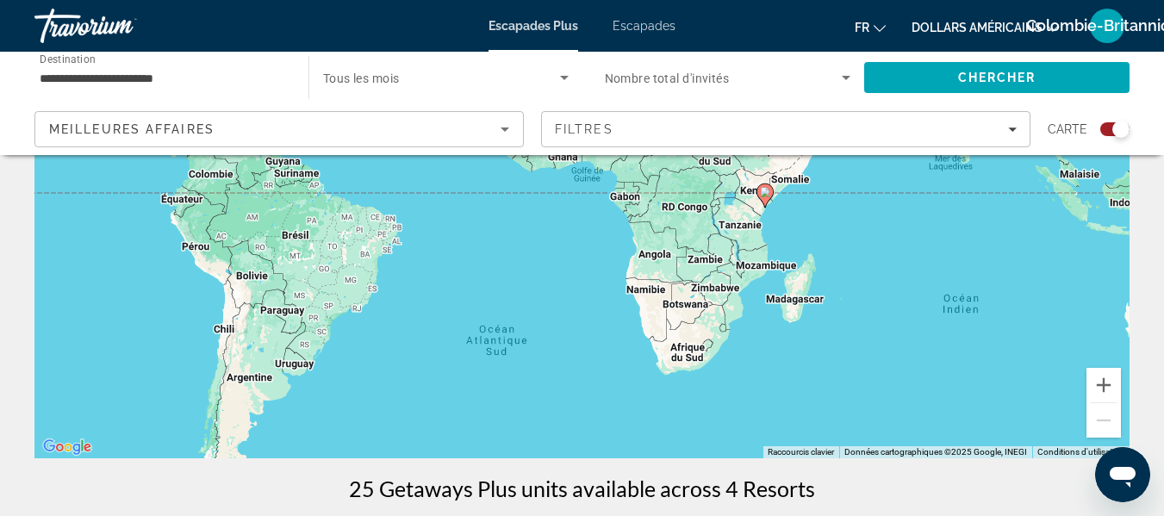
drag, startPoint x: 912, startPoint y: 425, endPoint x: 749, endPoint y: 263, distance: 230.3
click at [749, 263] on div "Pour activer le glissement avec le clavier, appuyez sur Alt+Entrée. Une fois ce…" at bounding box center [581, 199] width 1095 height 517
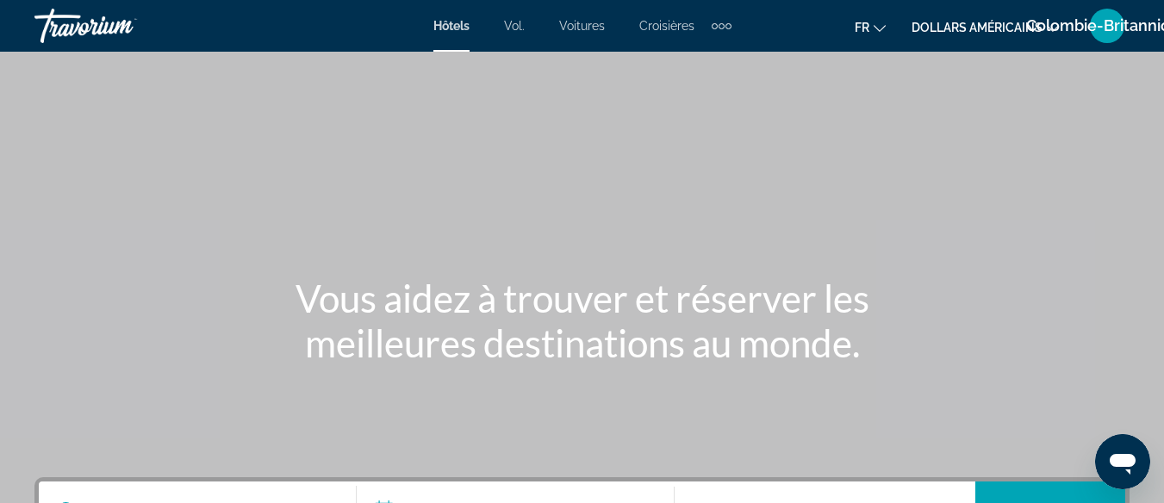
click at [1104, 38] on div "Colombie-Britannique" at bounding box center [1107, 26] width 34 height 34
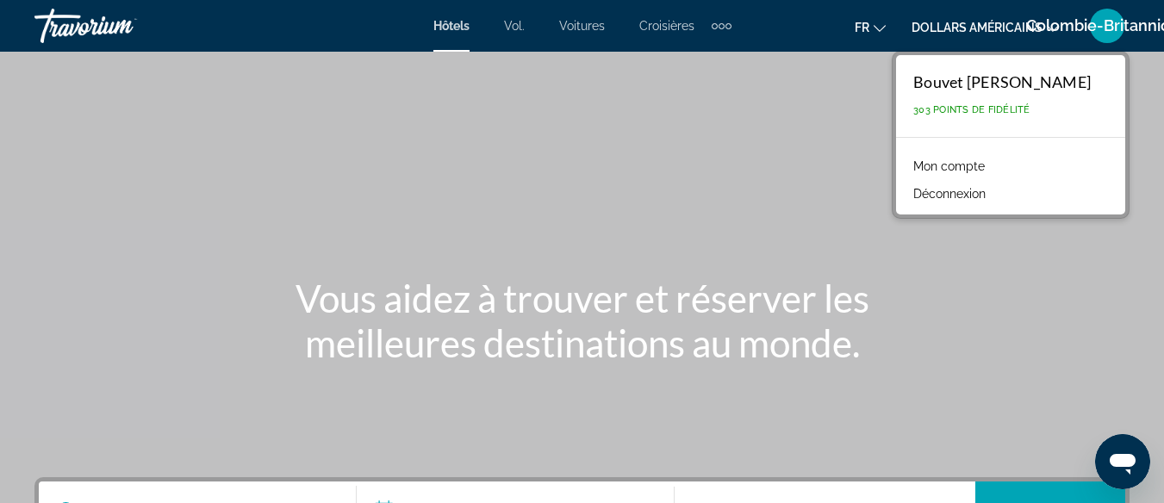
click at [985, 171] on font "Mon compte" at bounding box center [949, 166] width 72 height 14
